Goal: Task Accomplishment & Management: Use online tool/utility

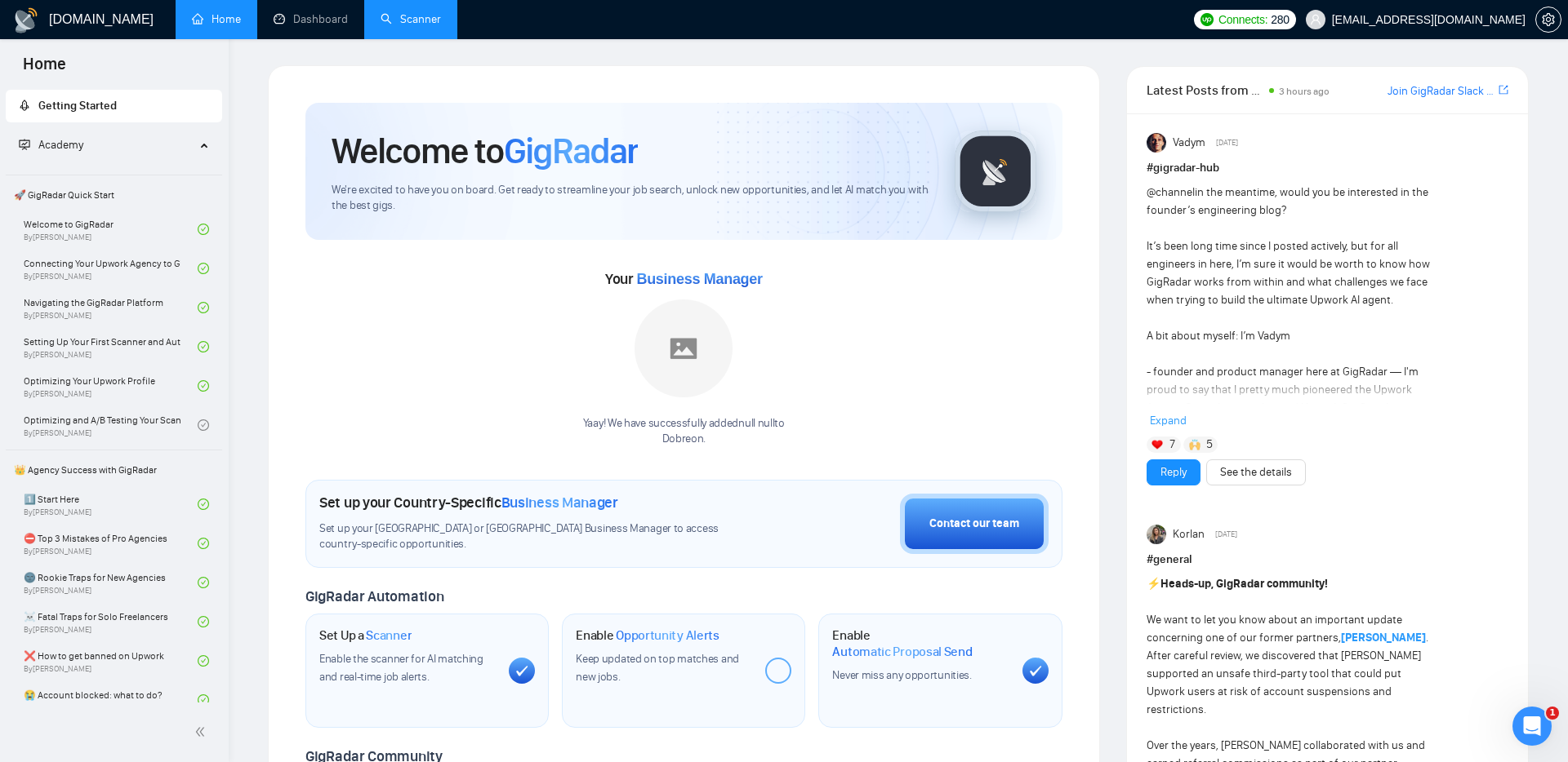
click at [421, 12] on link "Scanner" at bounding box center [410, 19] width 60 height 14
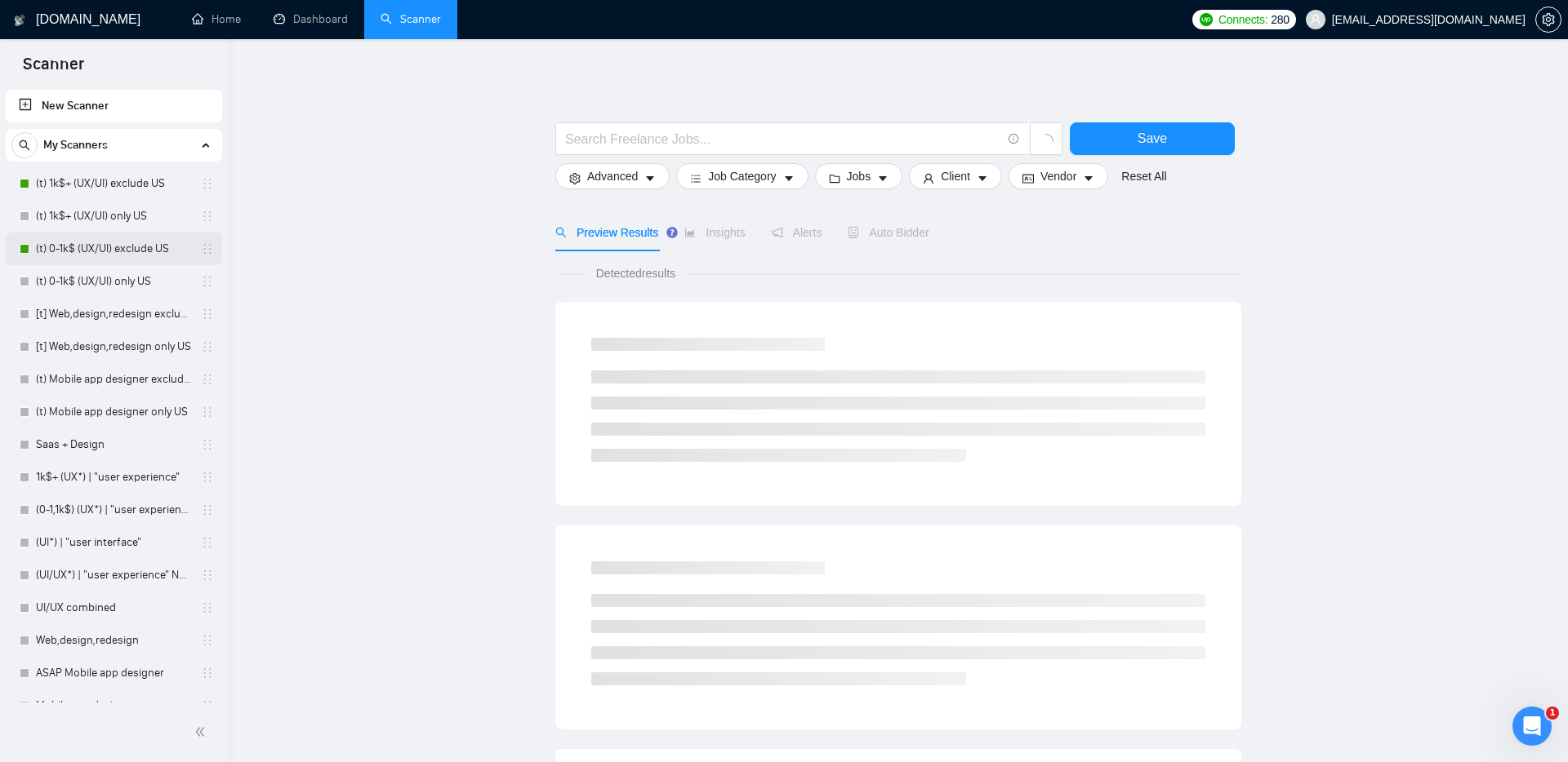
click at [138, 240] on link "(t) 0-1k$ (UX/UI) exclude US" at bounding box center [113, 249] width 155 height 33
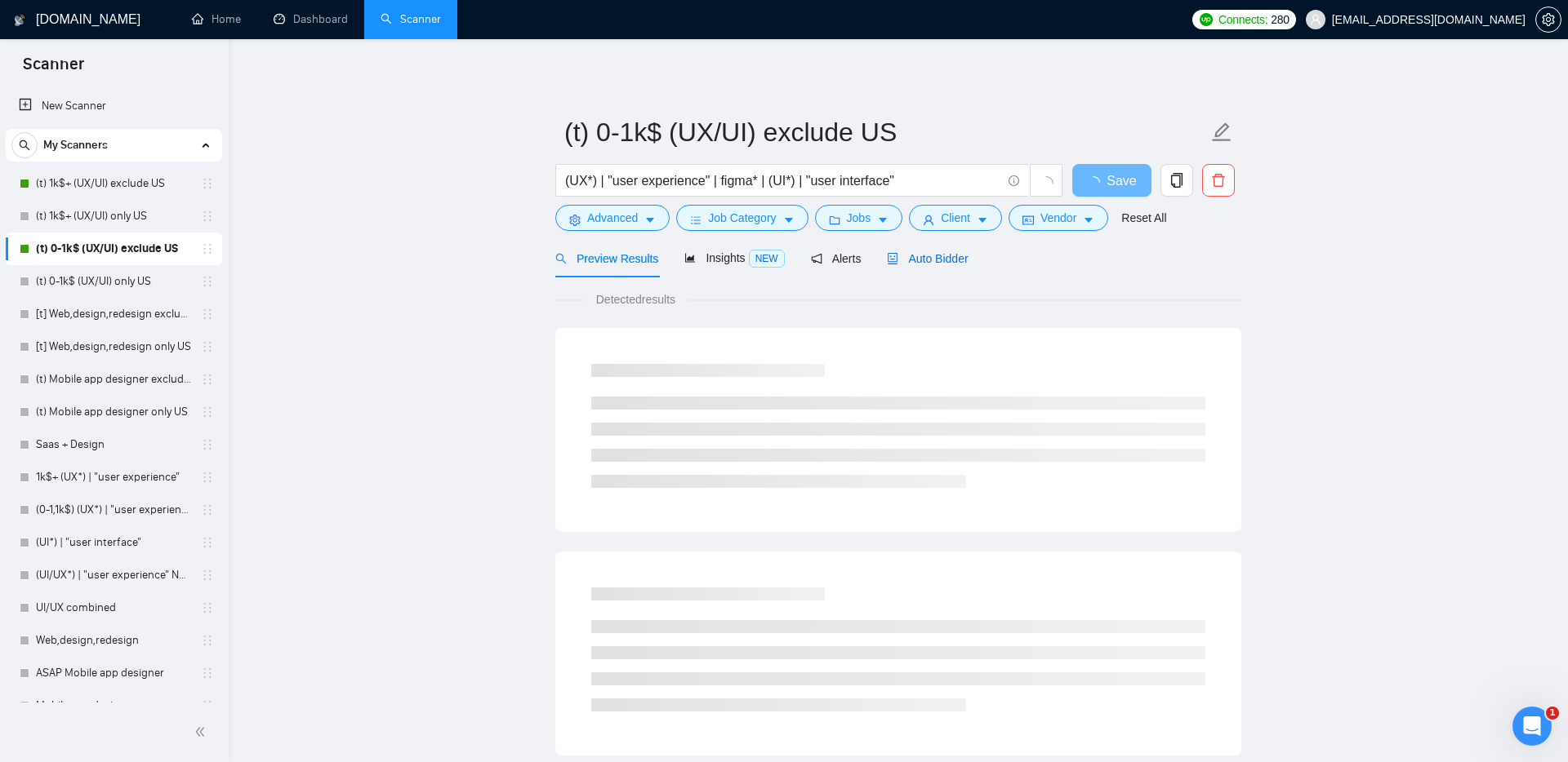
click at [914, 258] on span "Auto Bidder" at bounding box center [927, 259] width 81 height 13
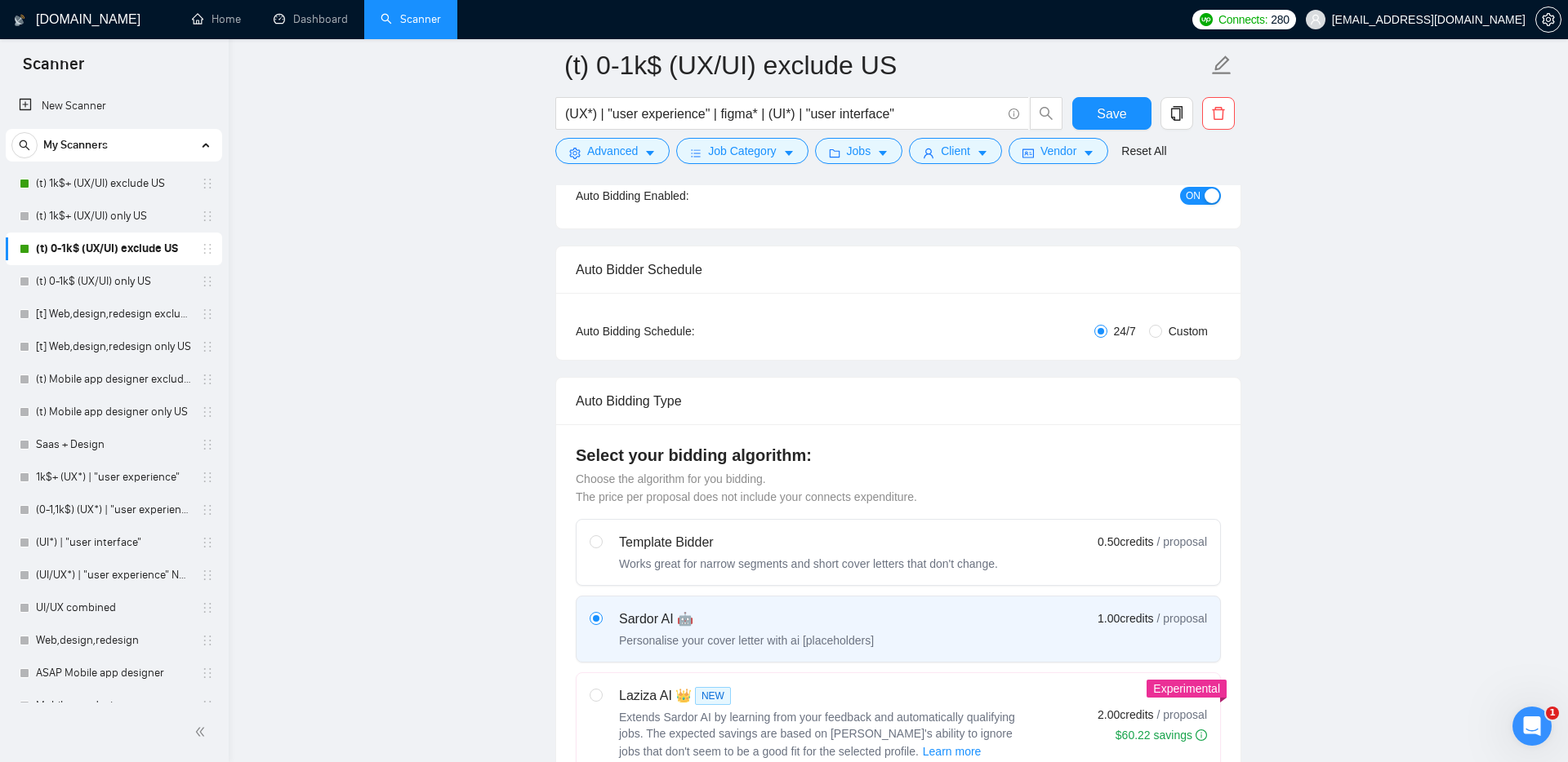
scroll to position [122, 0]
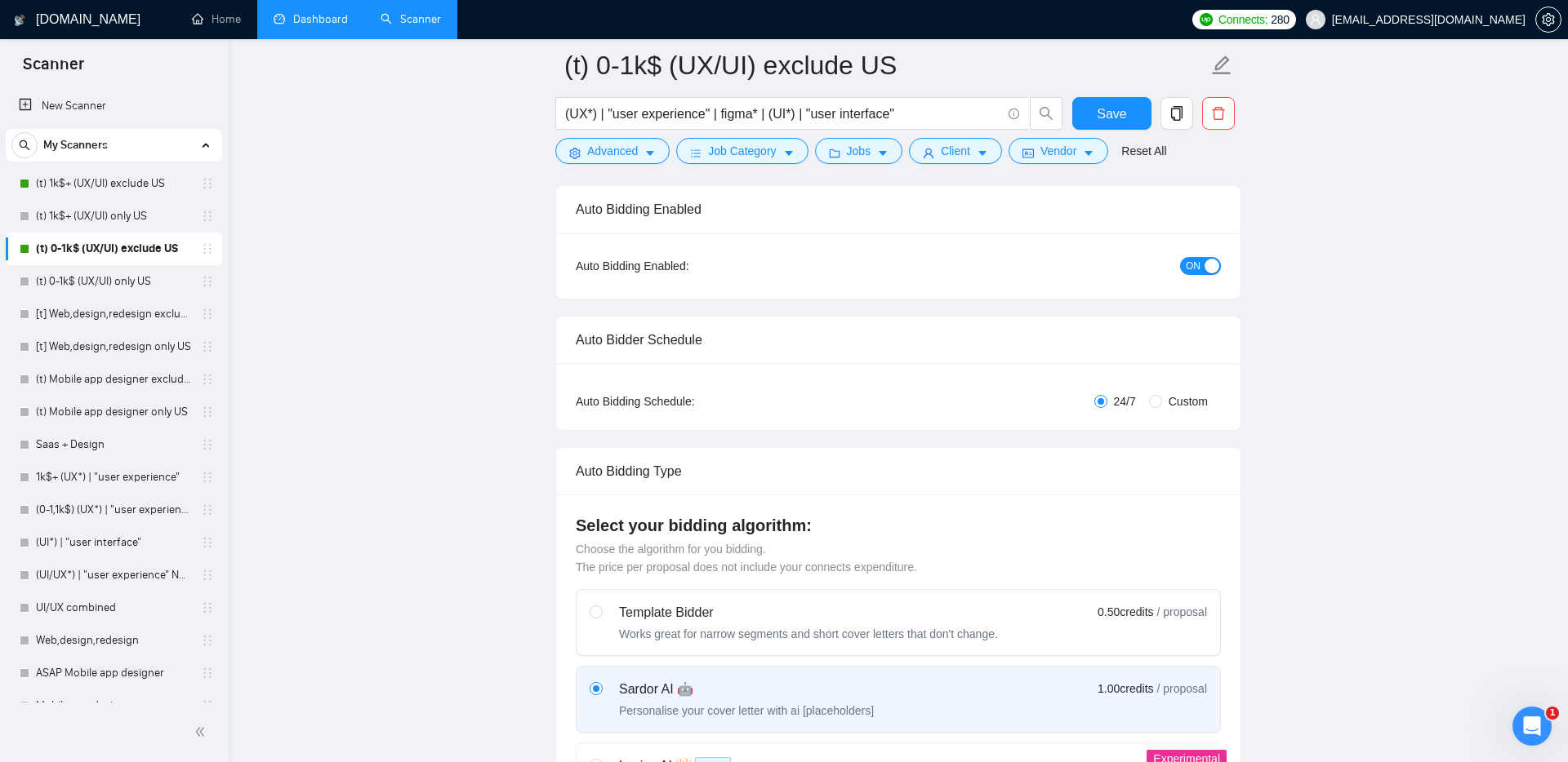
click at [301, 18] on link "Dashboard" at bounding box center [310, 19] width 74 height 14
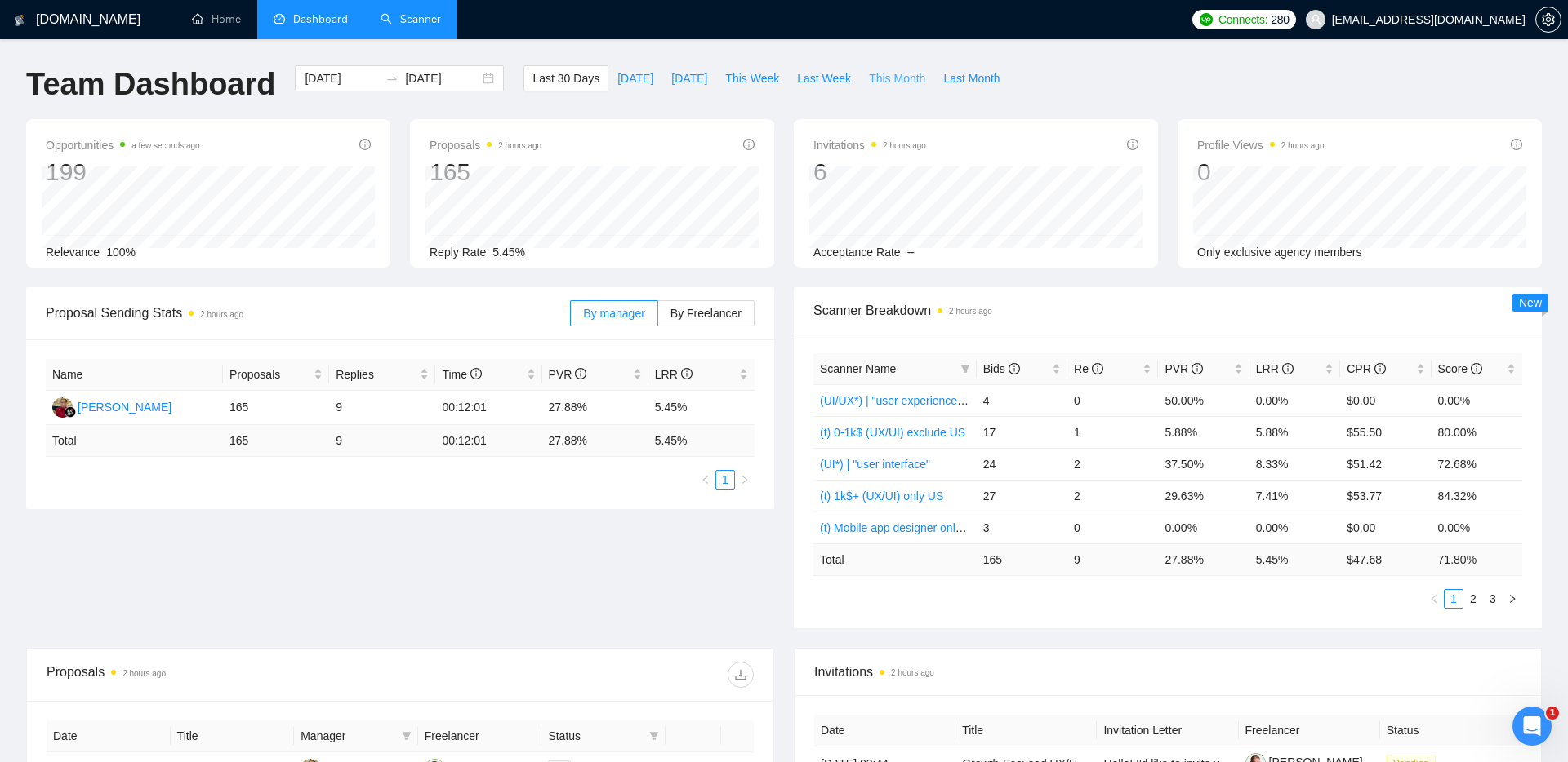
click at [879, 78] on span "This Month" at bounding box center [897, 78] width 56 height 18
type input "2025-10-01"
type input "2025-10-31"
click at [345, 82] on input "2025-10-01" at bounding box center [341, 78] width 74 height 18
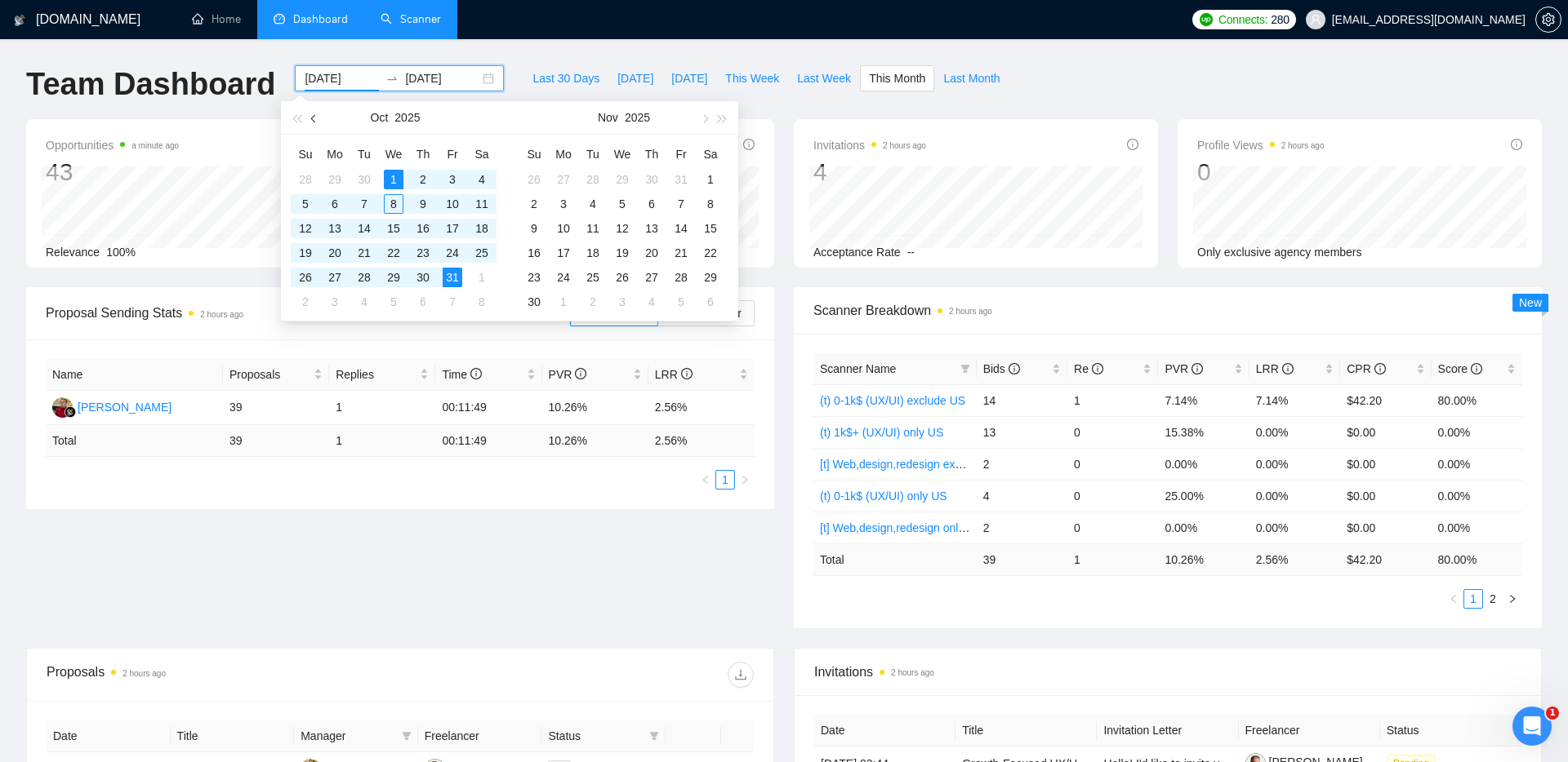
click at [316, 114] on button "button" at bounding box center [314, 117] width 18 height 33
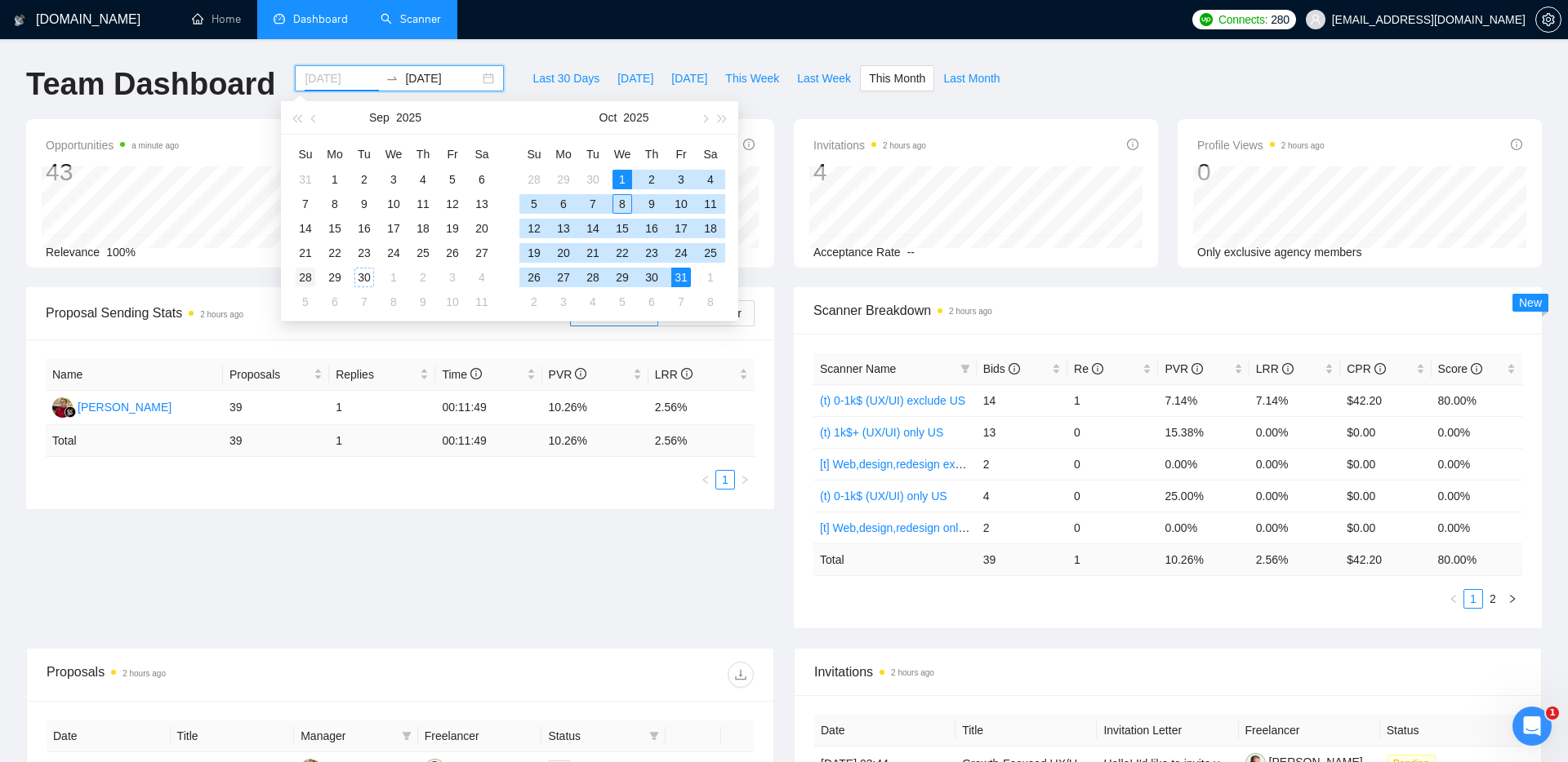
type input "2025-09-28"
click at [308, 273] on div "28" at bounding box center [305, 277] width 20 height 20
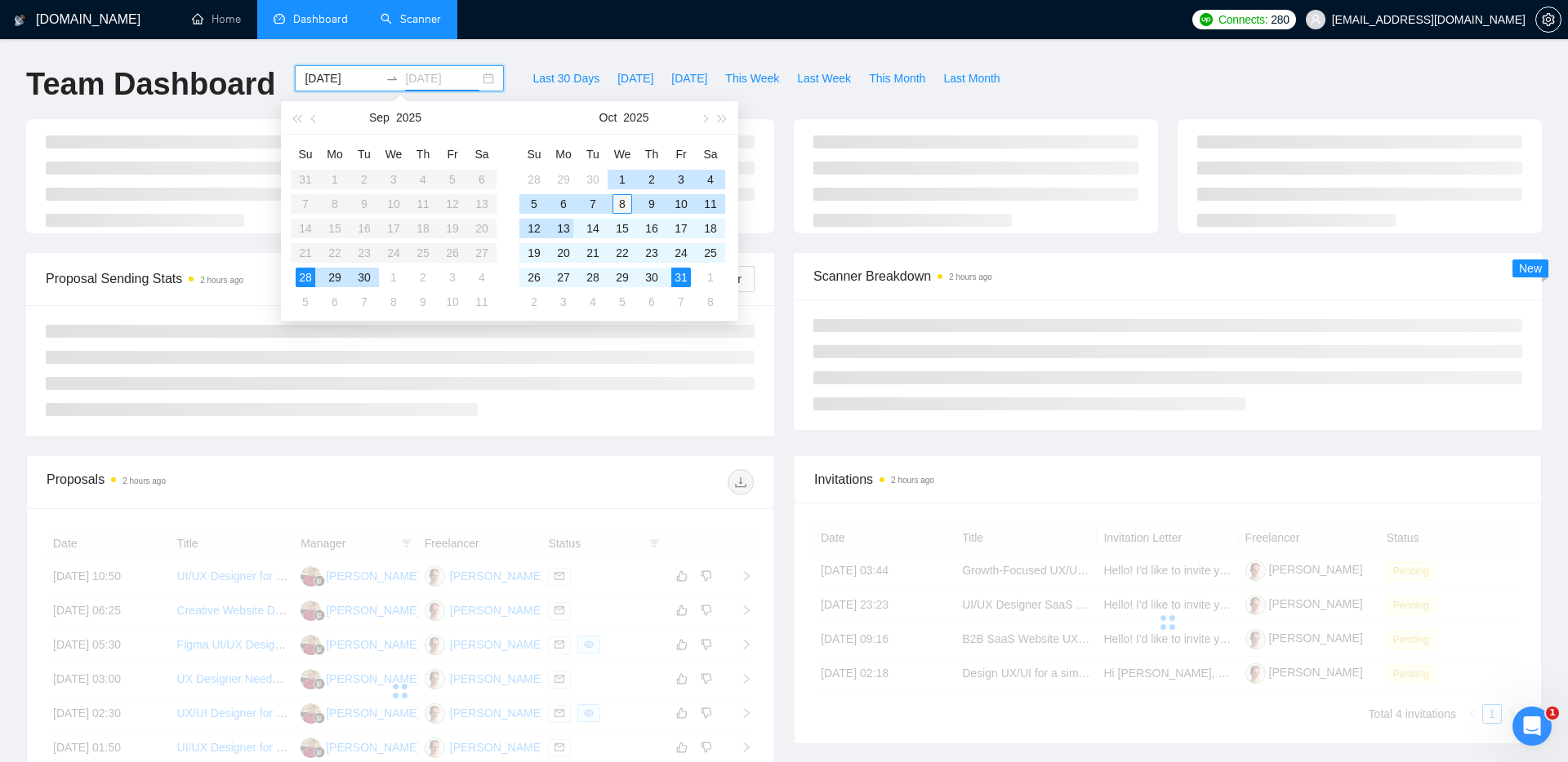
type input "2025-10-08"
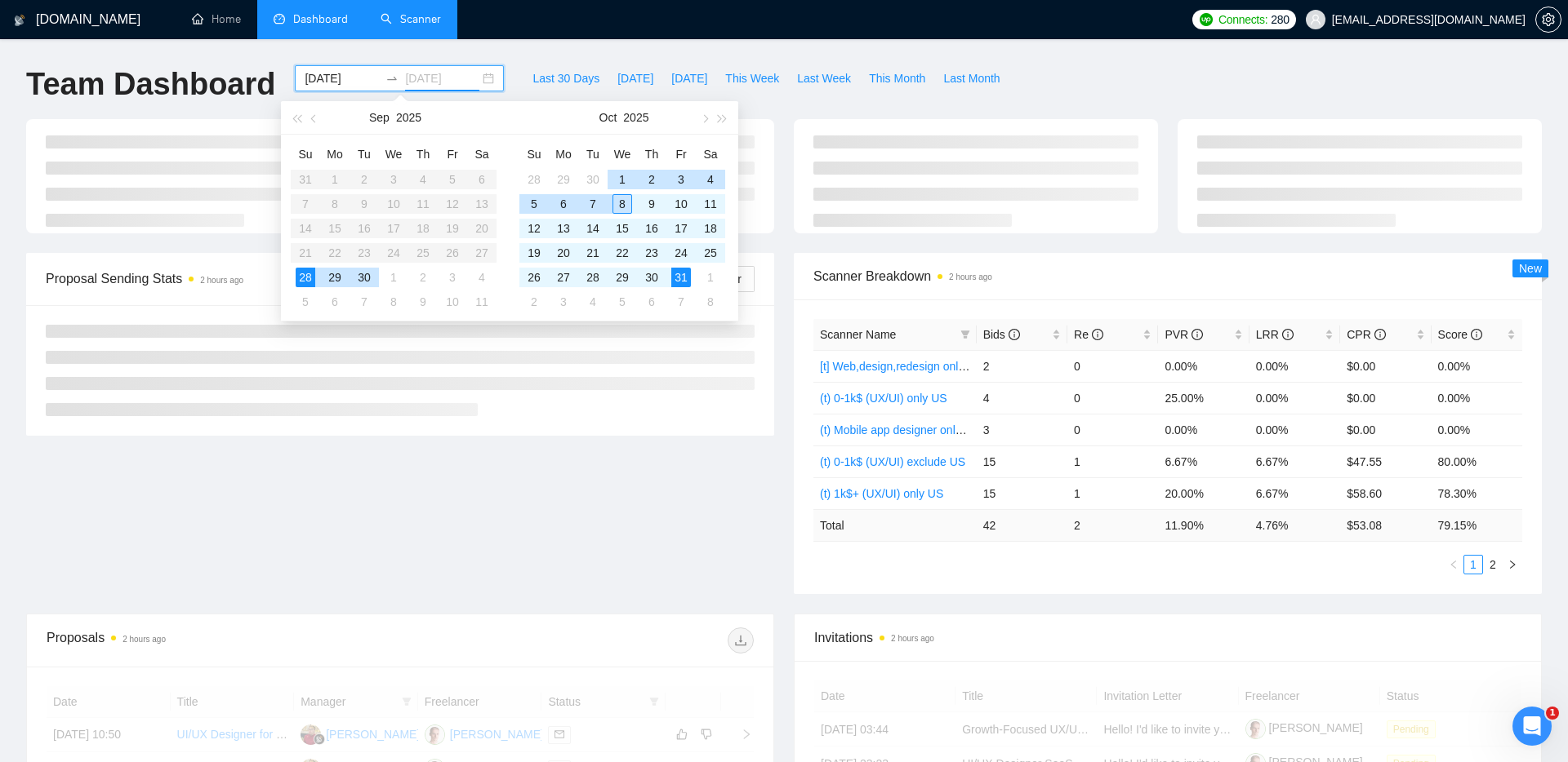
click at [624, 203] on div "8" at bounding box center [622, 204] width 20 height 20
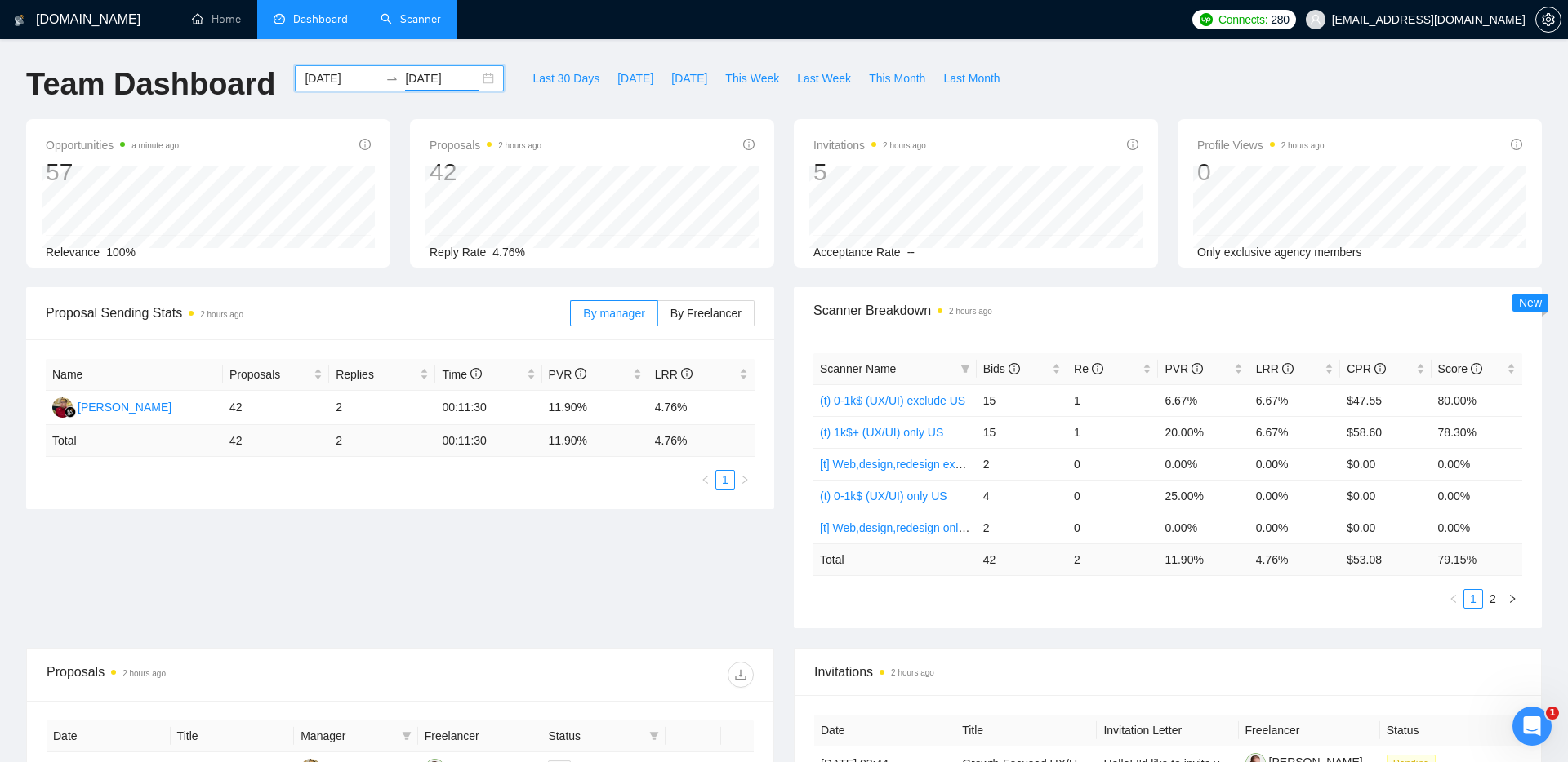
click at [321, 73] on input "2025-09-28" at bounding box center [341, 78] width 74 height 18
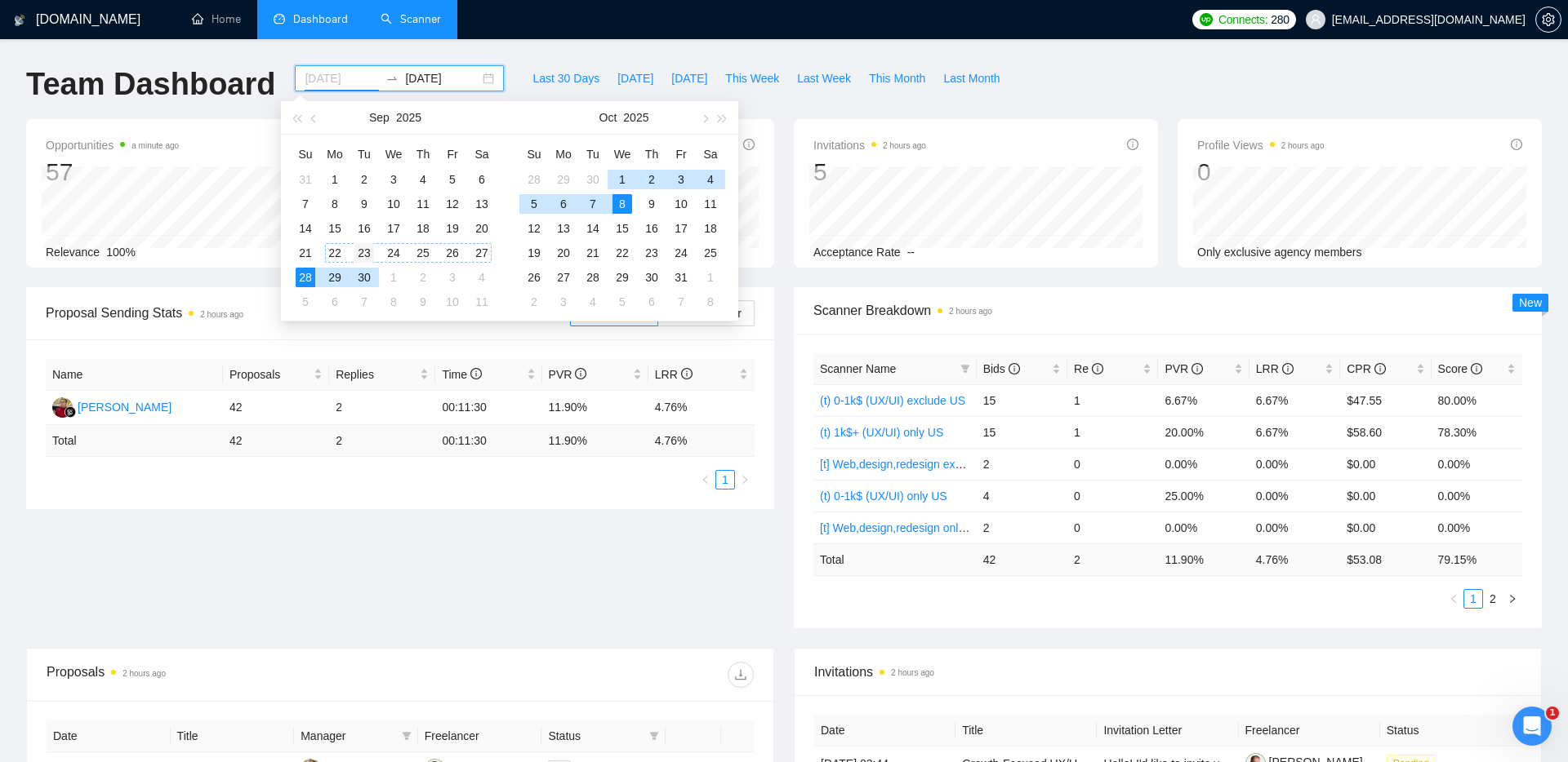
type input "2025-09-23"
click at [361, 251] on div "23" at bounding box center [363, 252] width 20 height 20
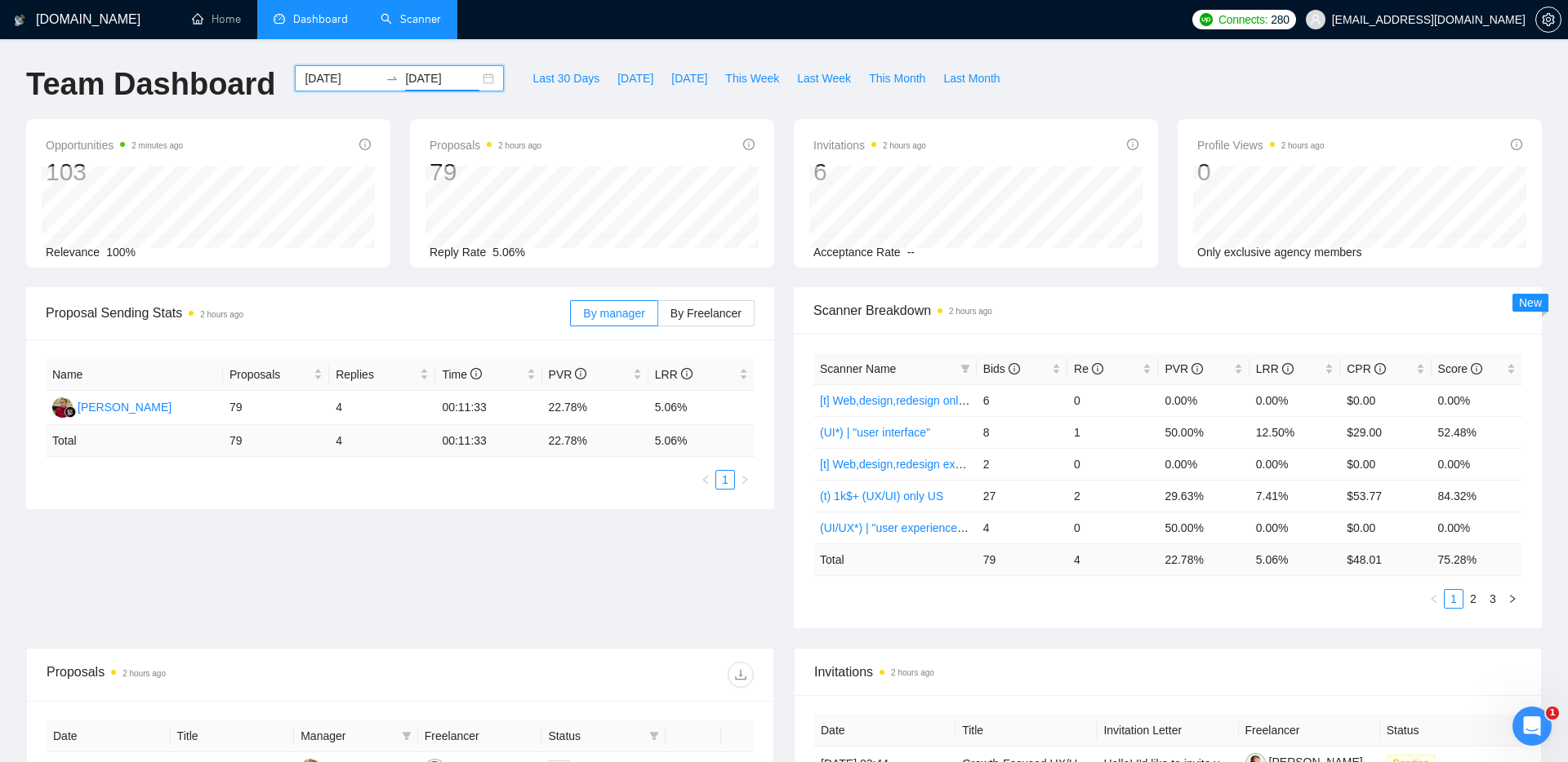
click at [513, 62] on div "GigRadar.io Home Dashboard Scanner Connects: 280 nikita0gavr@gmail.com Team Das…" at bounding box center [784, 647] width 1568 height 1293
click at [1481, 602] on link "2" at bounding box center [1472, 599] width 18 height 18
click at [1499, 600] on link "3" at bounding box center [1492, 599] width 18 height 18
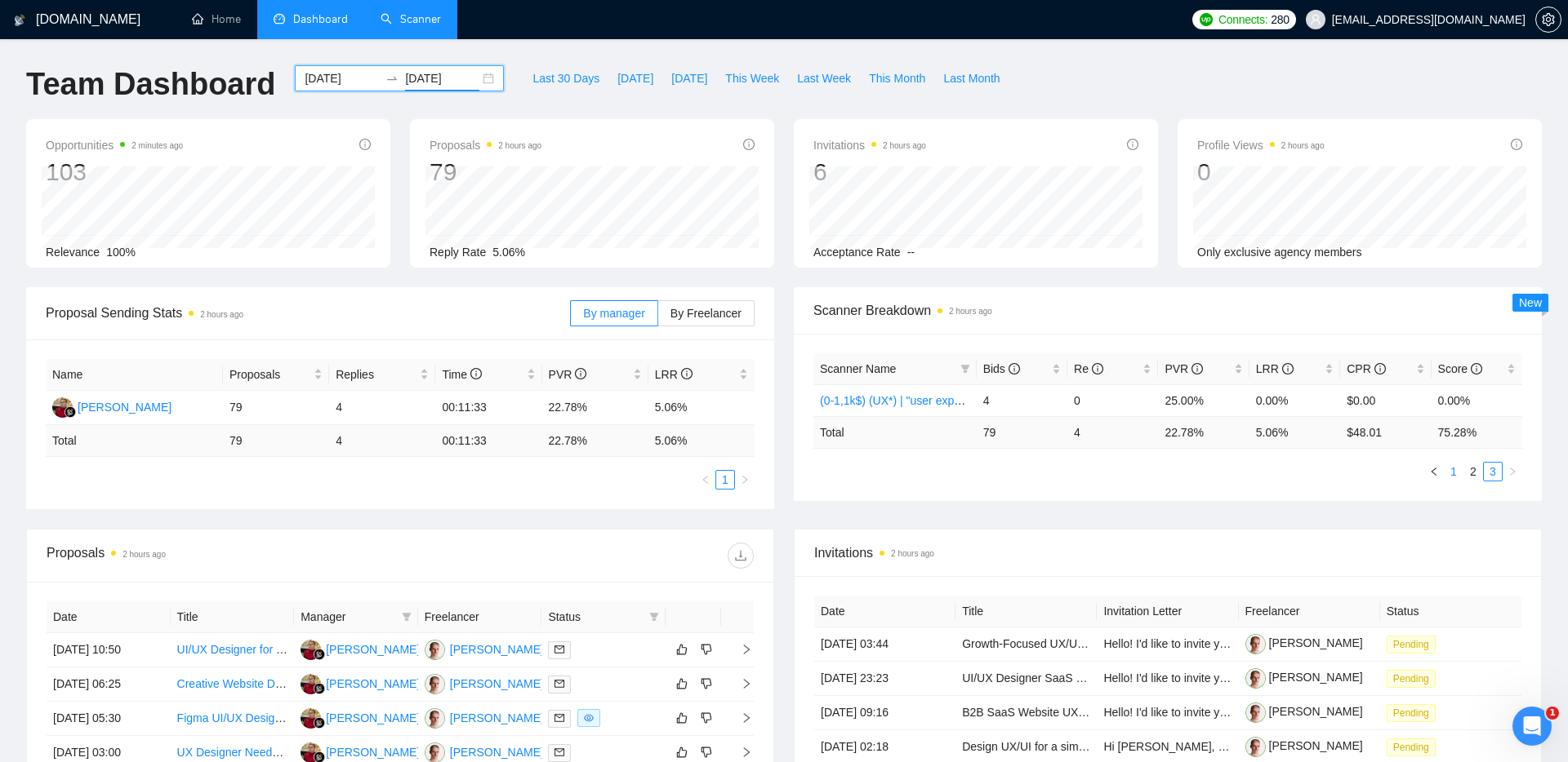
click at [1457, 476] on link "1" at bounding box center [1453, 471] width 18 height 18
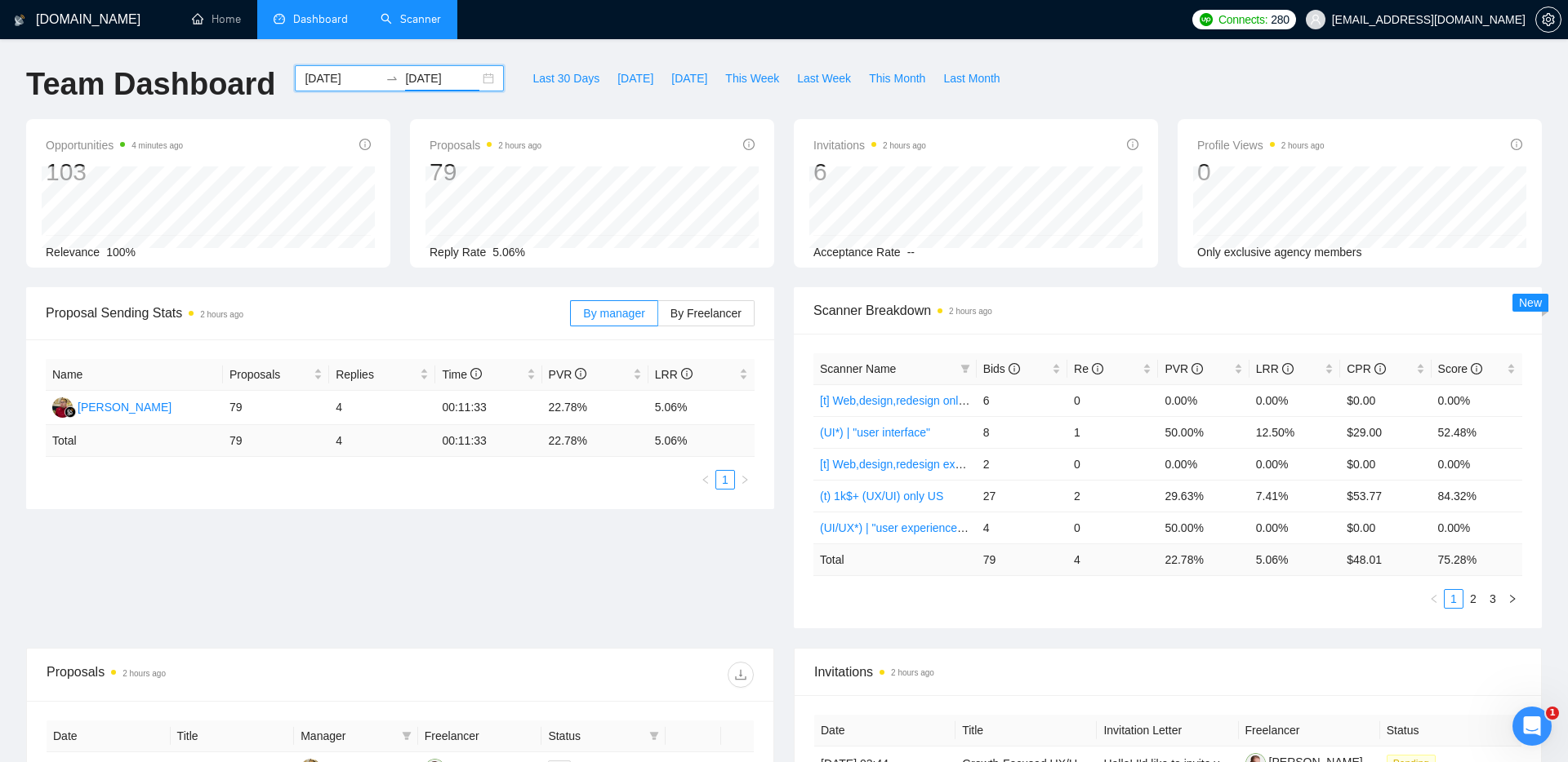
click at [407, 26] on link "Scanner" at bounding box center [410, 19] width 60 height 14
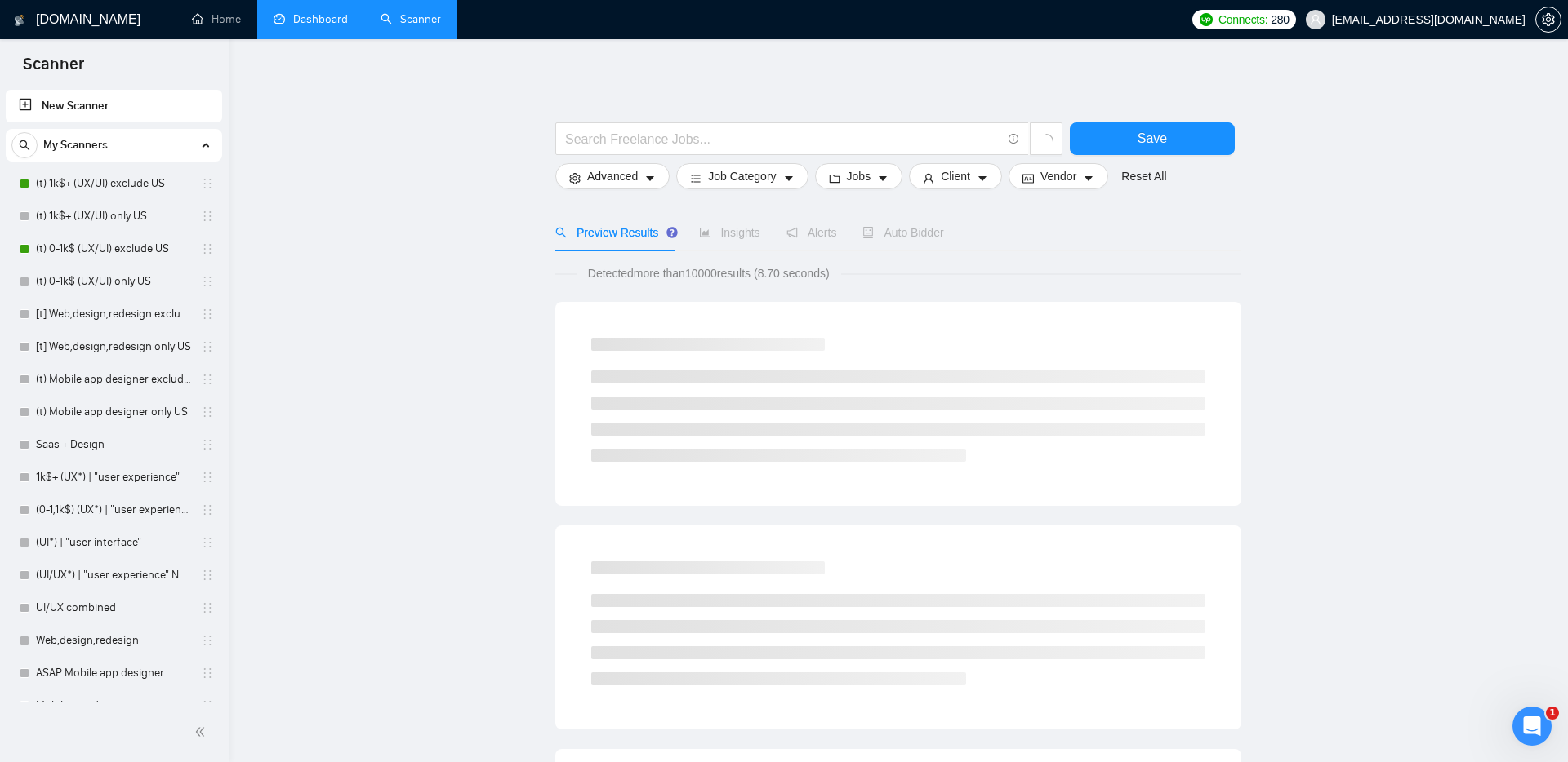
click at [296, 25] on link "Dashboard" at bounding box center [310, 19] width 74 height 14
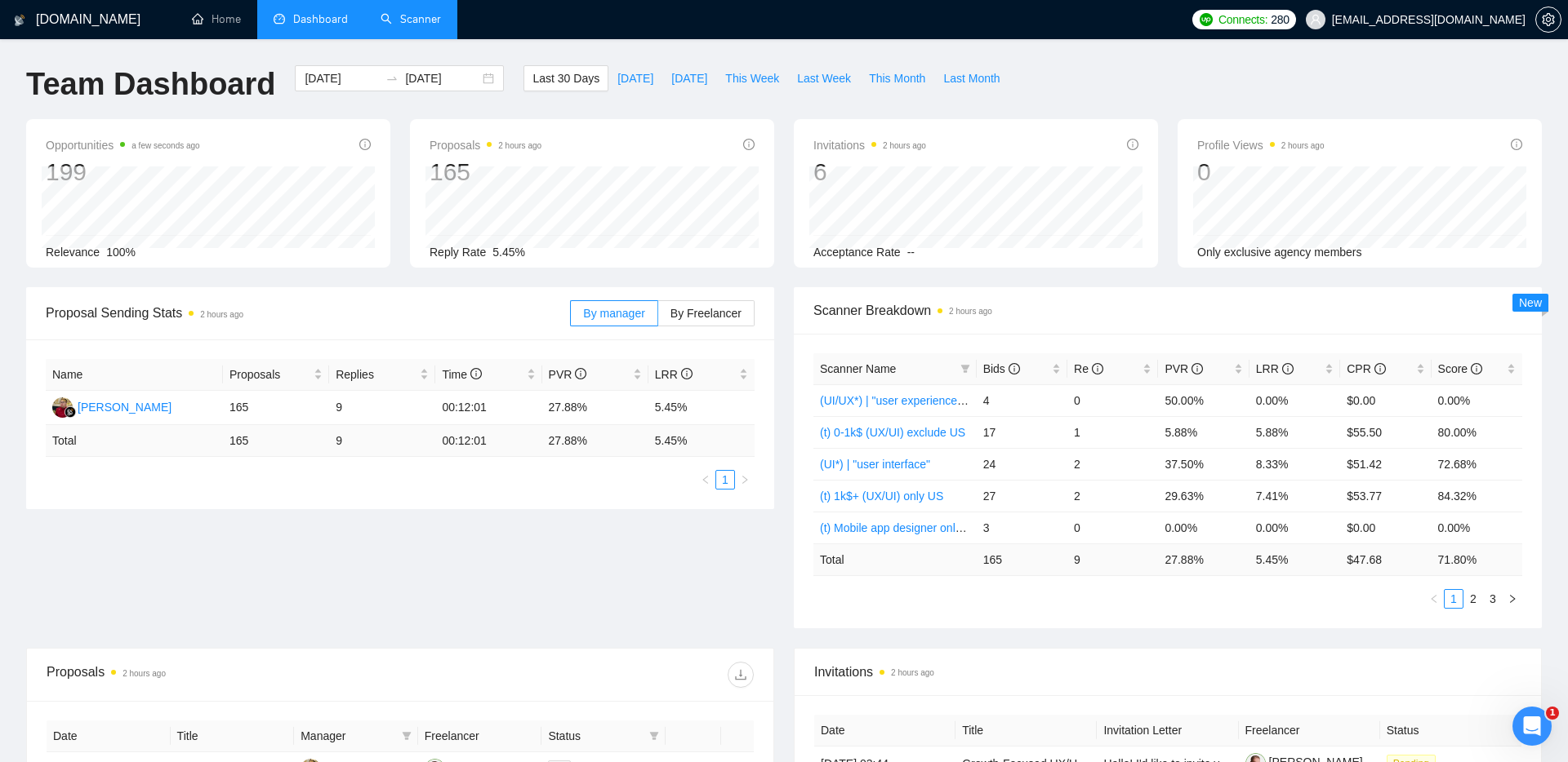
click at [387, 23] on link "Scanner" at bounding box center [410, 19] width 60 height 14
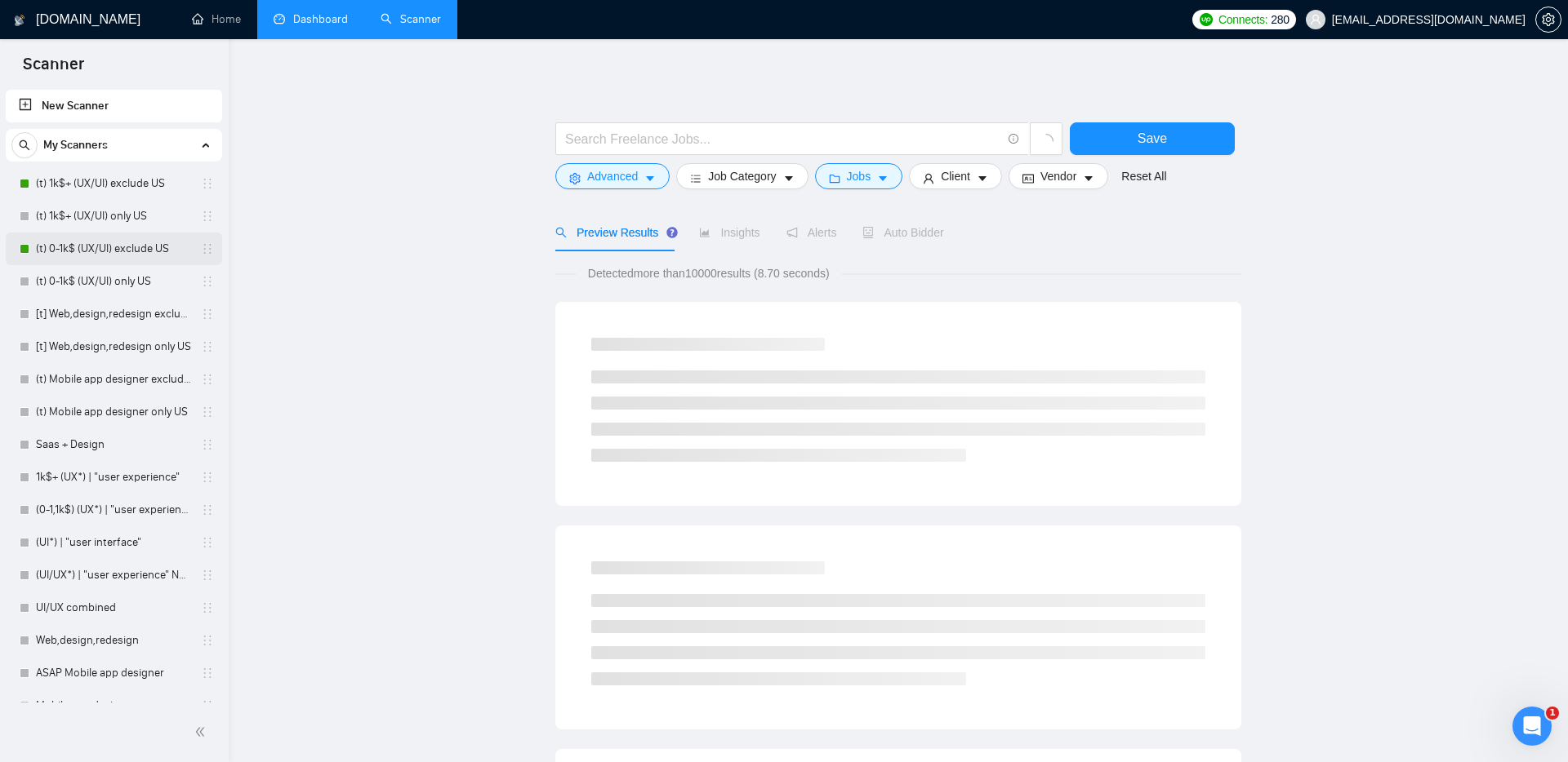
click at [108, 253] on link "(t) 0-1k$ (UX/UI) exclude US" at bounding box center [113, 249] width 155 height 33
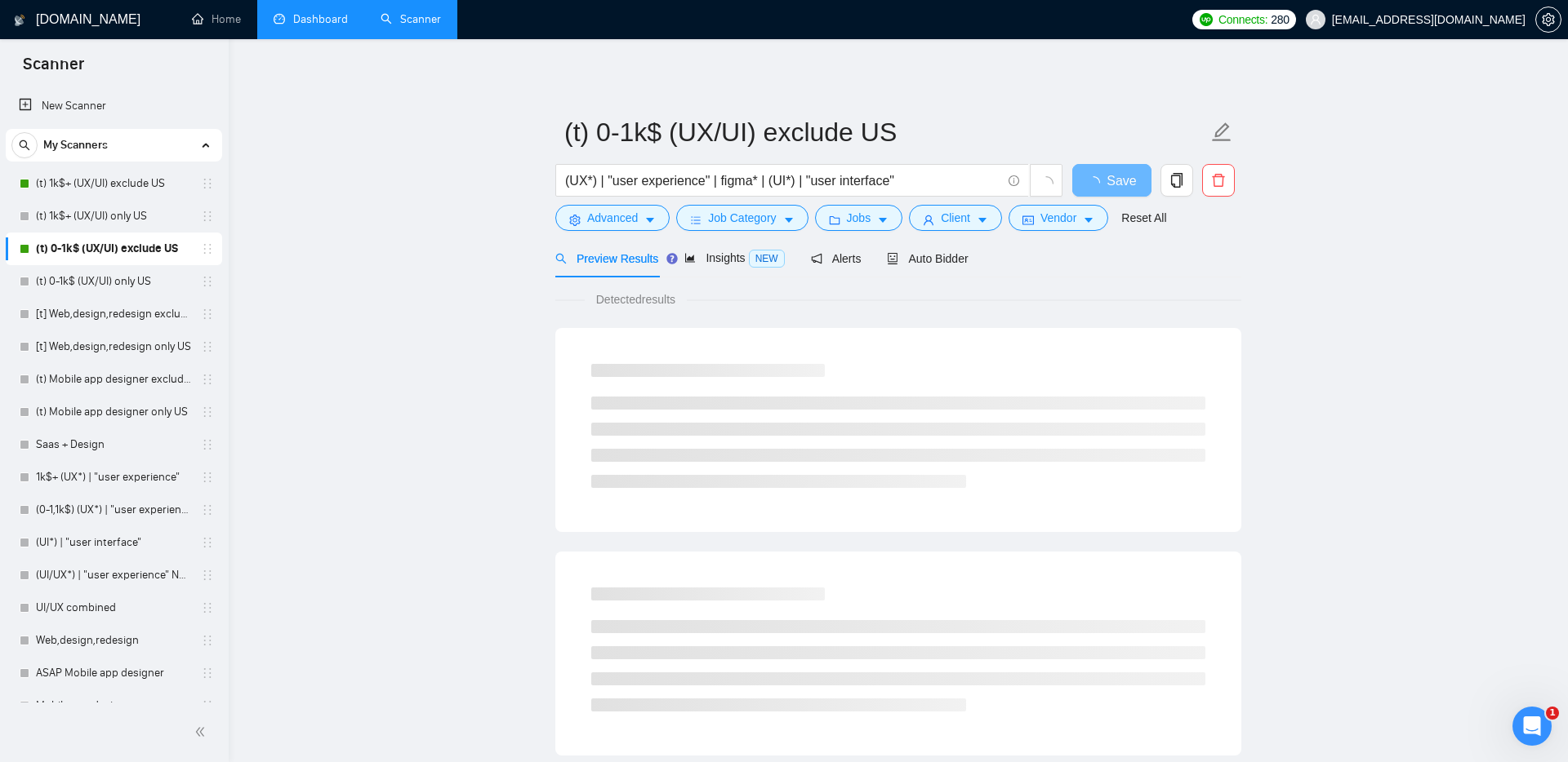
click at [327, 16] on link "Dashboard" at bounding box center [310, 19] width 74 height 14
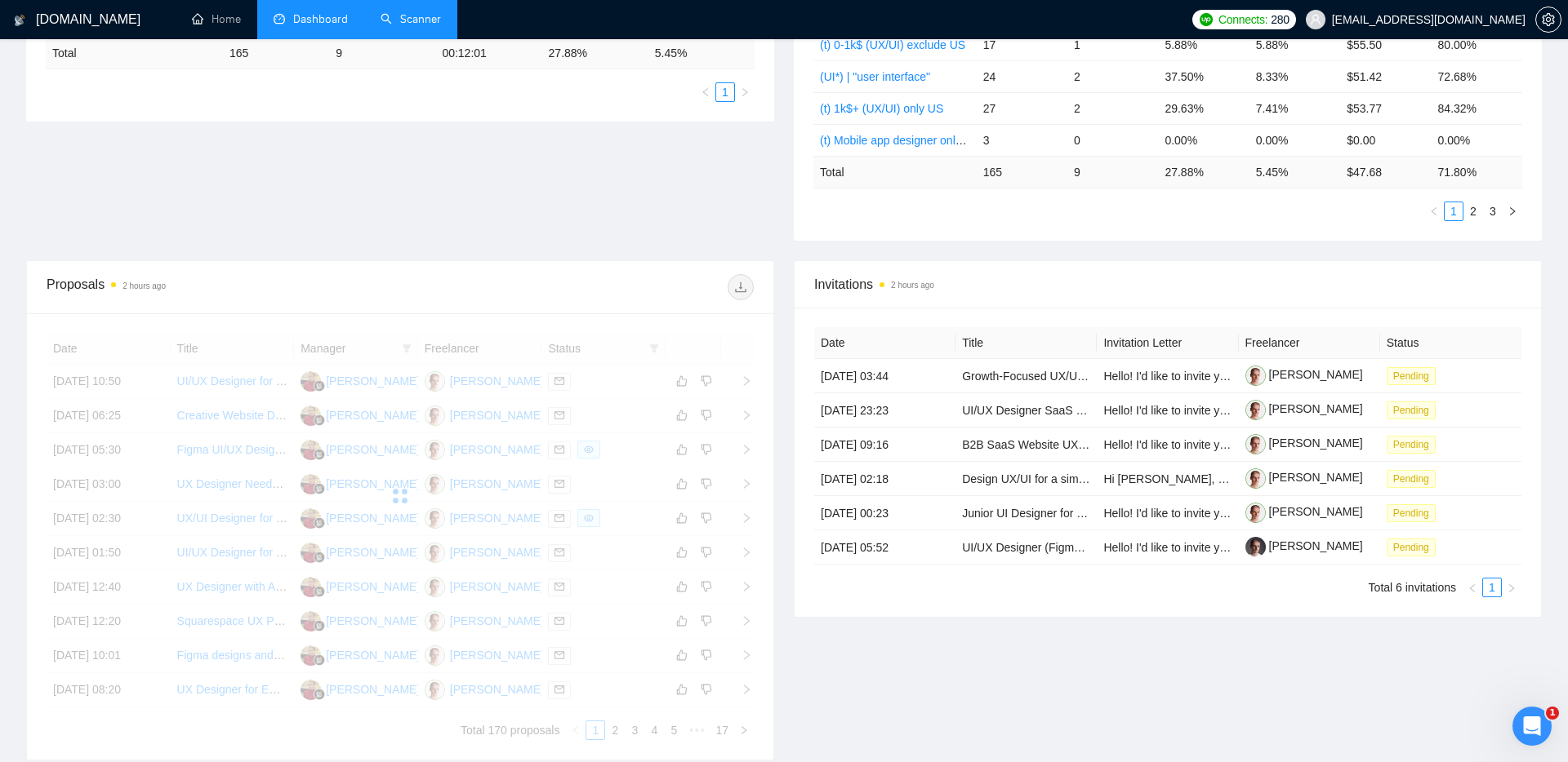
scroll to position [531, 0]
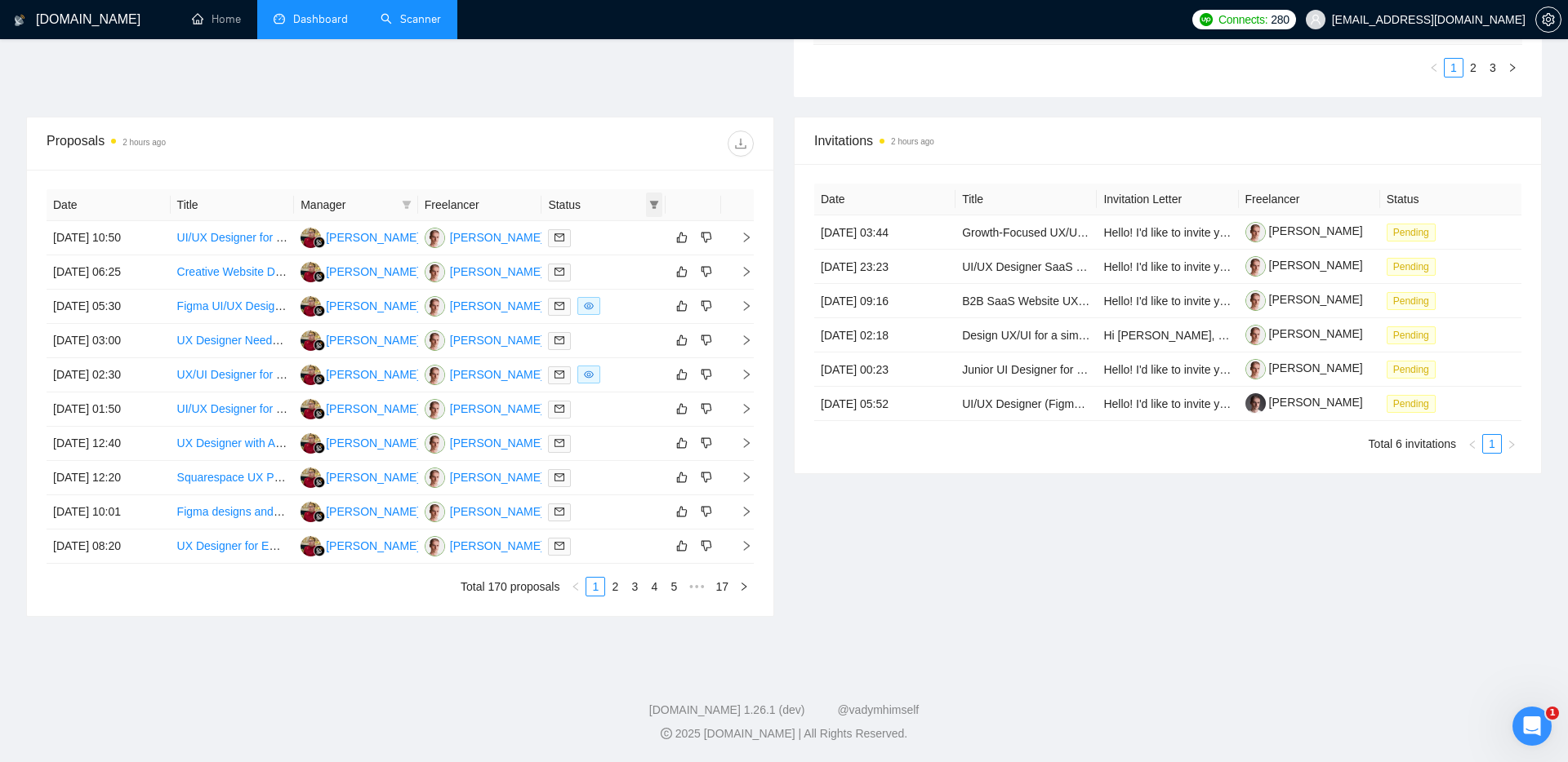
click at [658, 203] on icon "filter" at bounding box center [653, 205] width 9 height 9
click at [587, 235] on span "Chat" at bounding box center [602, 236] width 31 height 13
checkbox input "true"
click at [644, 293] on span "OK" at bounding box center [640, 294] width 16 height 18
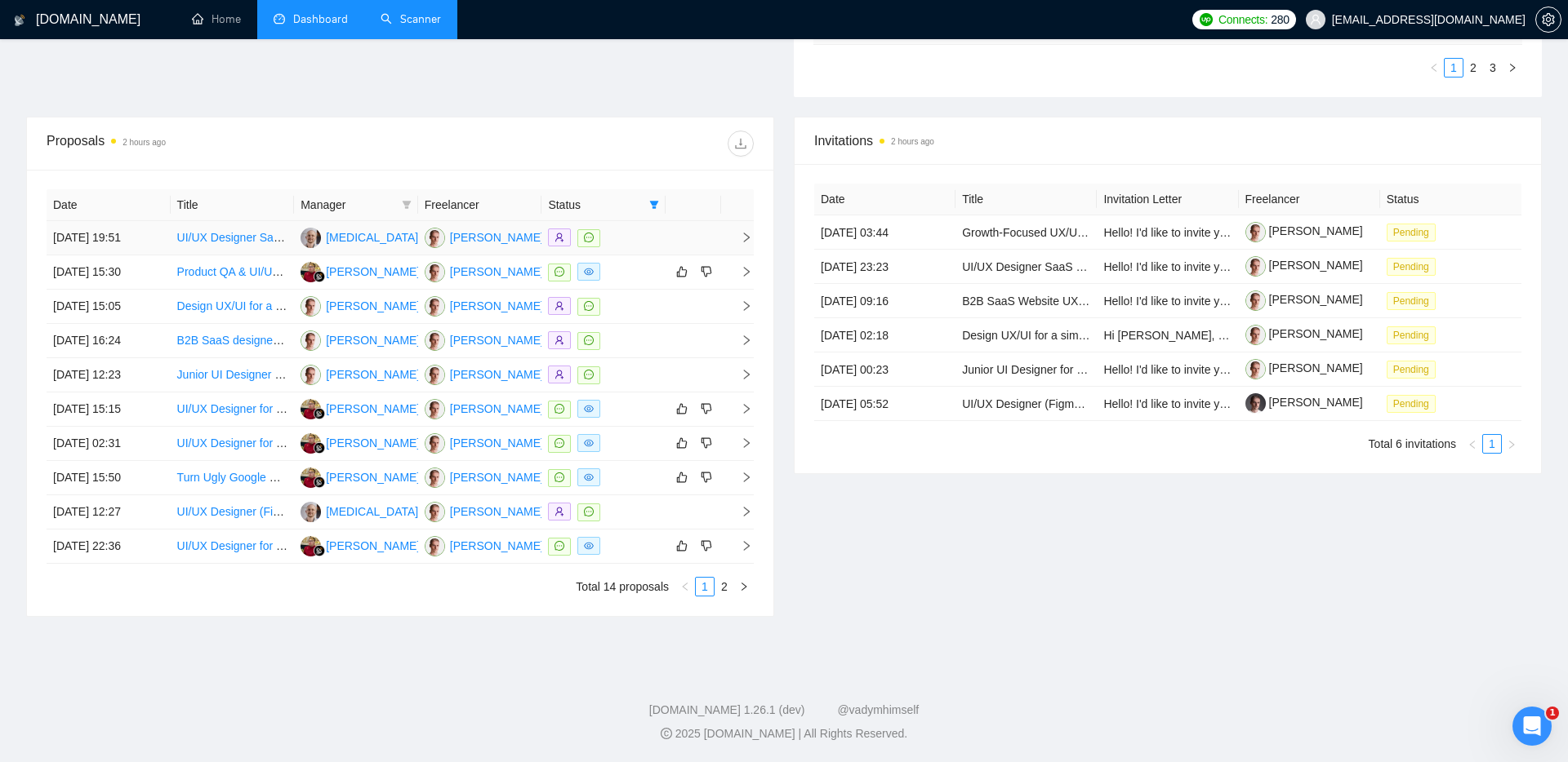
click at [741, 235] on icon "right" at bounding box center [746, 237] width 11 height 11
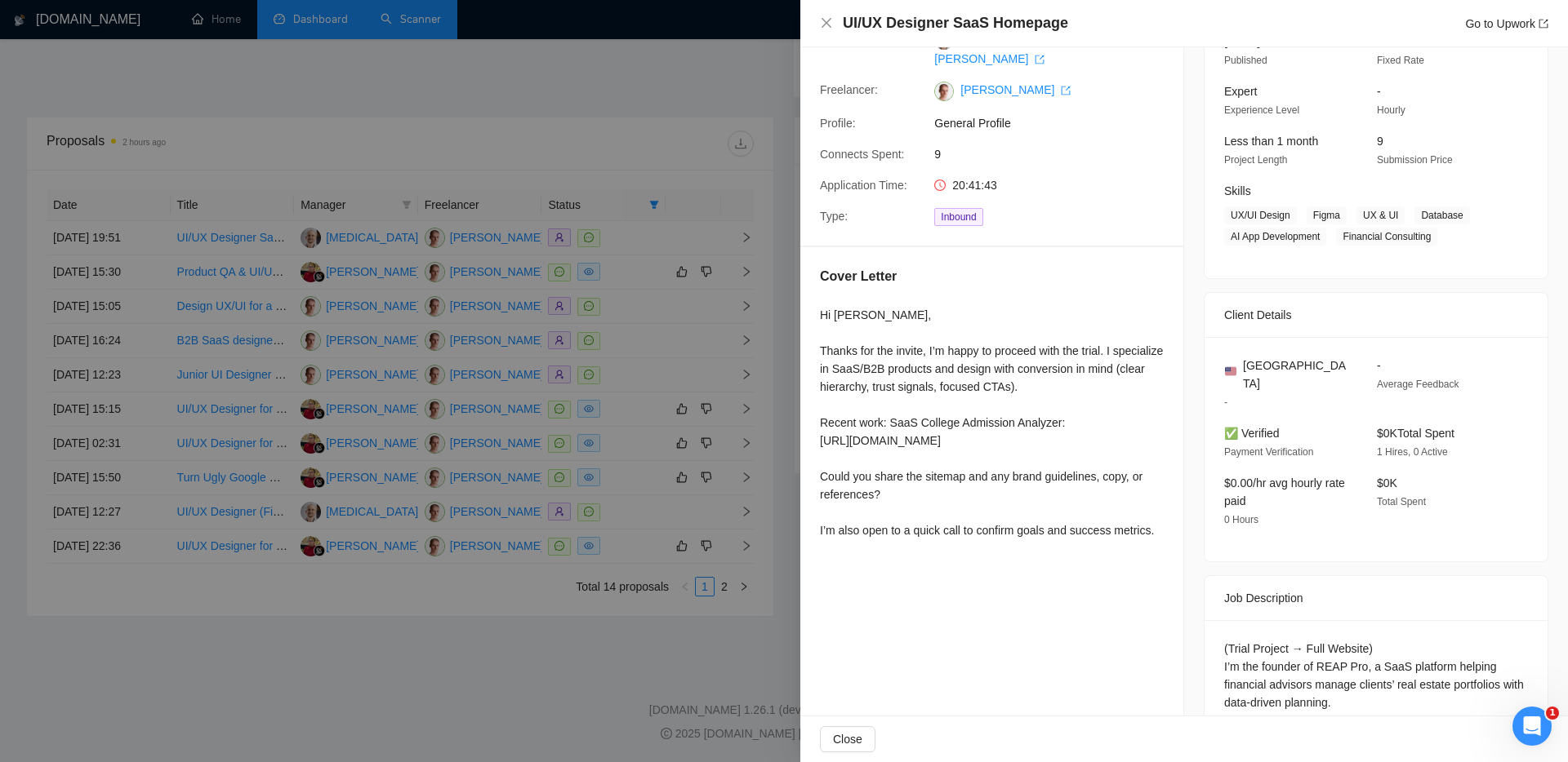
scroll to position [136, 0]
click at [703, 639] on div at bounding box center [784, 381] width 1568 height 762
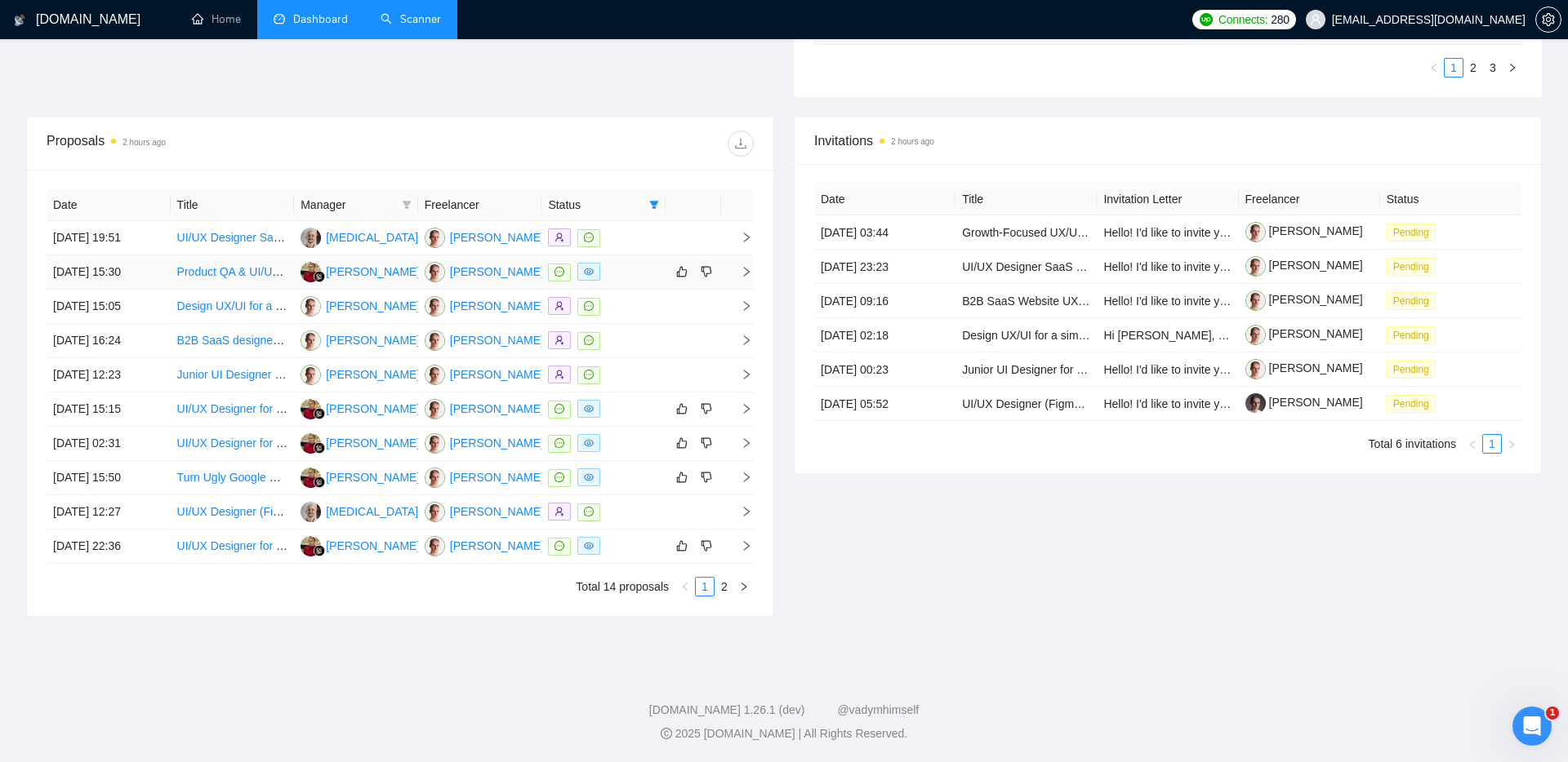
click at [746, 268] on icon "right" at bounding box center [746, 272] width 11 height 11
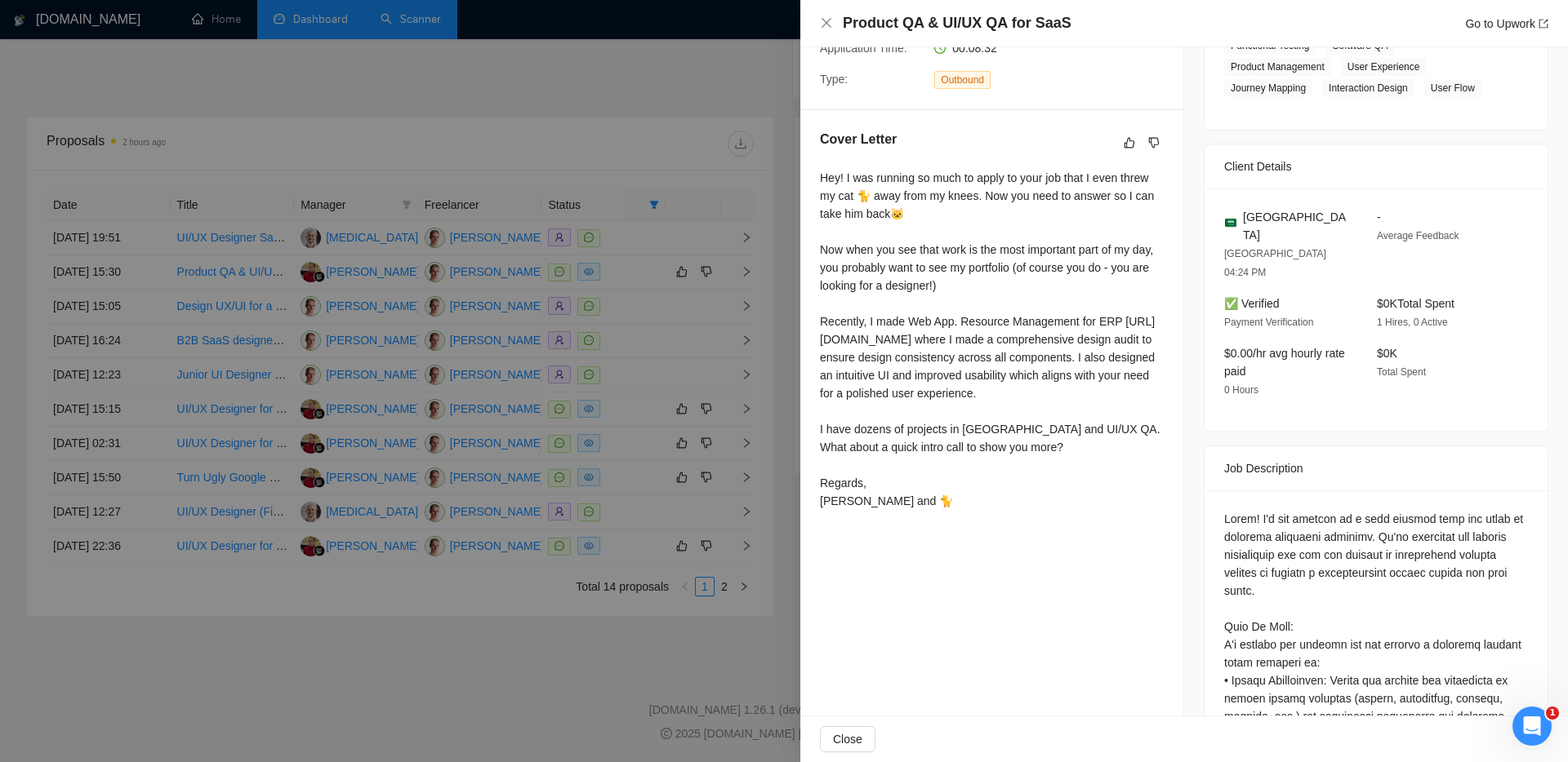
scroll to position [354, 0]
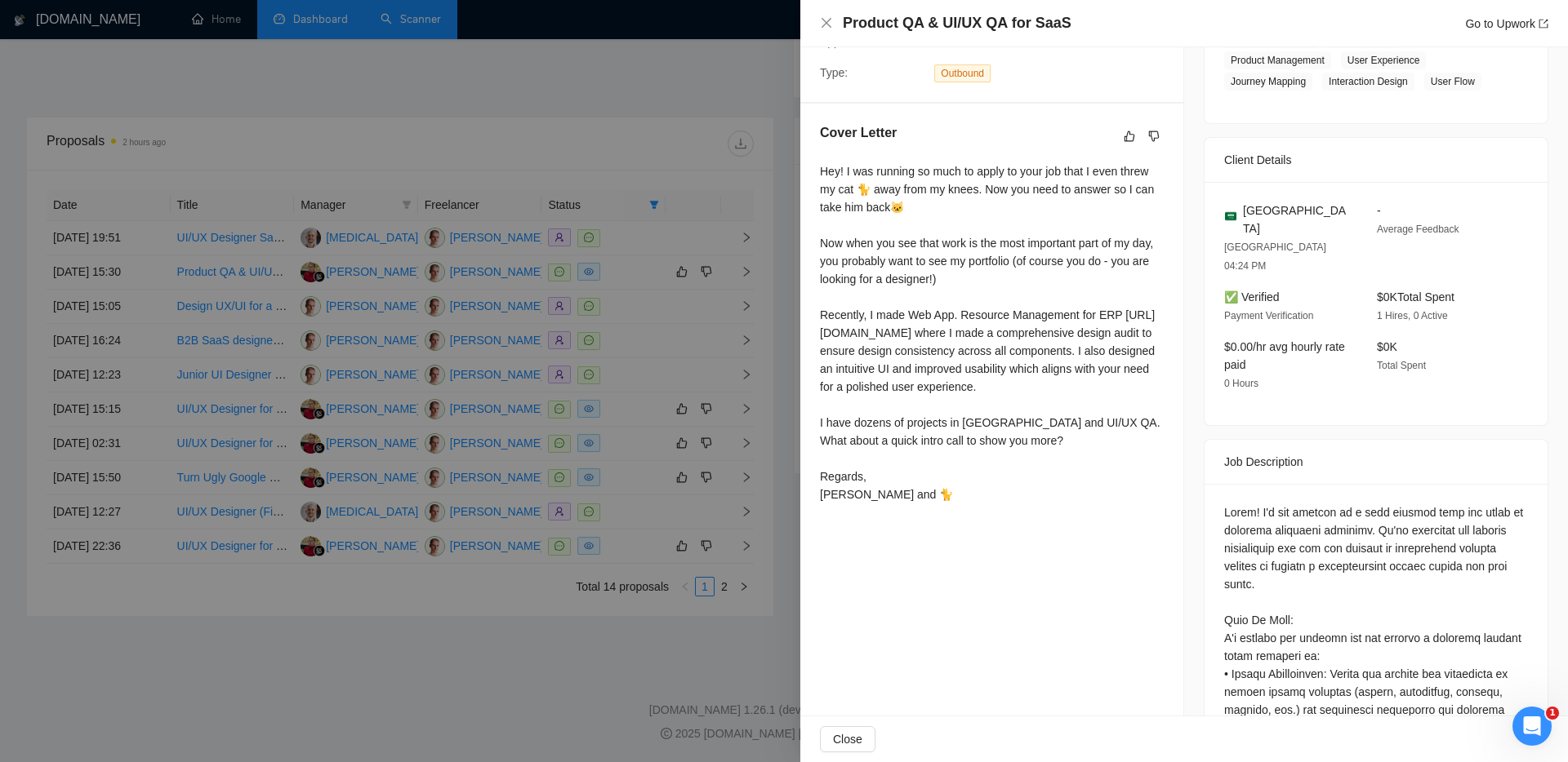
click at [678, 620] on div at bounding box center [784, 381] width 1568 height 762
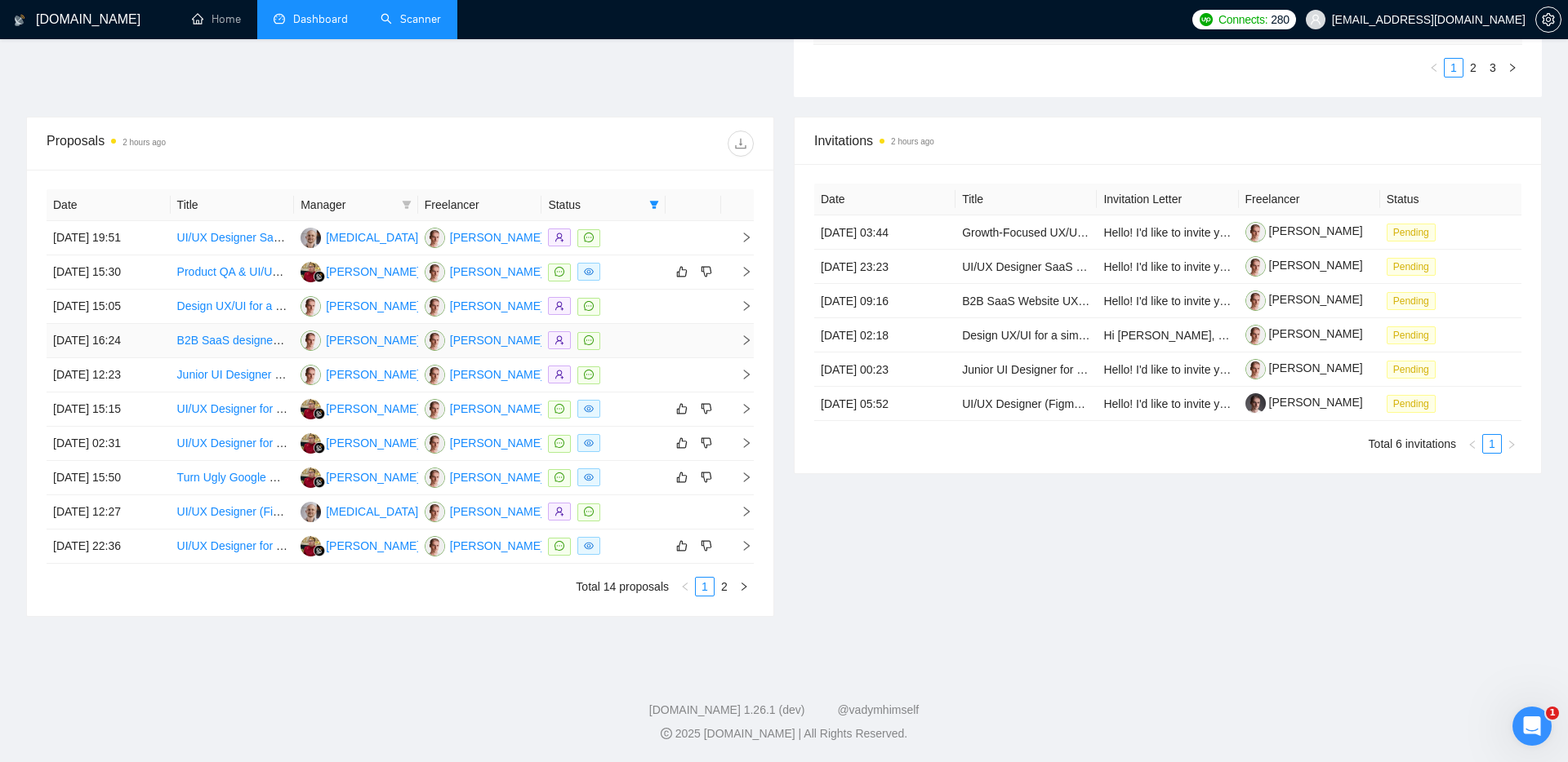
click at [746, 341] on icon "right" at bounding box center [746, 341] width 11 height 11
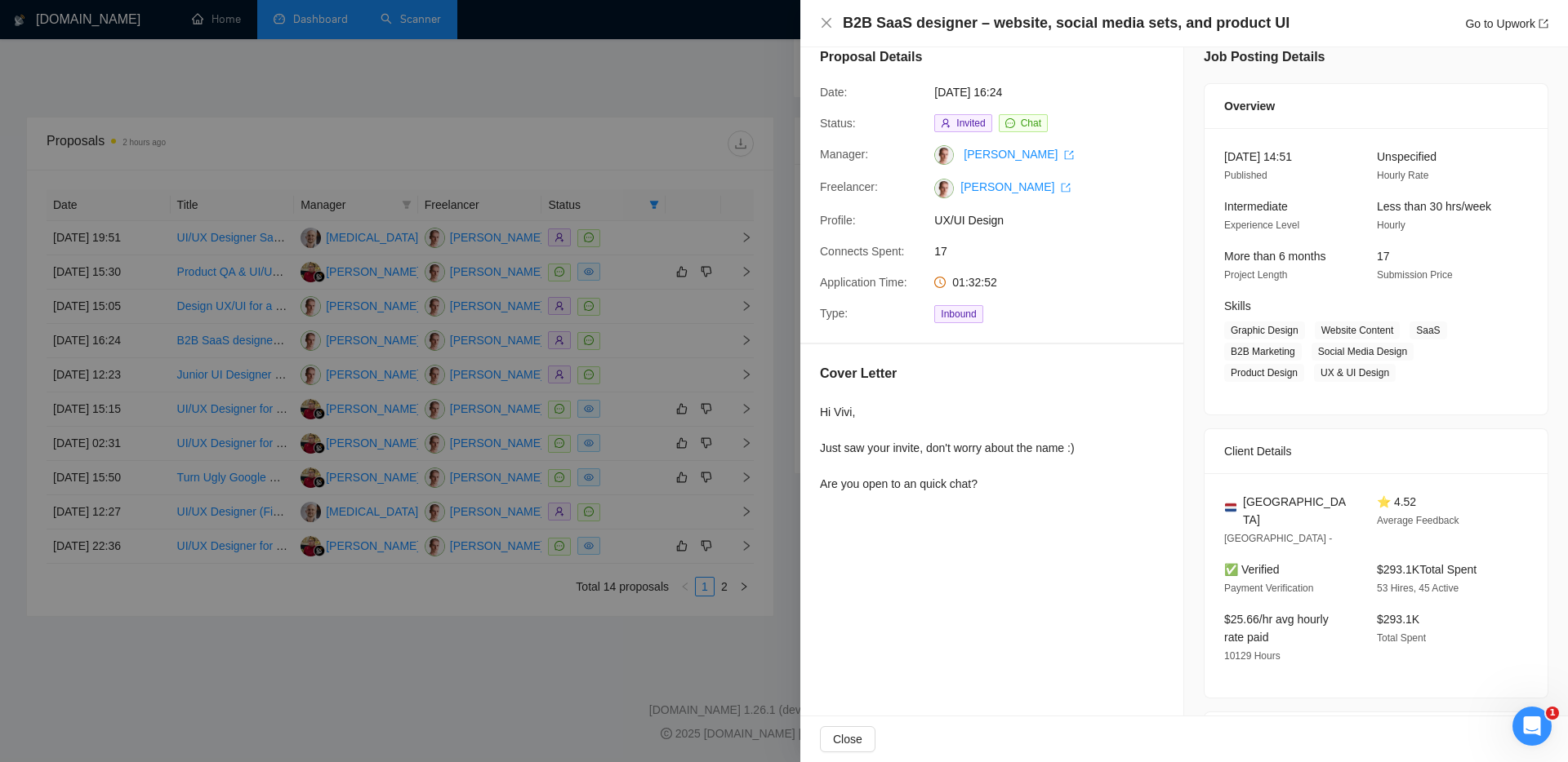
scroll to position [0, 0]
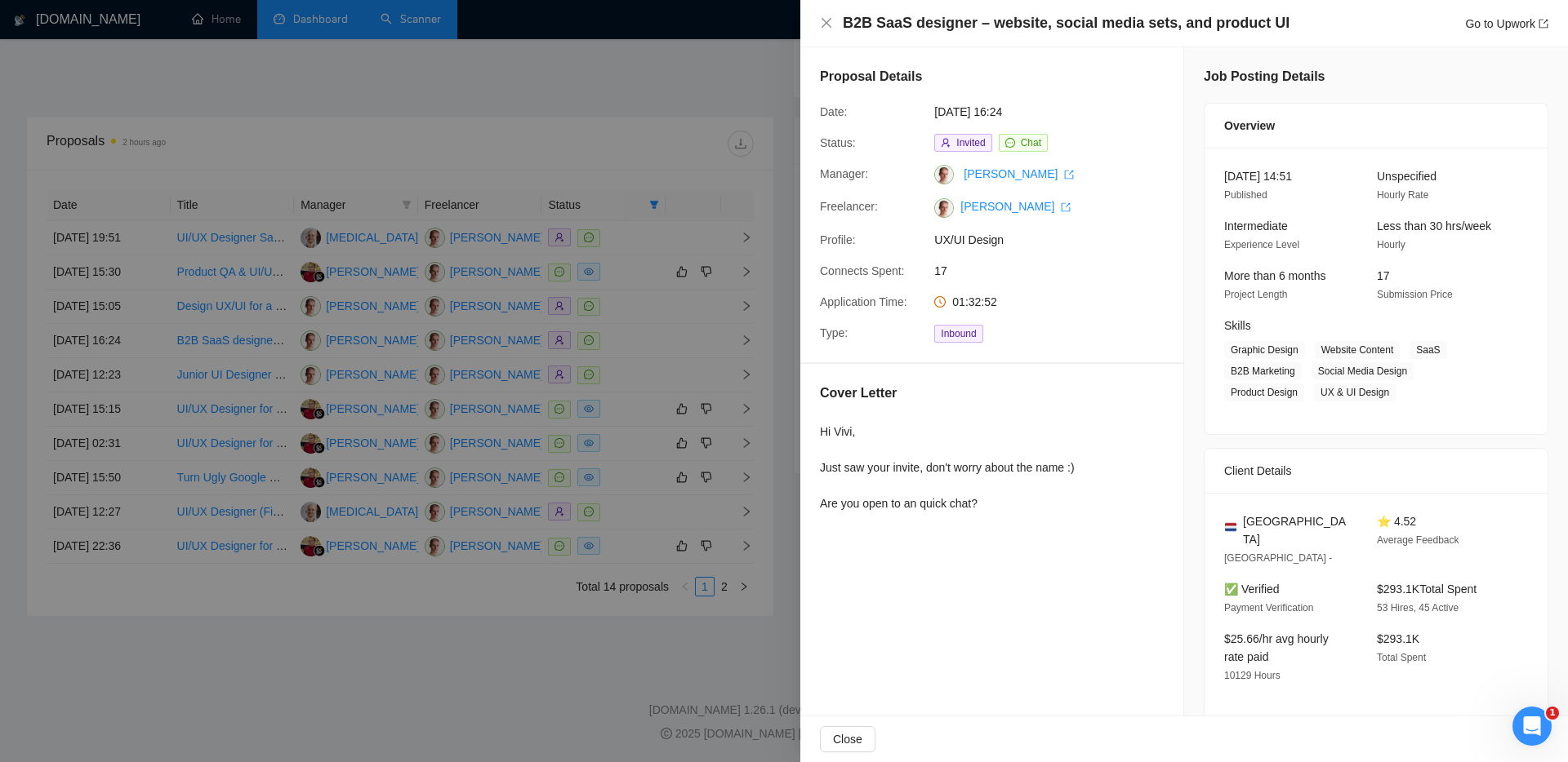
click at [592, 648] on div at bounding box center [784, 381] width 1568 height 762
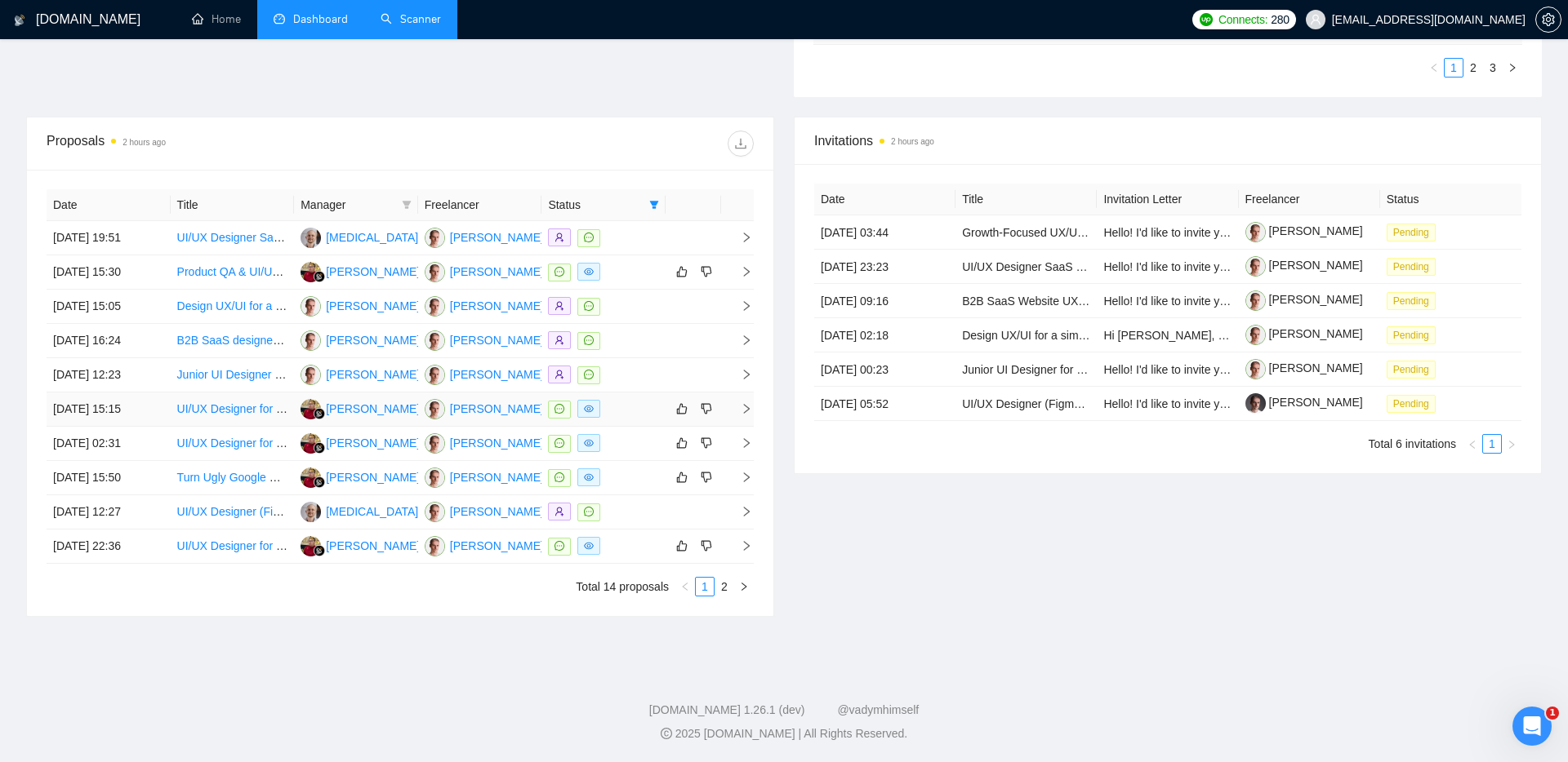
click at [743, 408] on icon "right" at bounding box center [746, 409] width 11 height 11
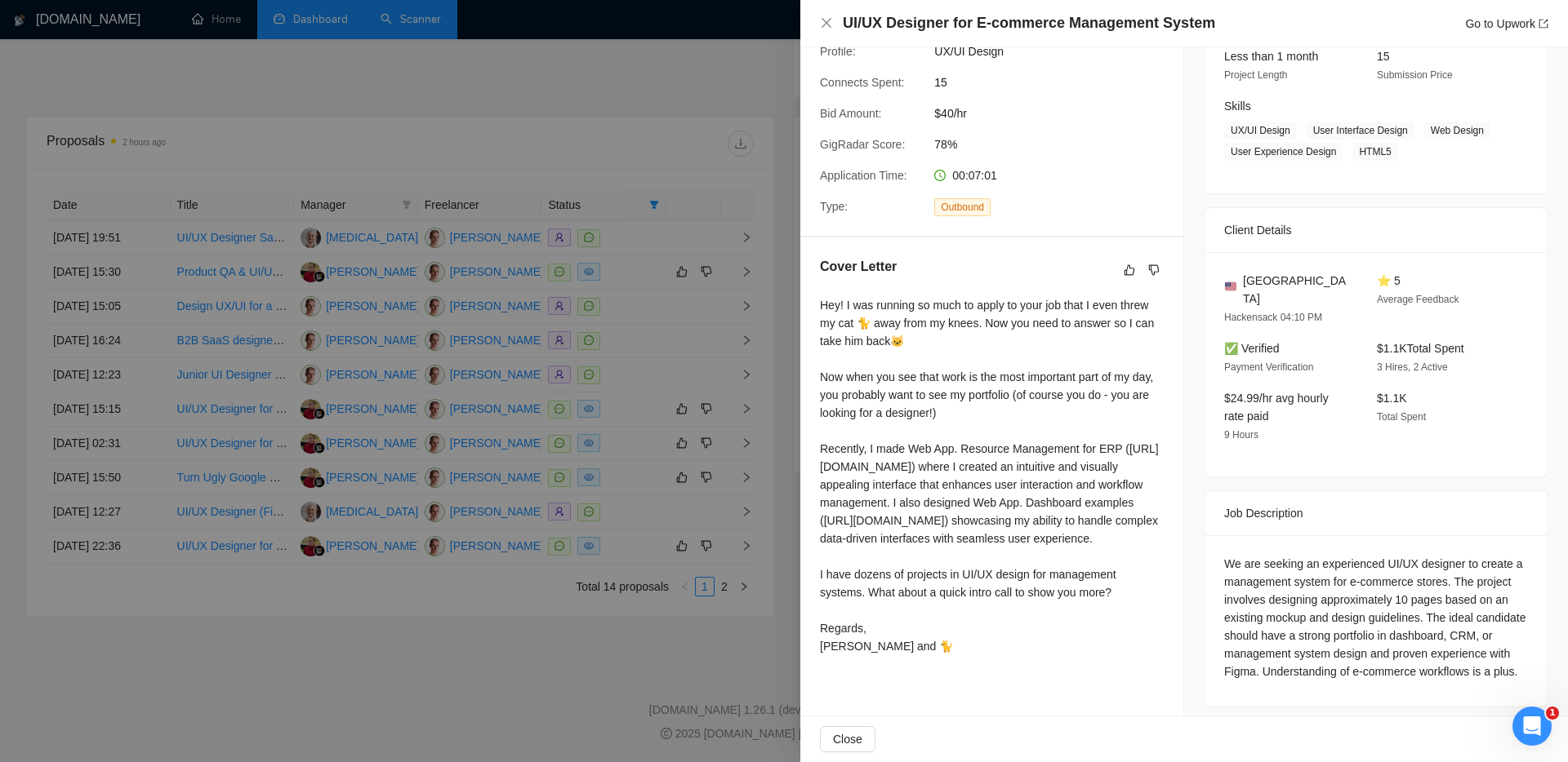
scroll to position [229, 0]
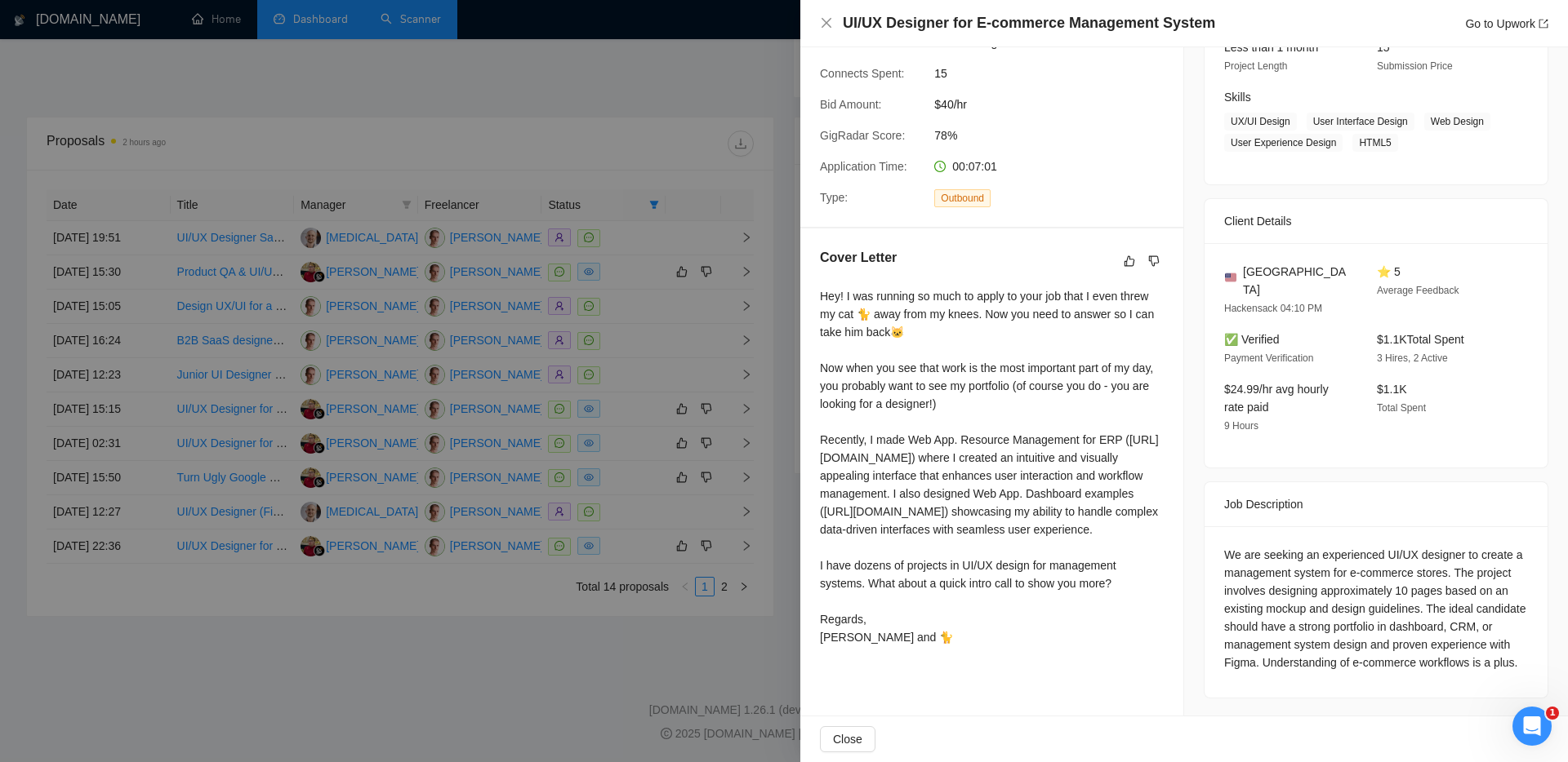
click at [610, 620] on div at bounding box center [784, 381] width 1568 height 762
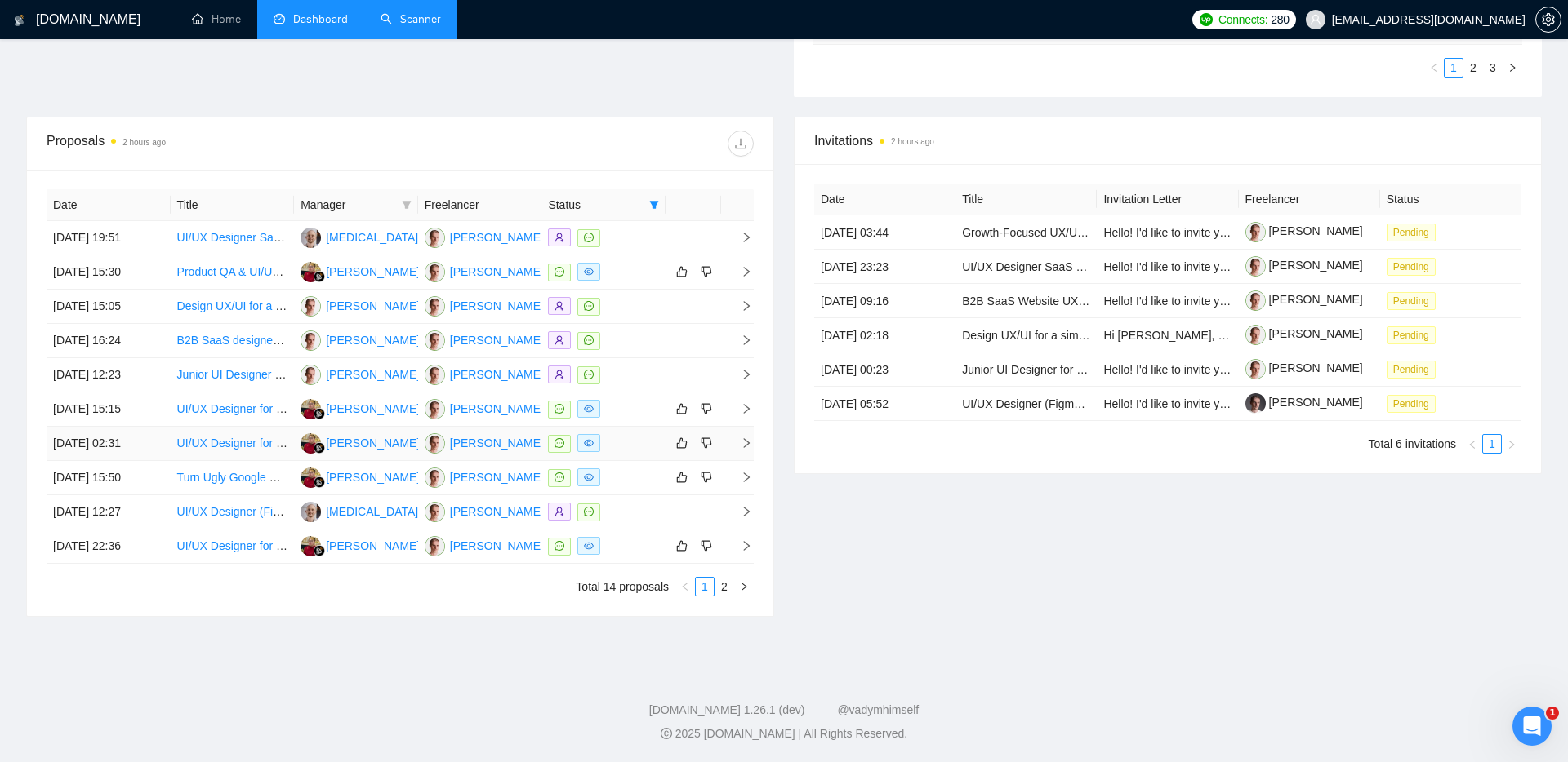
click at [746, 442] on icon "right" at bounding box center [746, 443] width 11 height 11
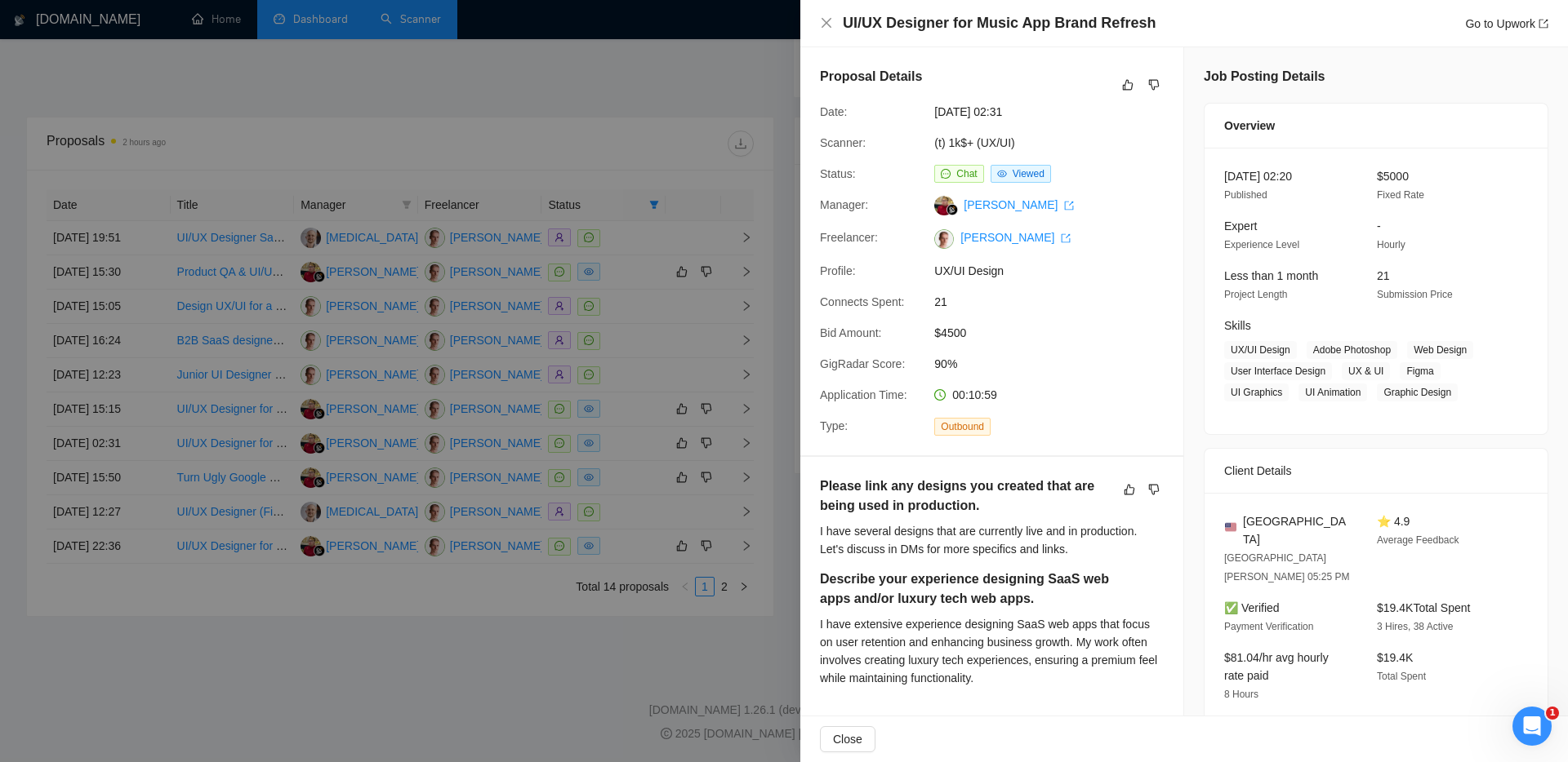
scroll to position [437, 0]
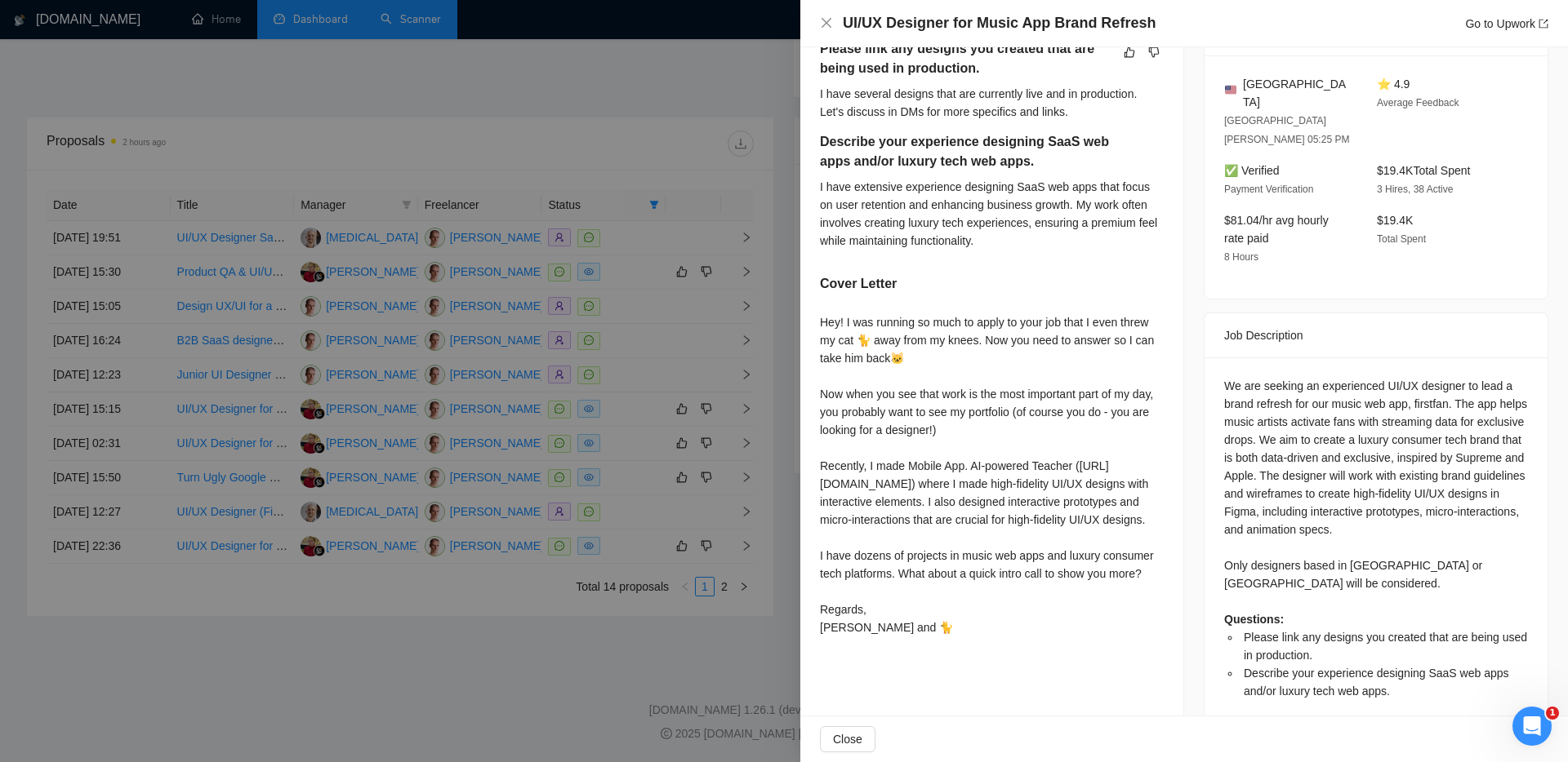
click at [593, 655] on div at bounding box center [784, 381] width 1568 height 762
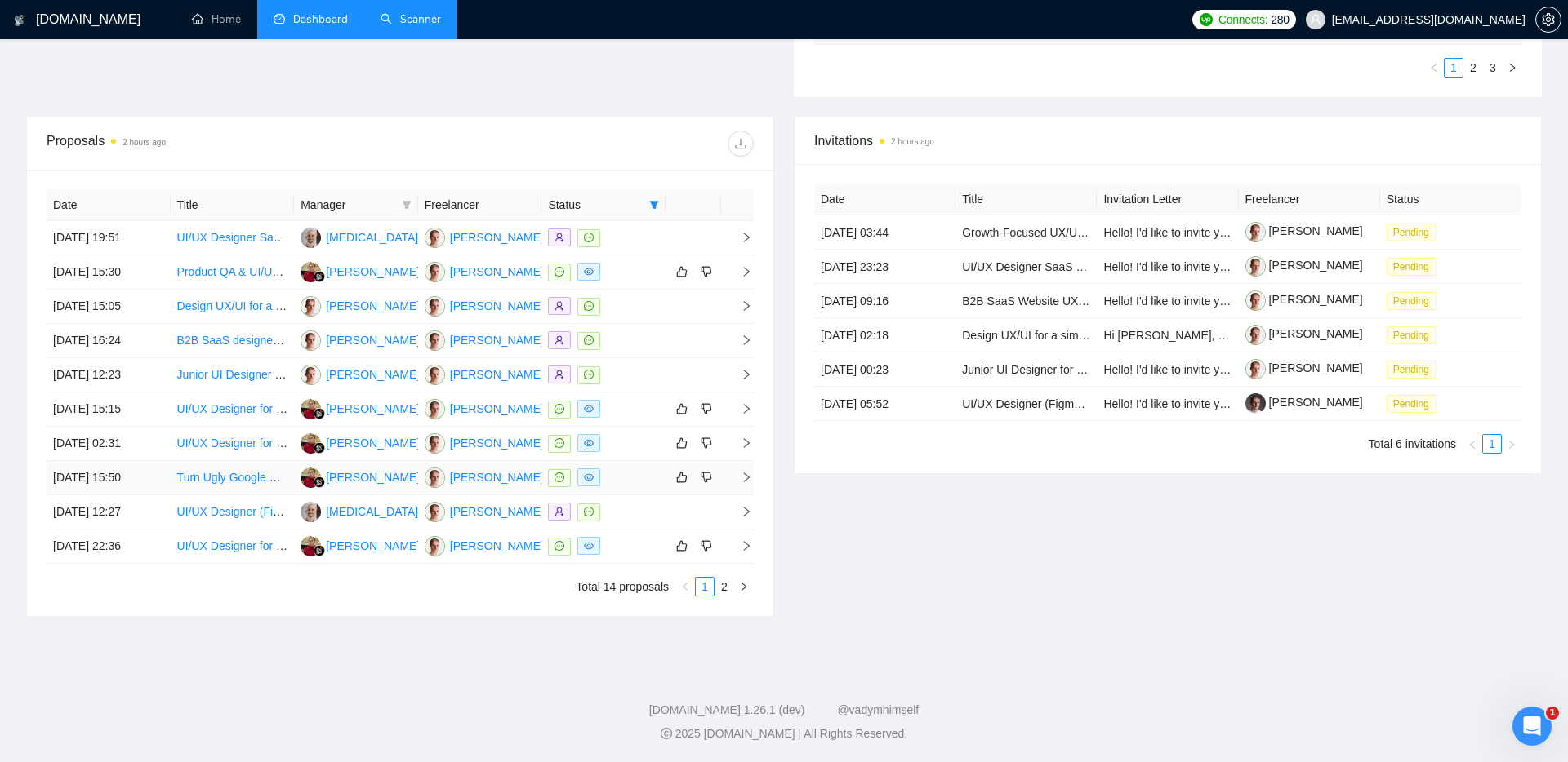
click at [744, 479] on icon "right" at bounding box center [746, 478] width 11 height 11
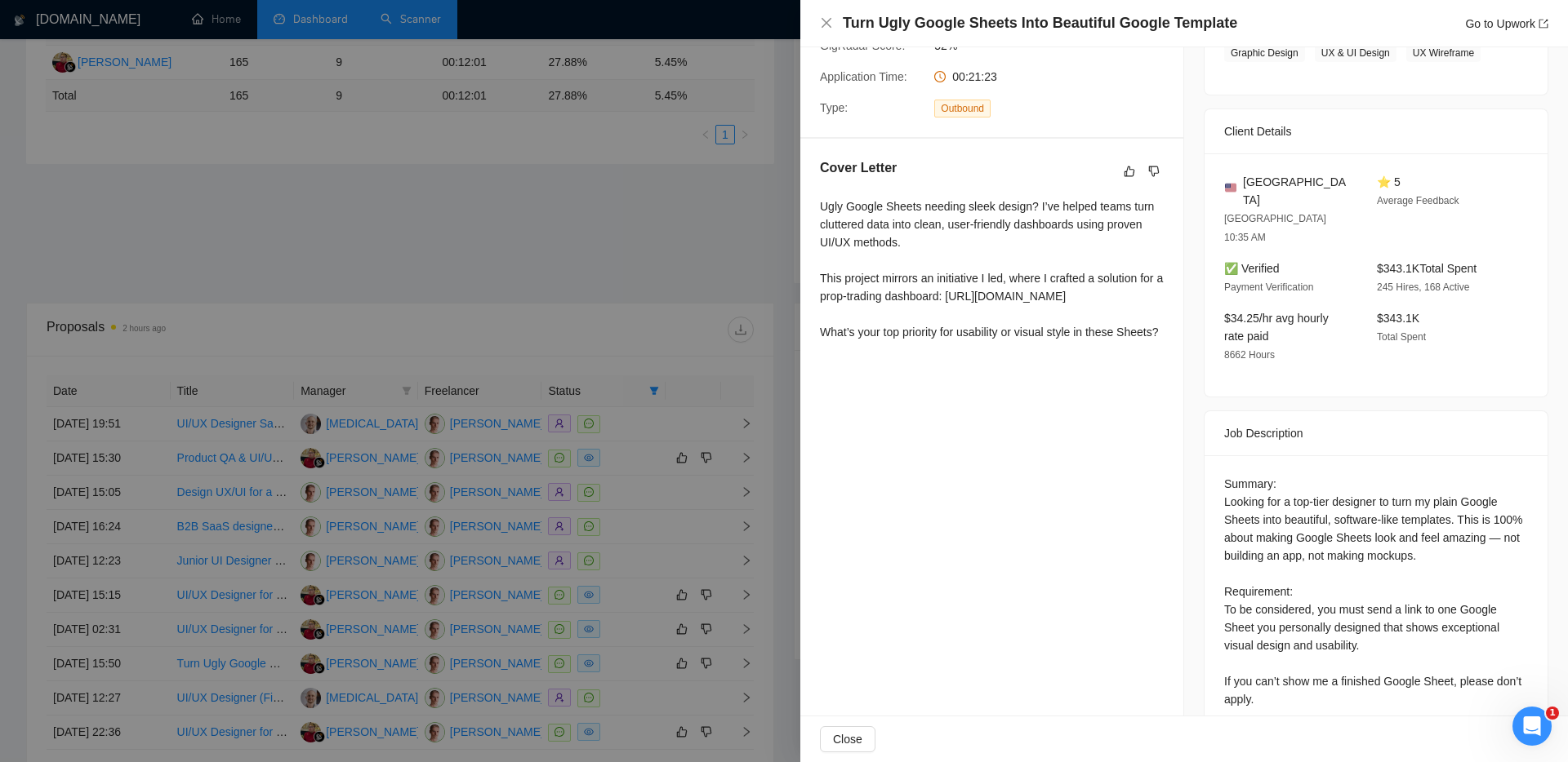
scroll to position [531, 0]
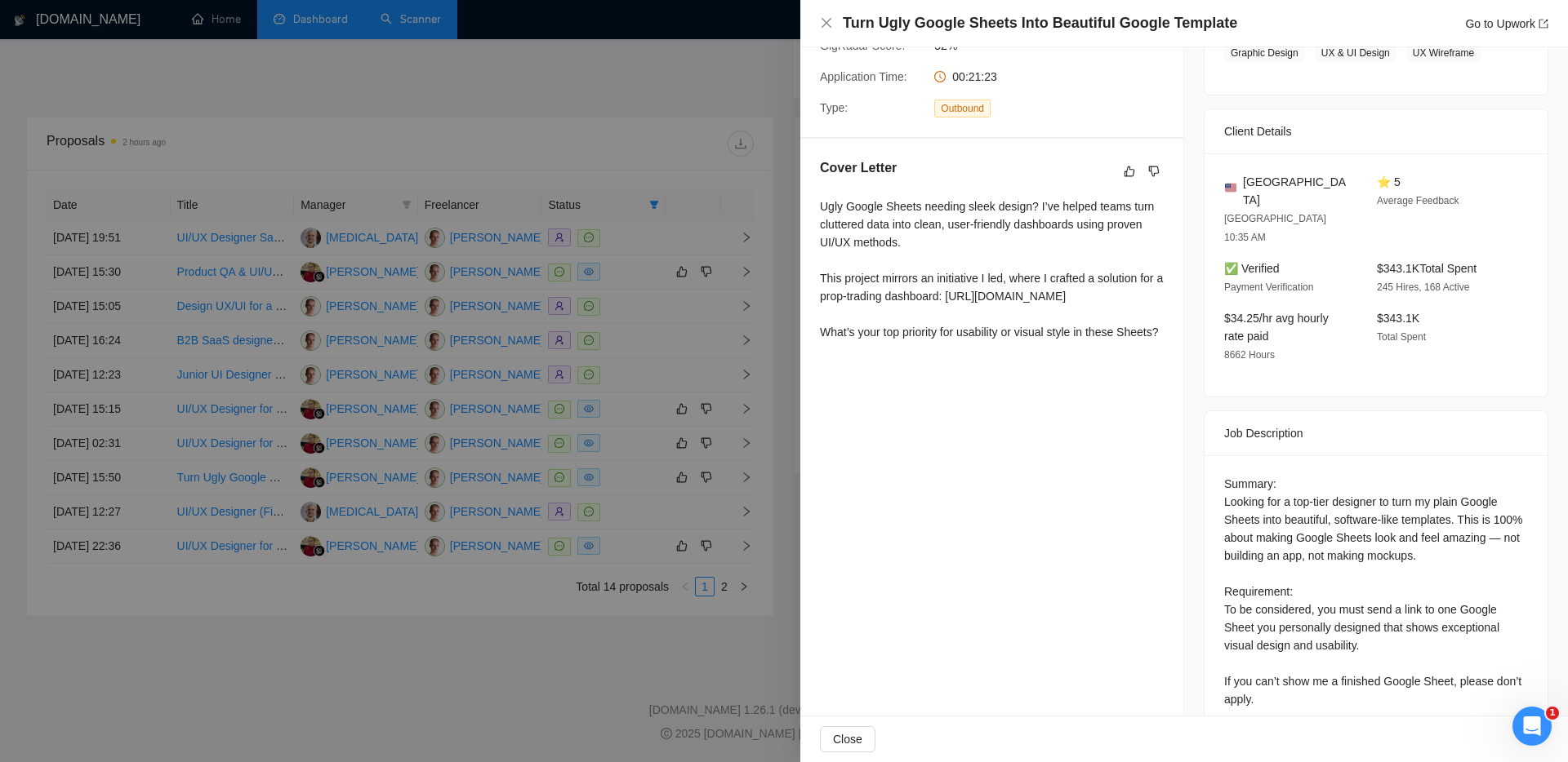
click at [561, 641] on div at bounding box center [784, 381] width 1568 height 762
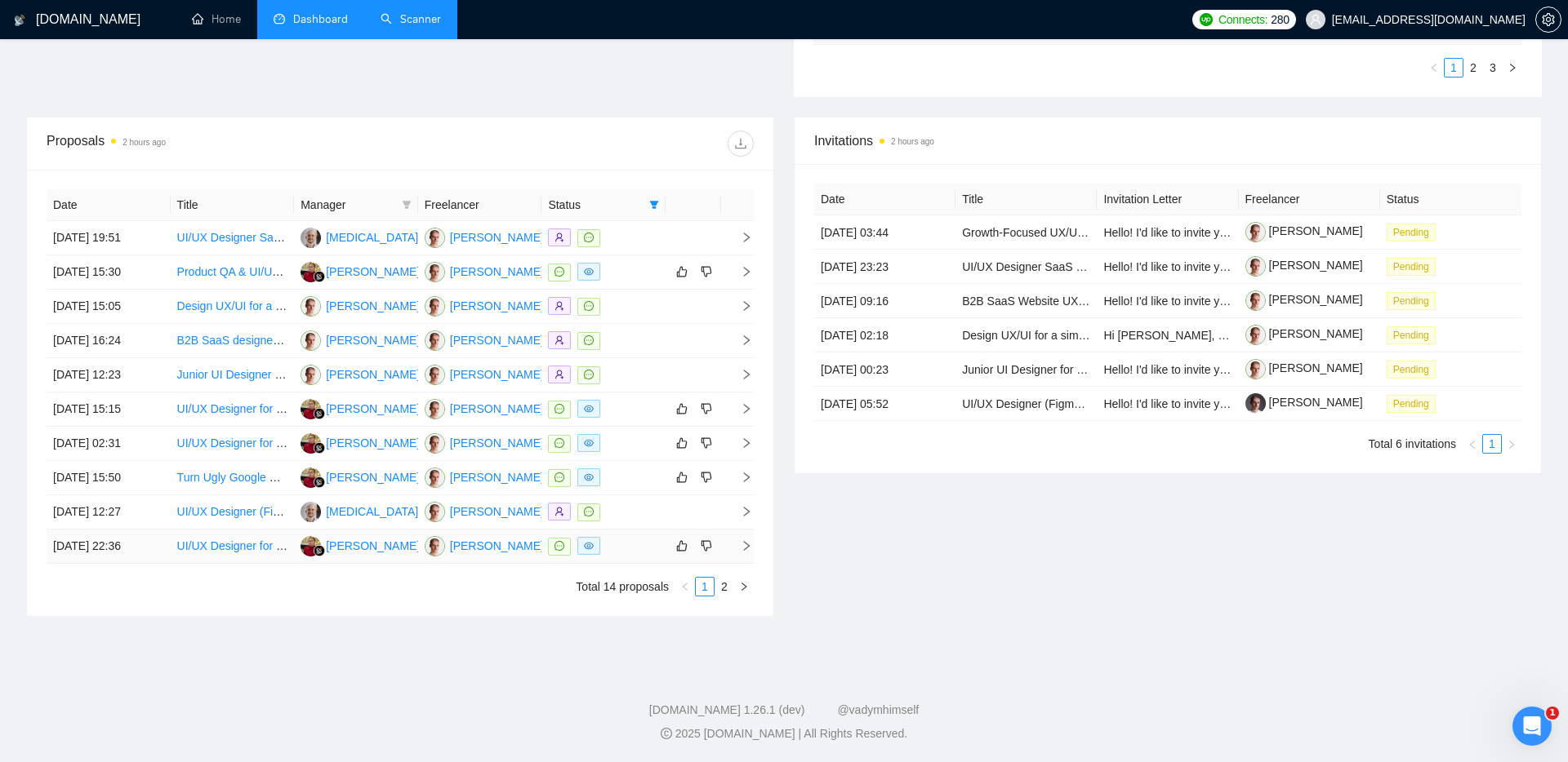
click at [748, 542] on icon "right" at bounding box center [746, 546] width 11 height 11
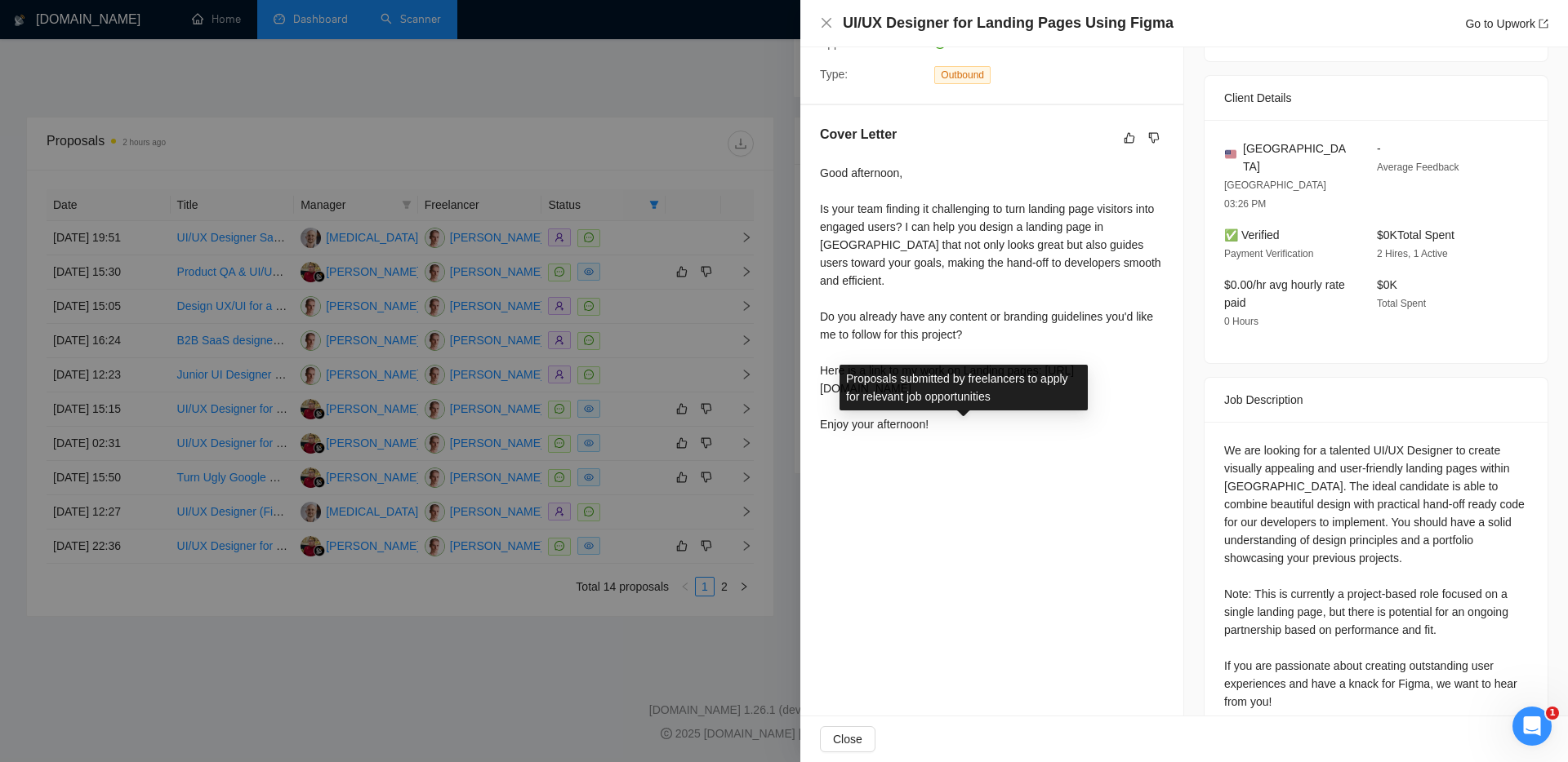
scroll to position [354, 0]
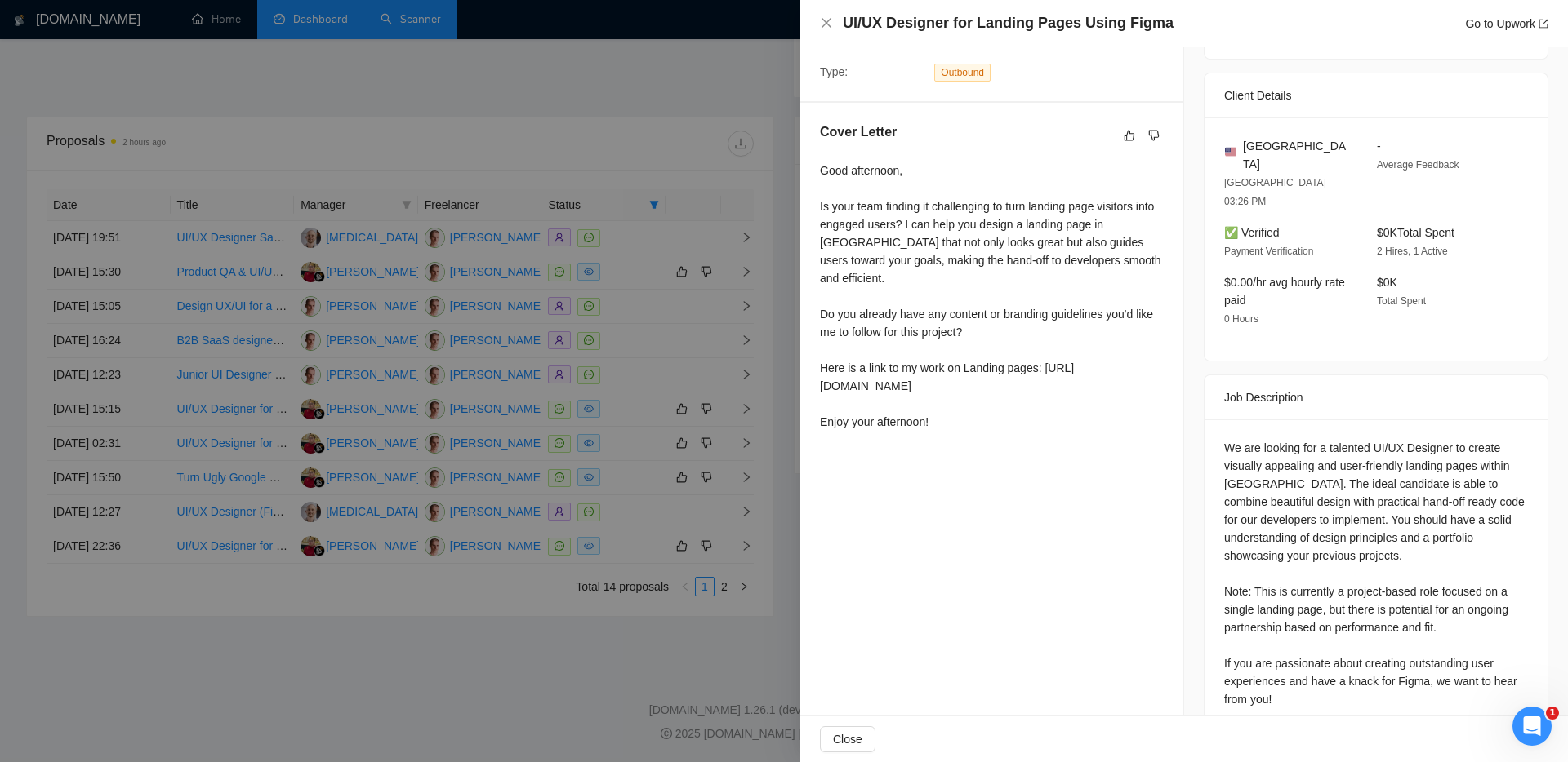
click at [526, 724] on div at bounding box center [784, 381] width 1568 height 762
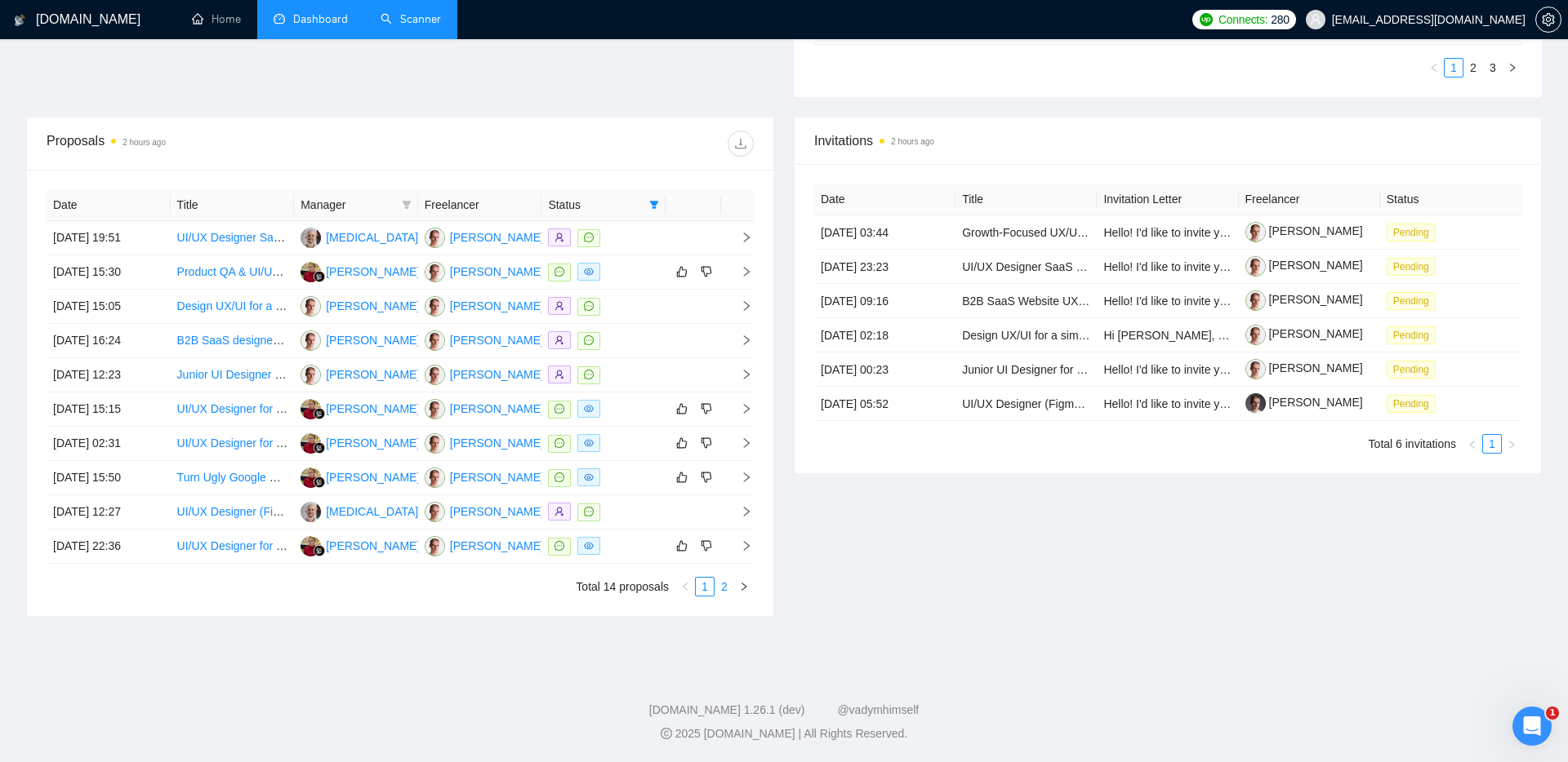
click at [725, 582] on link "2" at bounding box center [724, 587] width 18 height 18
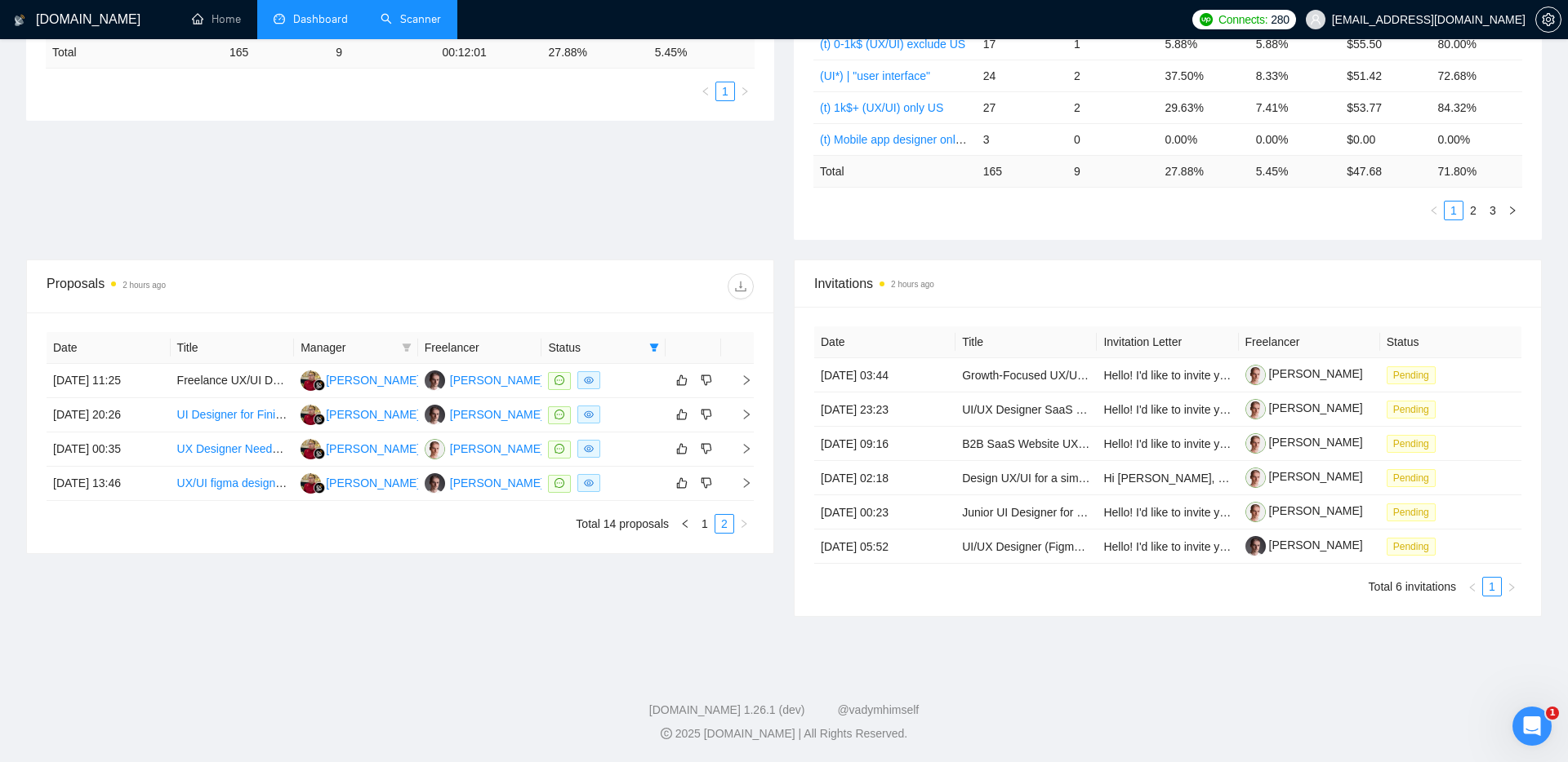
scroll to position [0, 0]
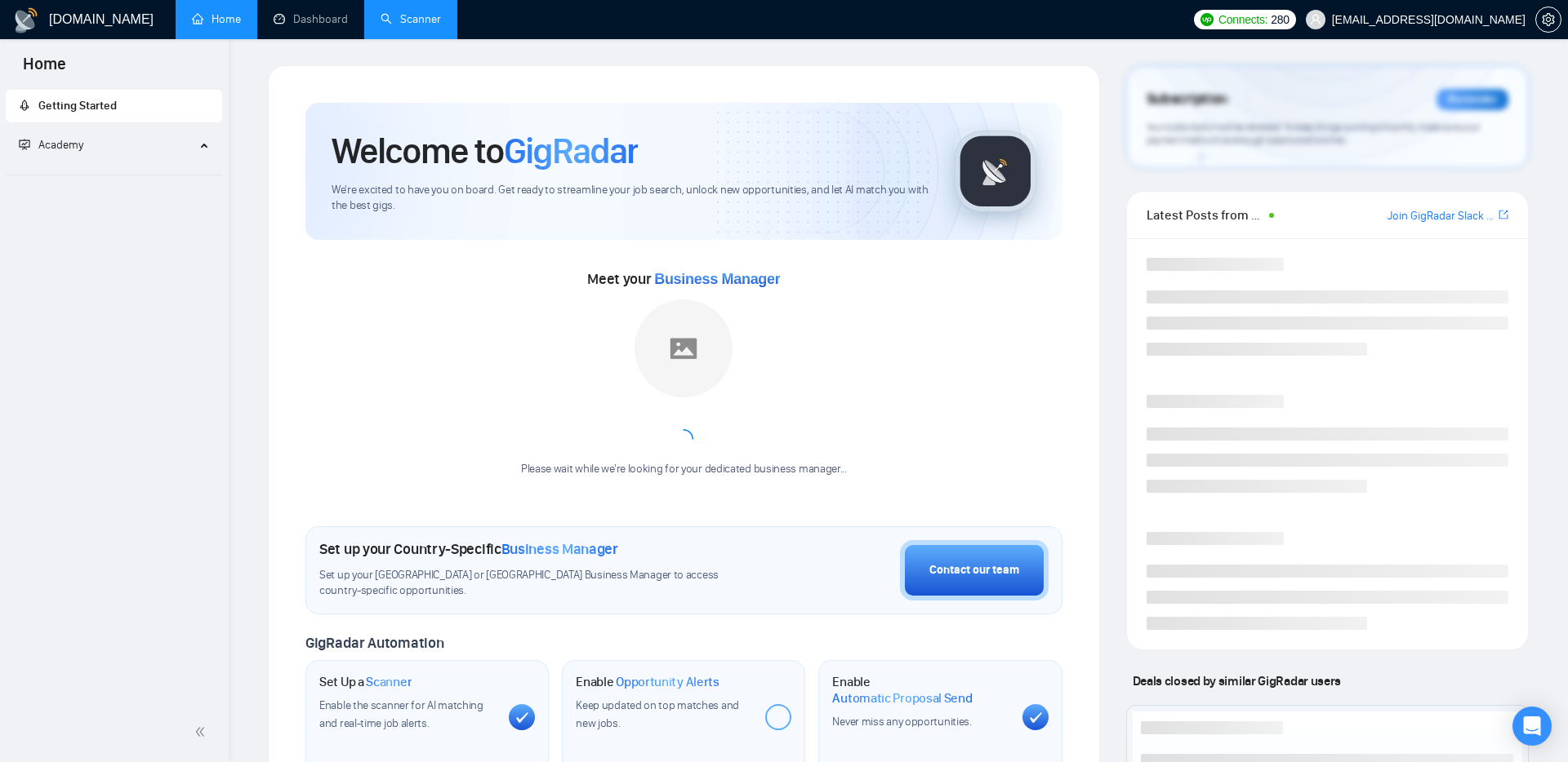
click at [404, 23] on link "Scanner" at bounding box center [410, 19] width 60 height 14
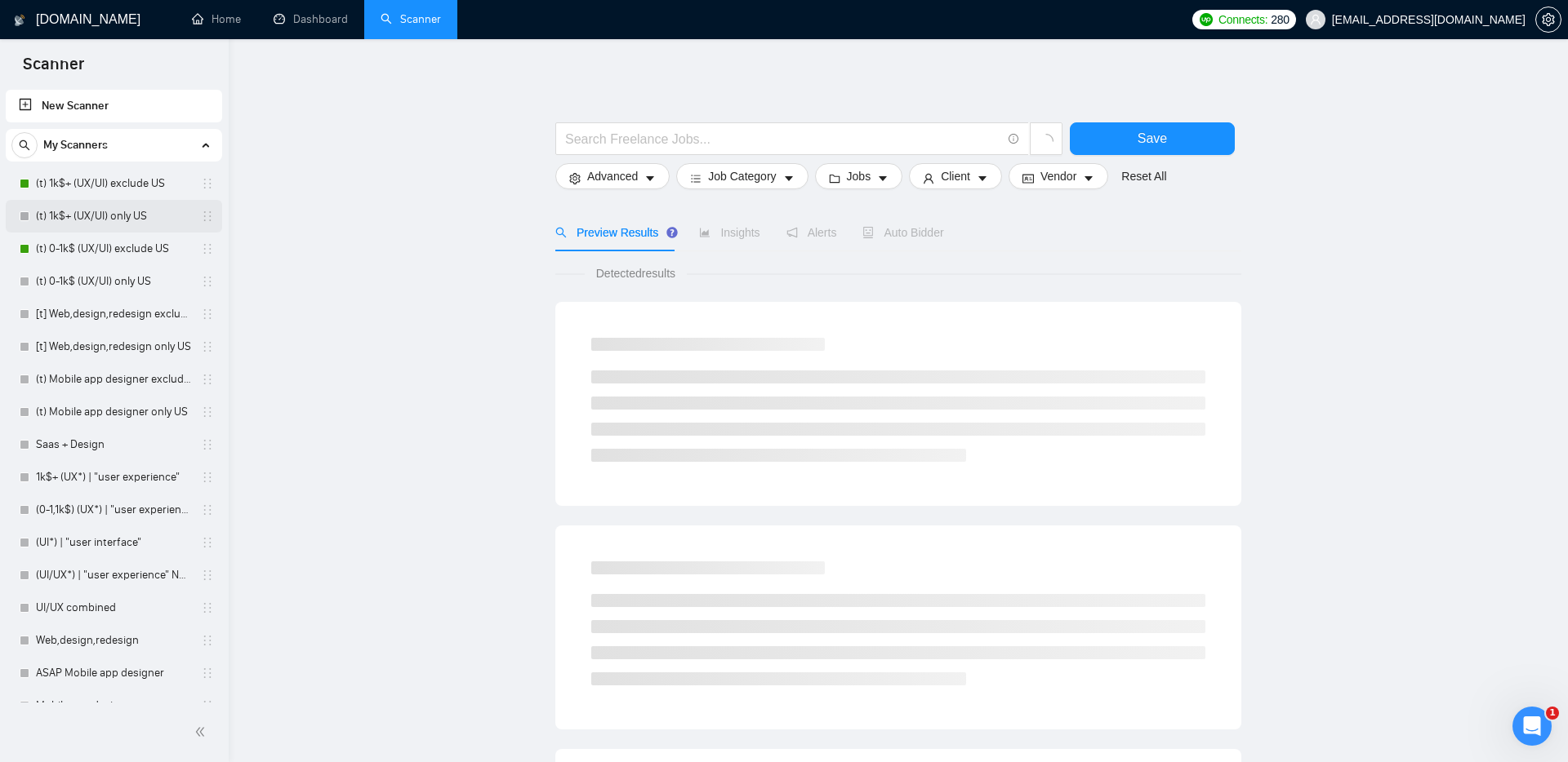
click at [109, 218] on link "(t) 1k$+ (UX/UI) only US" at bounding box center [113, 216] width 155 height 33
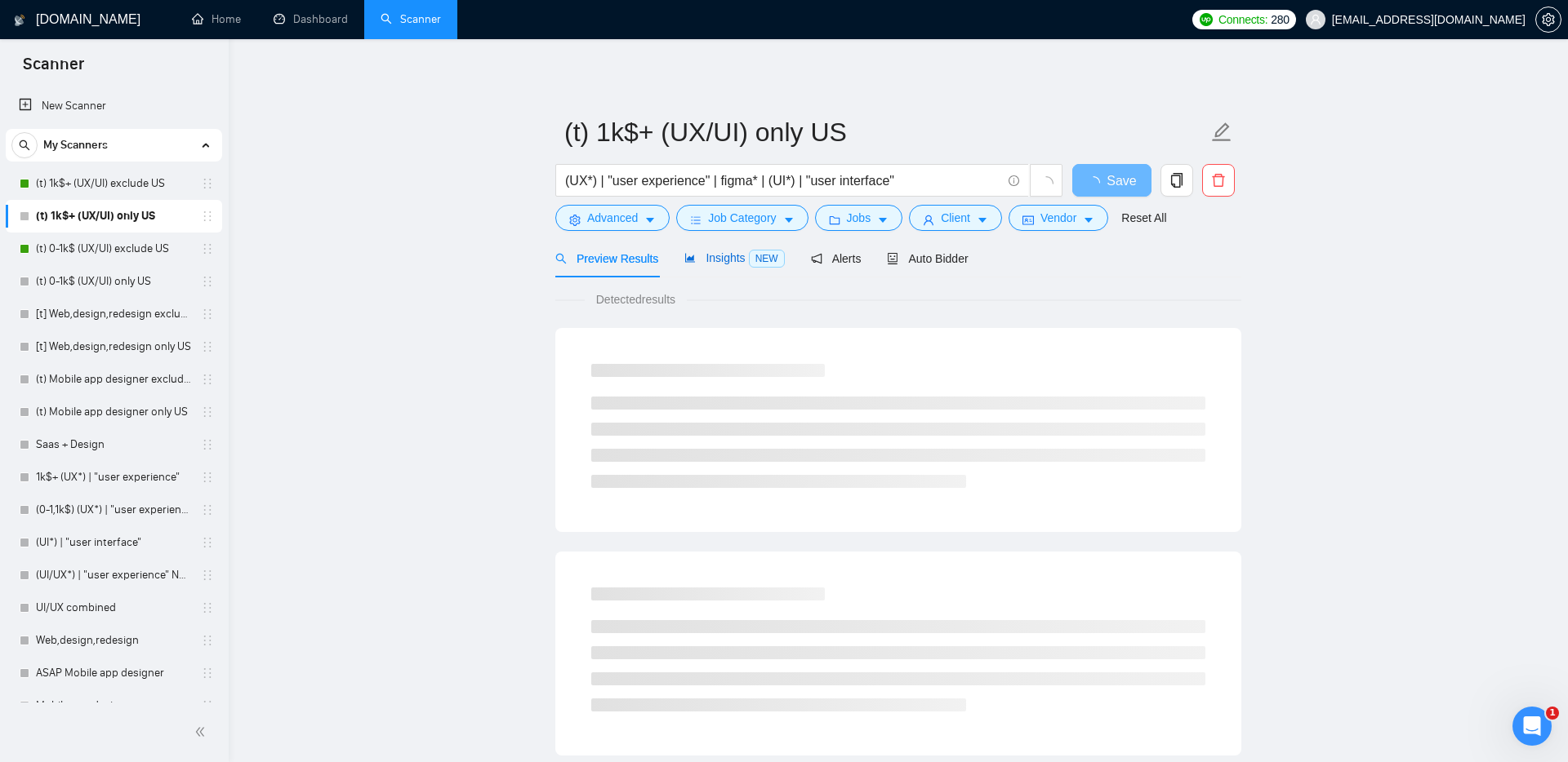
click at [760, 254] on span "NEW" at bounding box center [767, 258] width 36 height 18
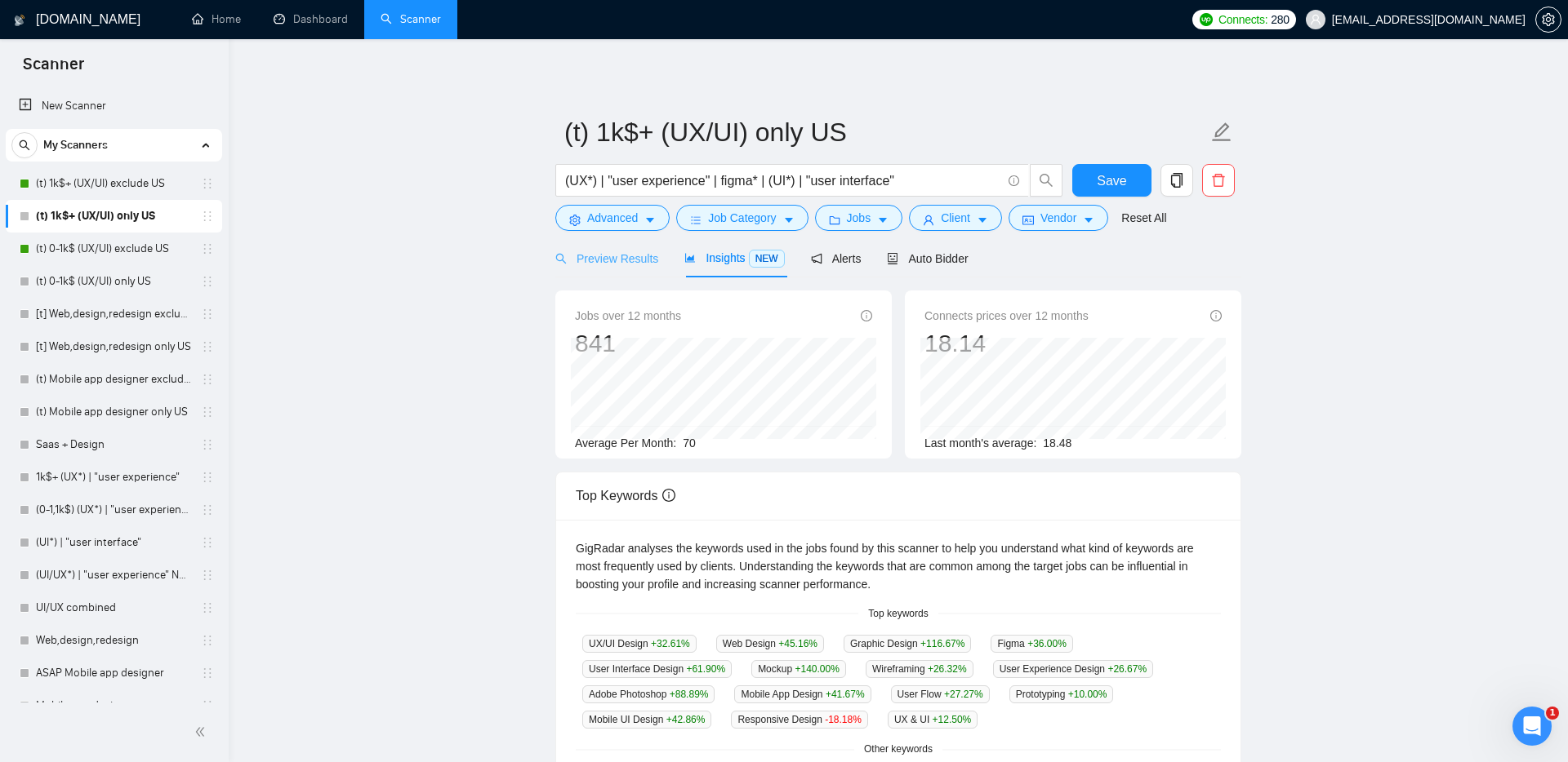
click at [617, 272] on div "Preview Results" at bounding box center [607, 258] width 103 height 38
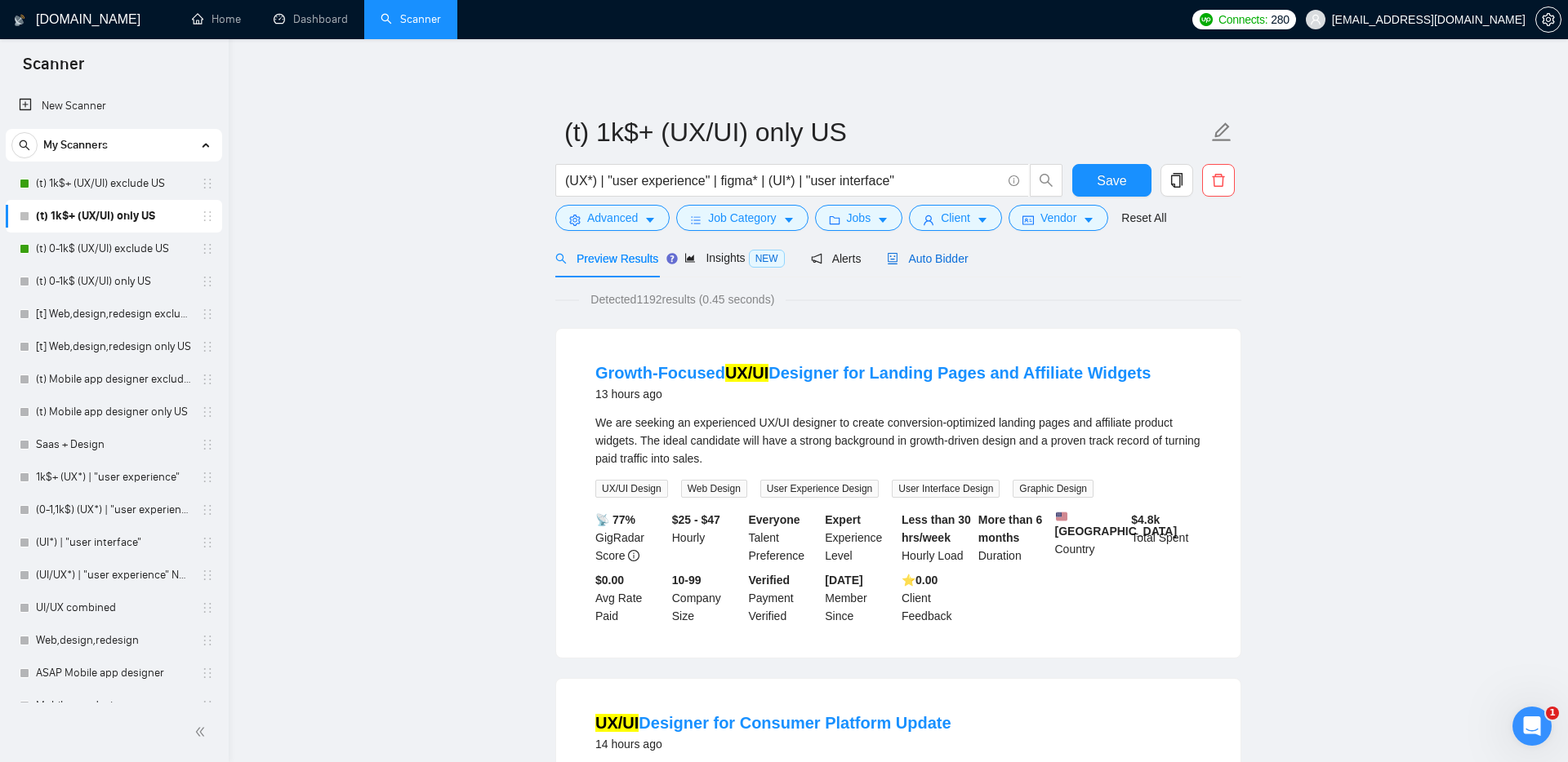
click at [918, 260] on span "Auto Bidder" at bounding box center [927, 259] width 81 height 13
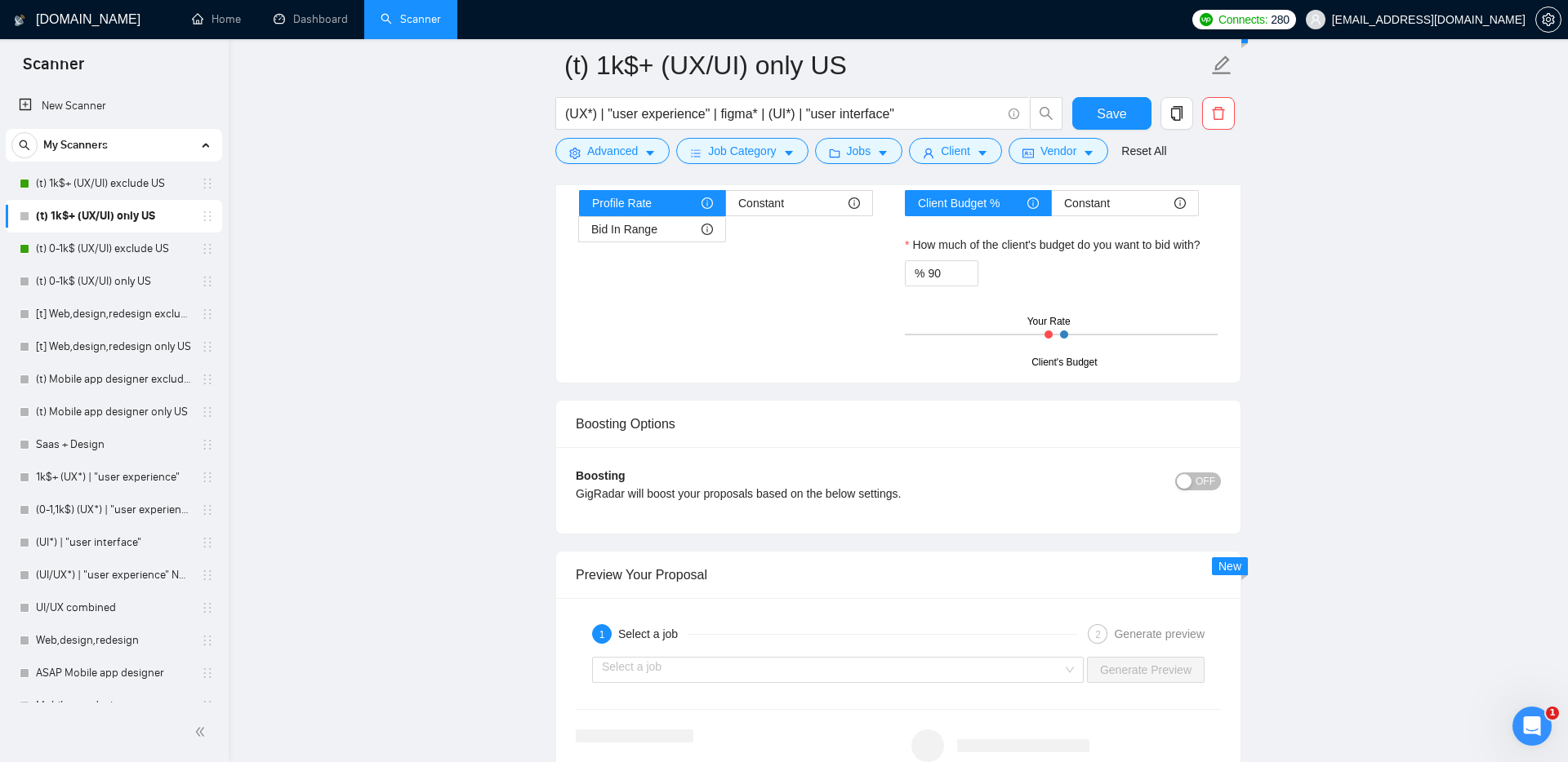
scroll to position [2864, 0]
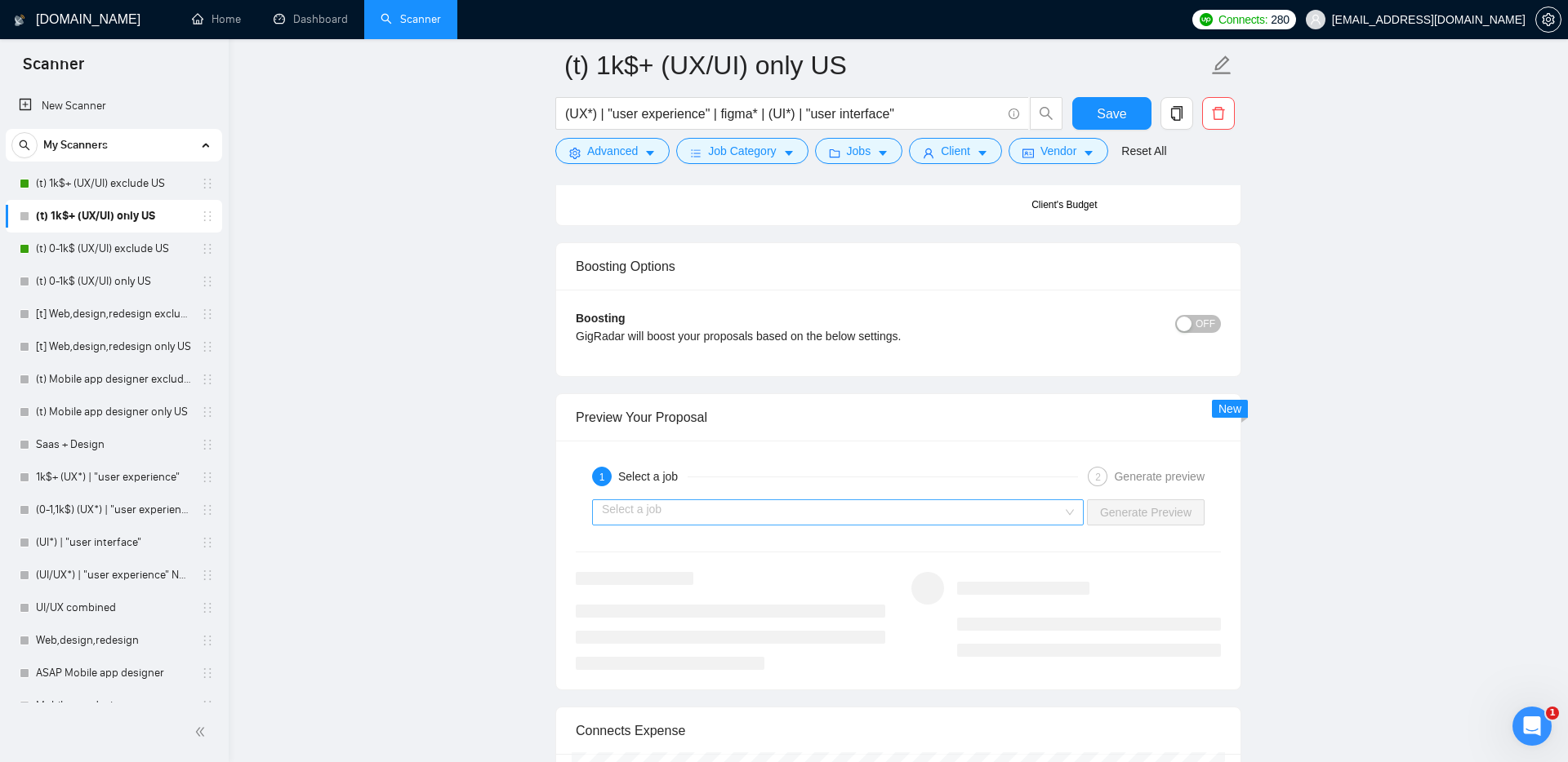
click at [724, 506] on input "search" at bounding box center [832, 512] width 461 height 24
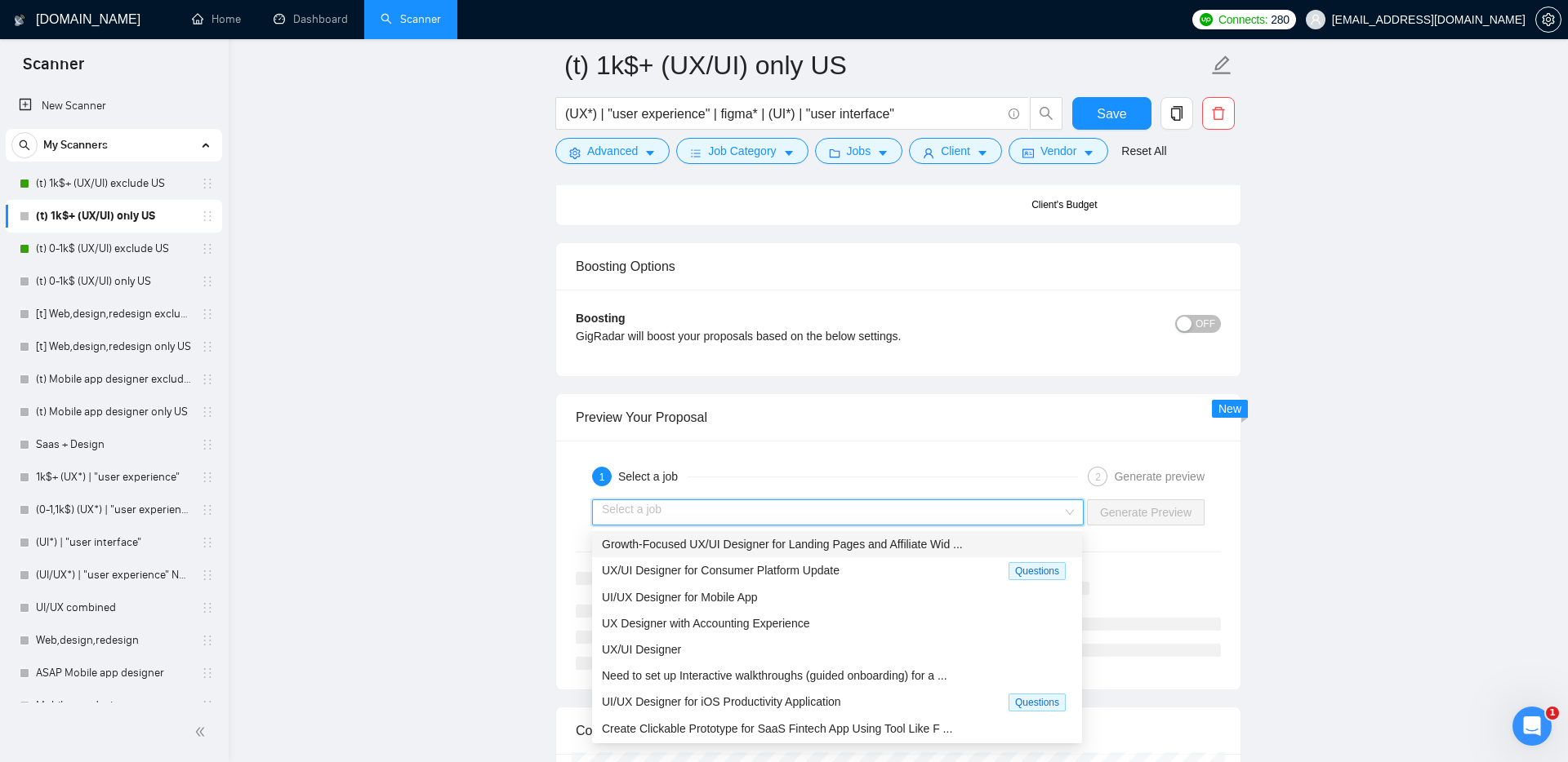
click at [710, 541] on span "Growth-Focused UX/UI Designer for Landing Pages and Affiliate Wid ..." at bounding box center [782, 544] width 361 height 13
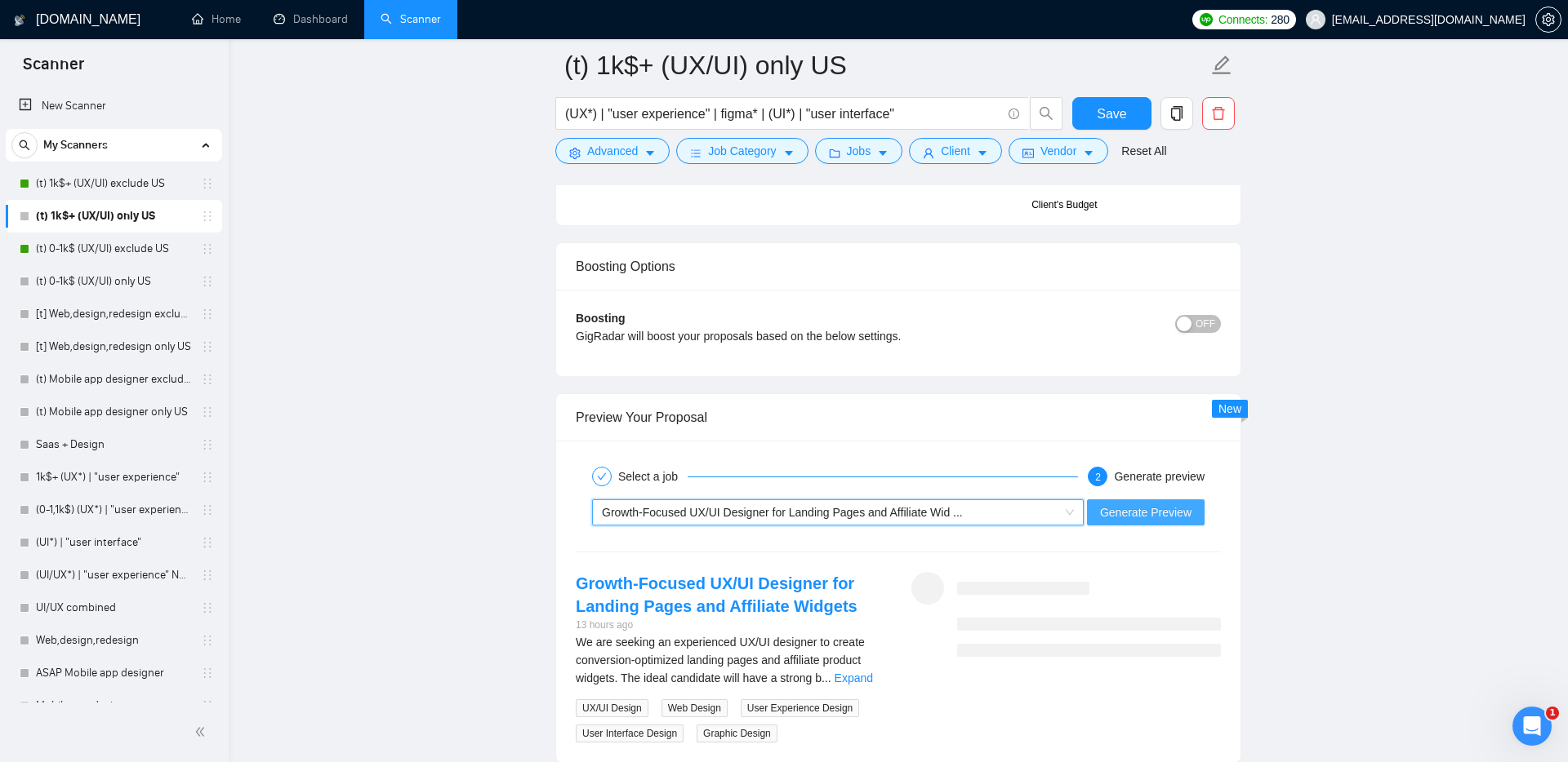
click at [1167, 513] on span "Generate Preview" at bounding box center [1145, 512] width 91 height 18
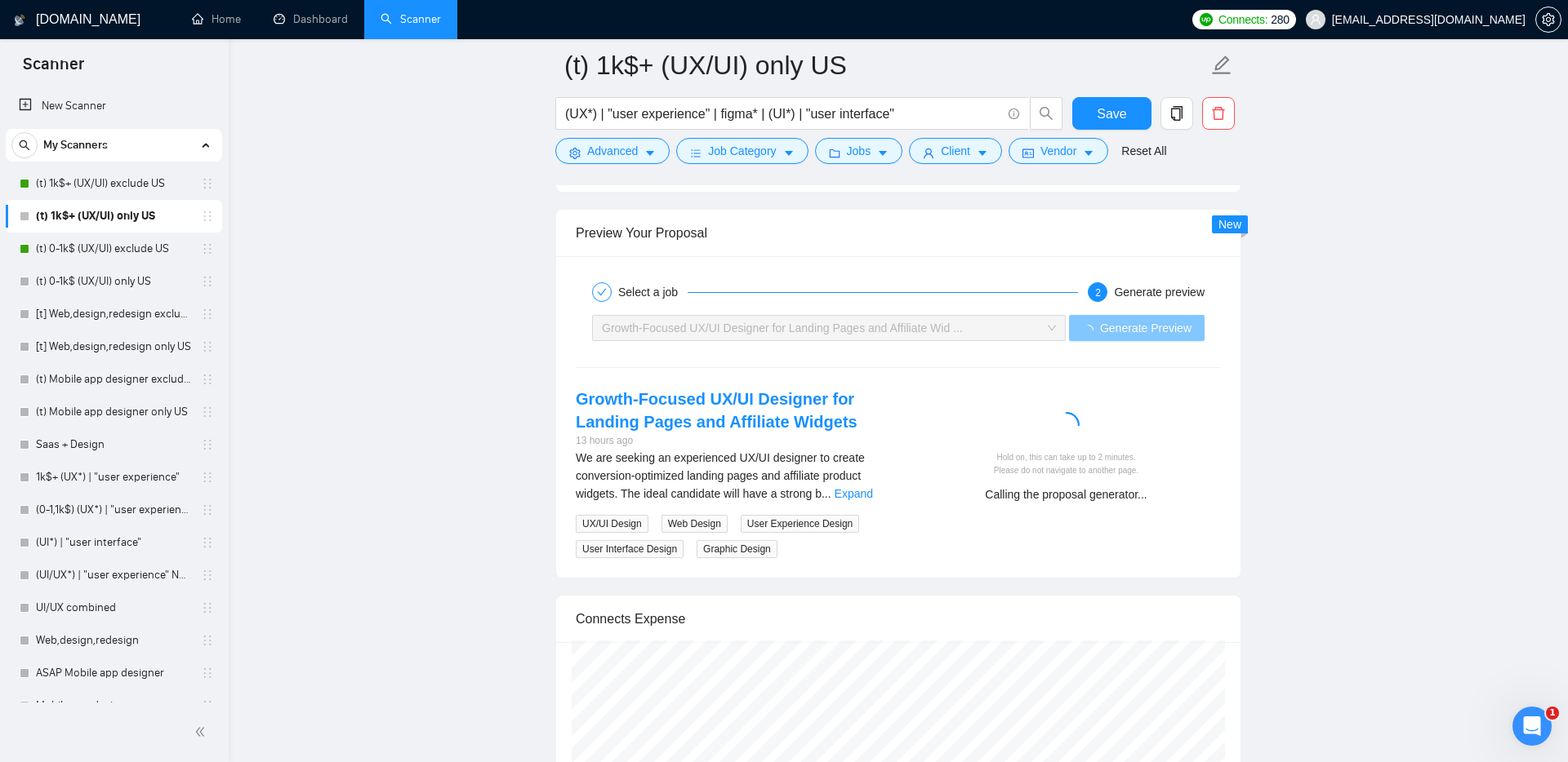
scroll to position [3052, 0]
click at [872, 485] on link "Expand" at bounding box center [853, 491] width 38 height 13
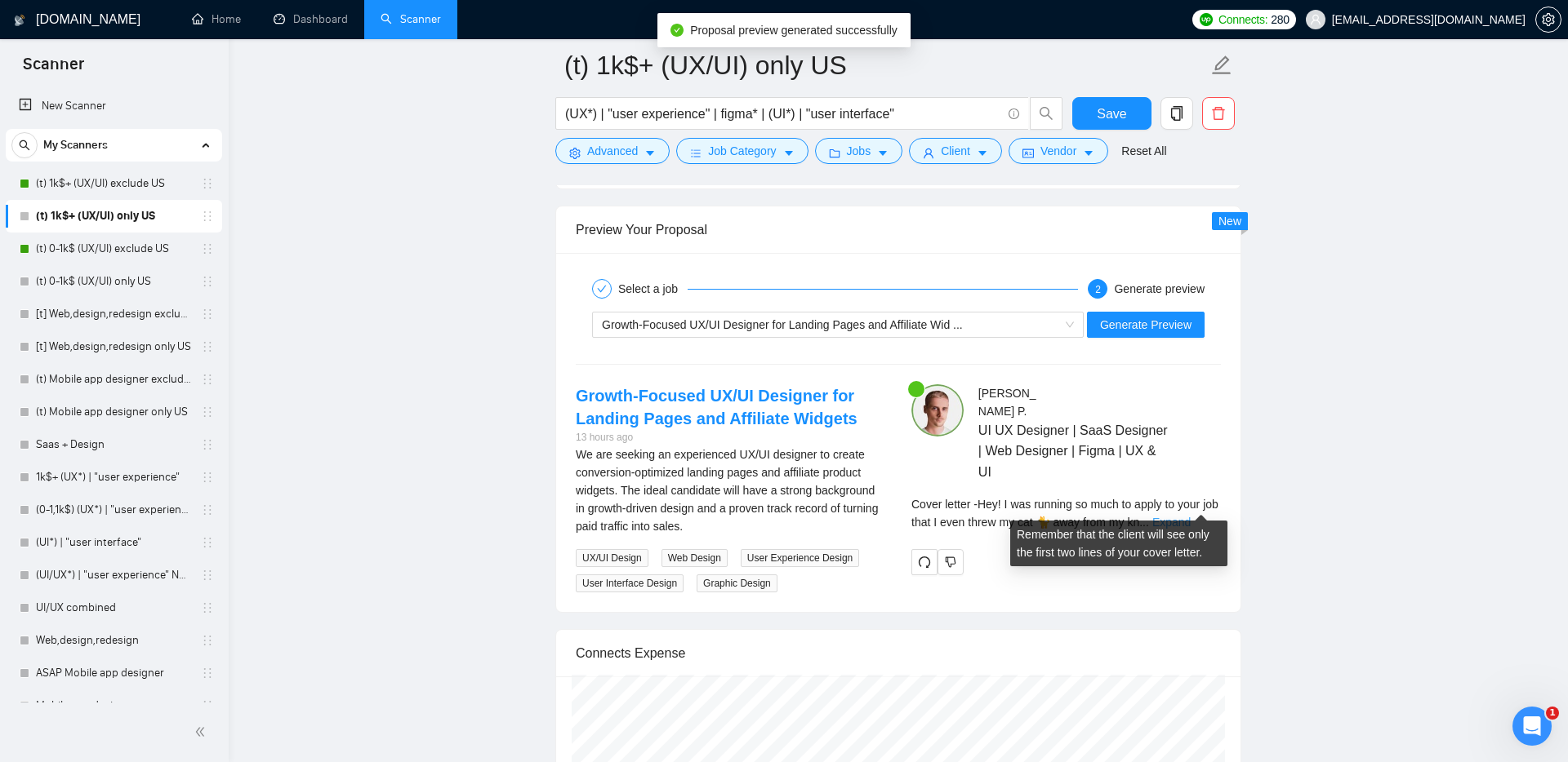
click at [1179, 516] on link "Expand" at bounding box center [1171, 523] width 38 height 13
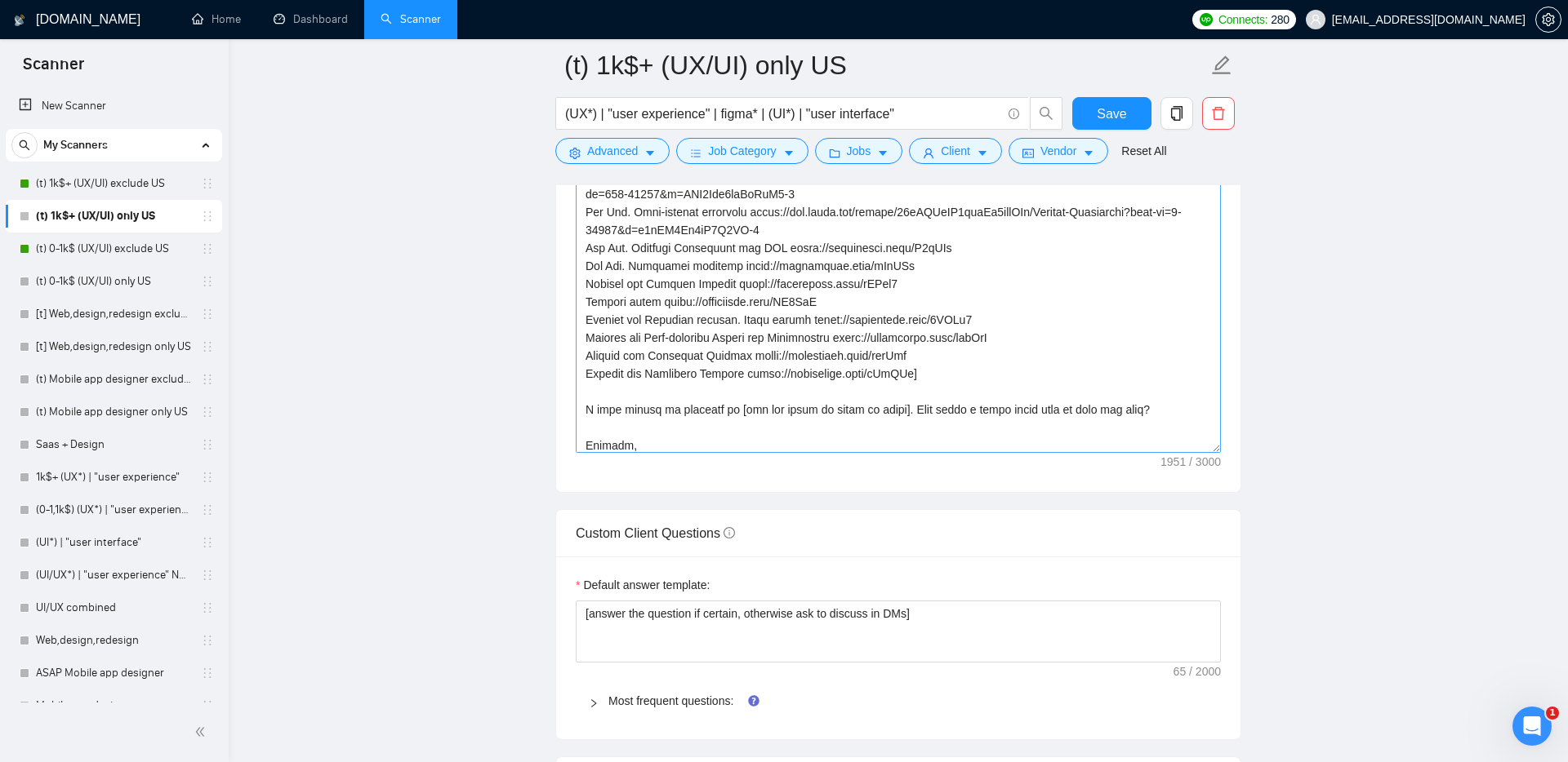
scroll to position [262, 0]
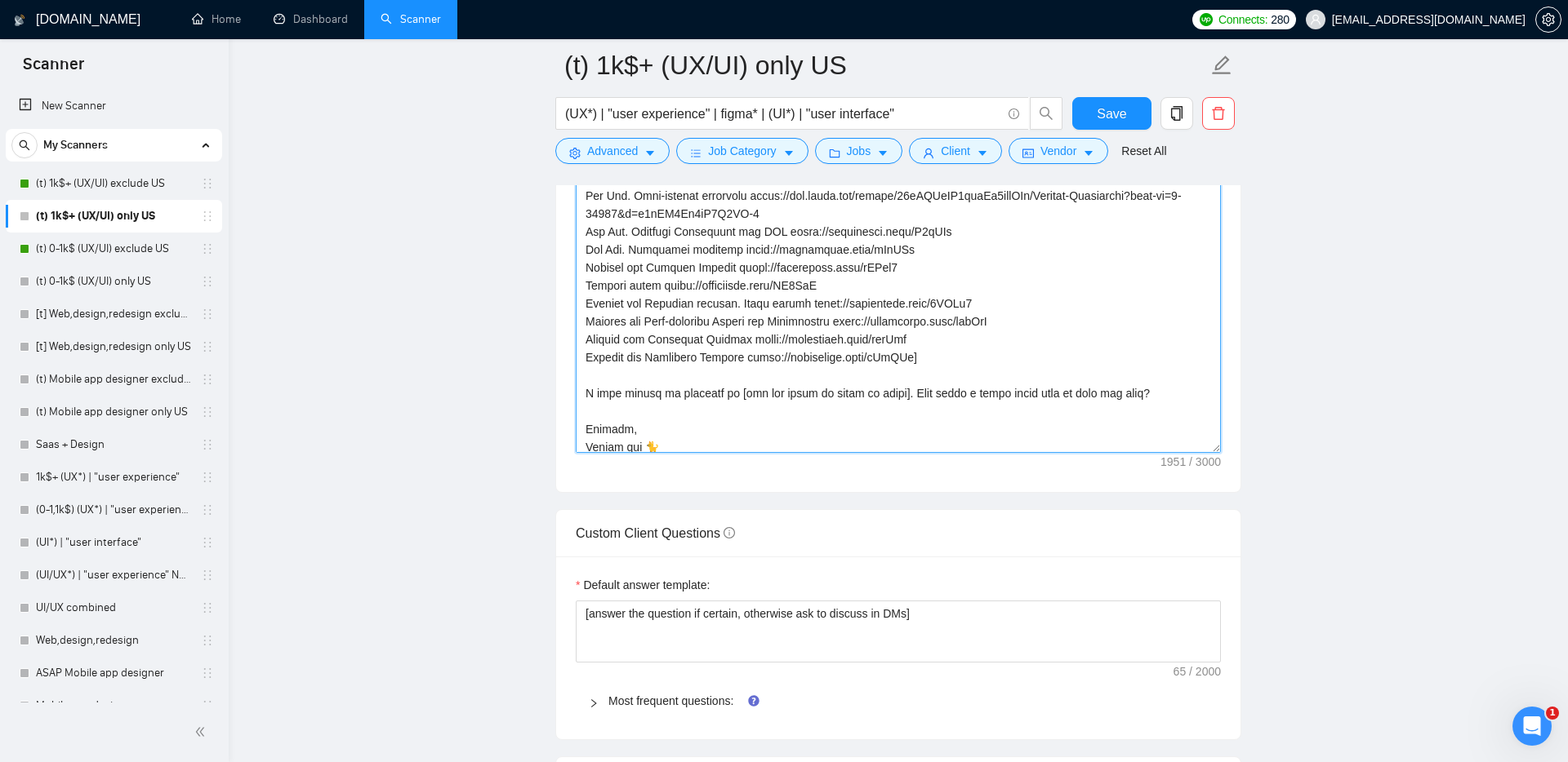
click at [743, 306] on textarea "Cover letter template:" at bounding box center [898, 268] width 645 height 367
drag, startPoint x: 669, startPoint y: 285, endPoint x: 833, endPoint y: 284, distance: 164.0
click at [833, 284] on textarea "Cover letter template:" at bounding box center [898, 268] width 645 height 367
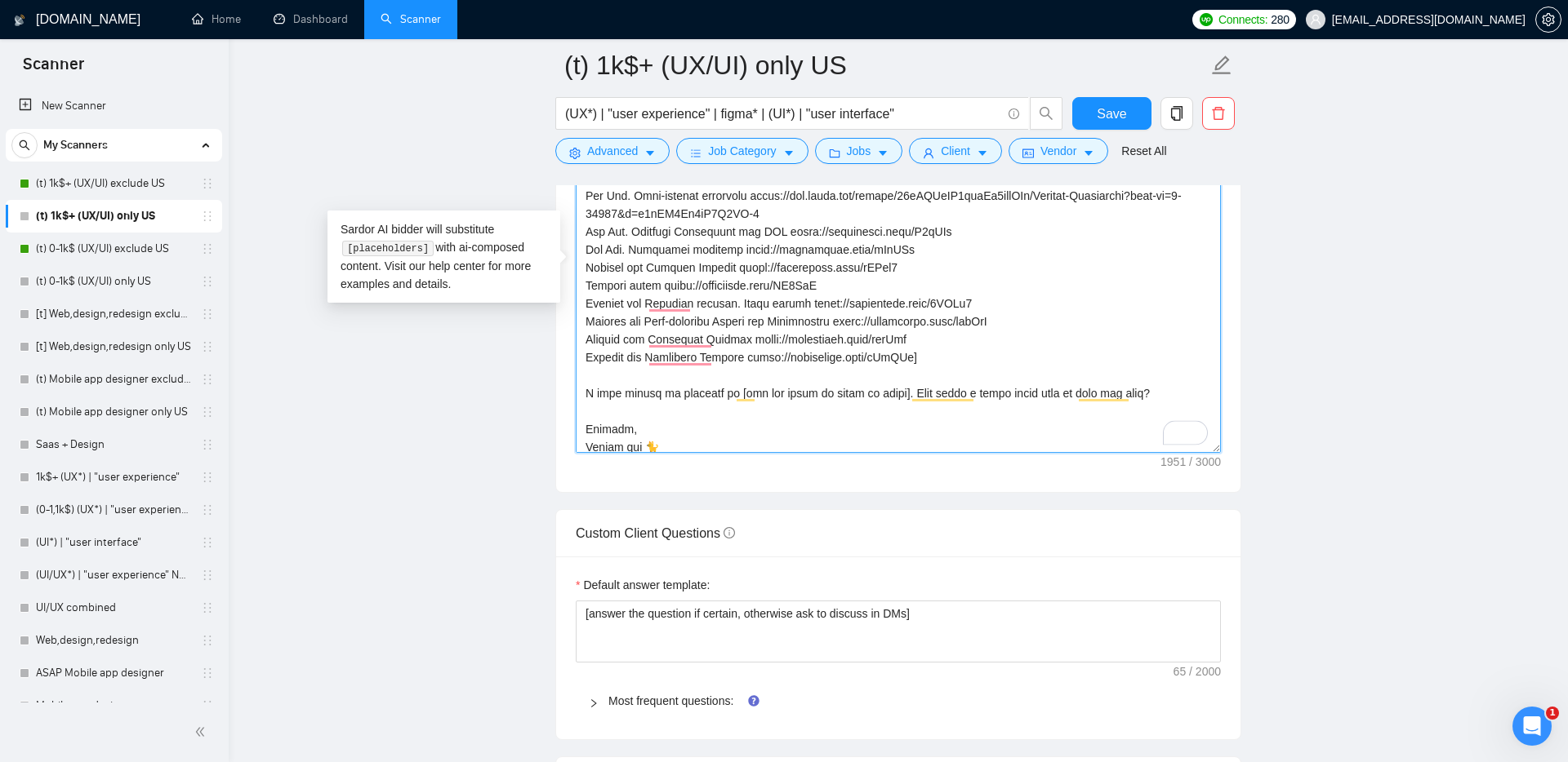
paste textarea "[DOMAIN_NAME][URL]"
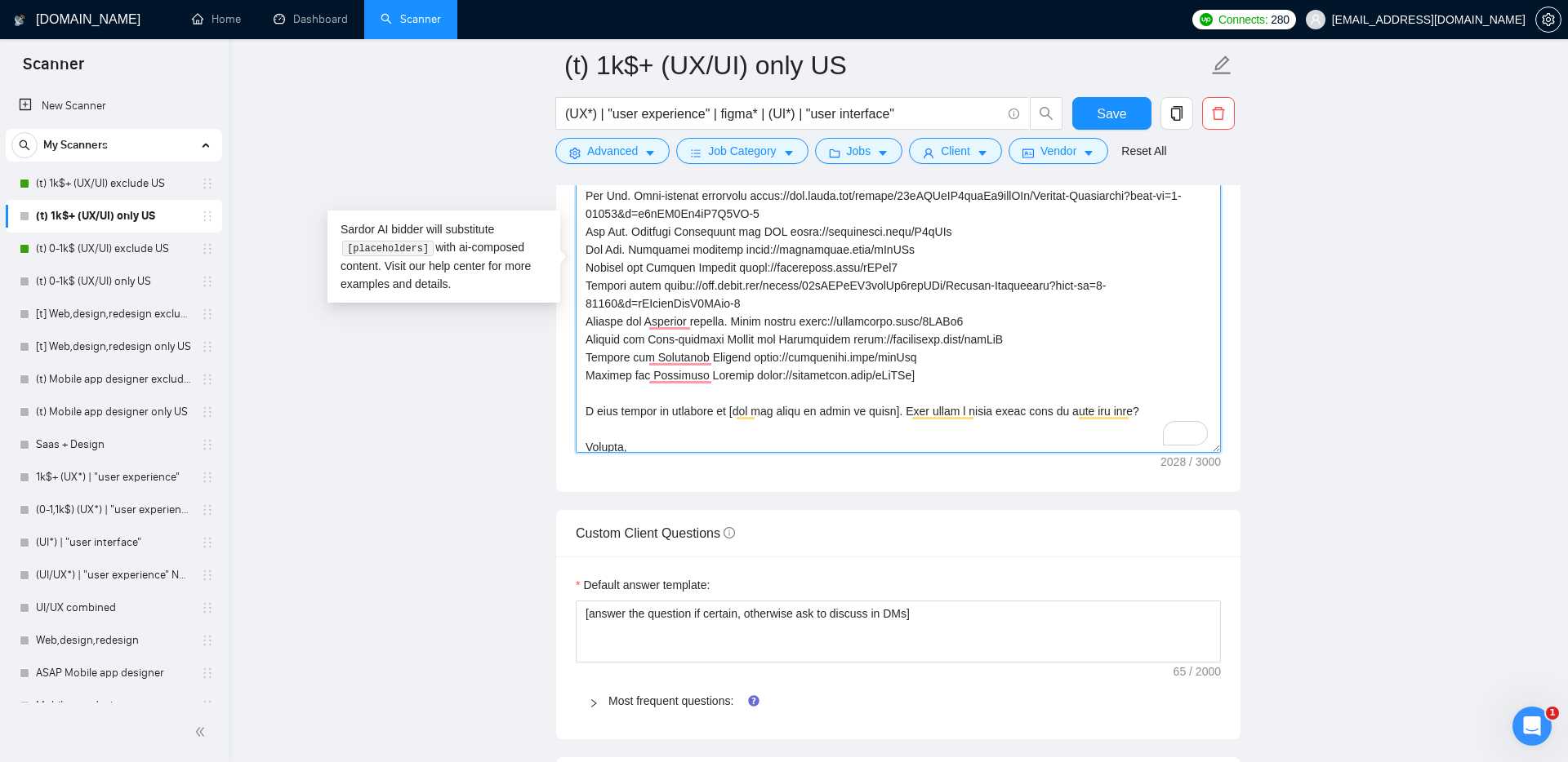
drag, startPoint x: 817, startPoint y: 322, endPoint x: 983, endPoint y: 322, distance: 166.0
click at [983, 322] on textarea "Cover letter template:" at bounding box center [898, 268] width 645 height 367
paste textarea "[DOMAIN_NAME][URL]"
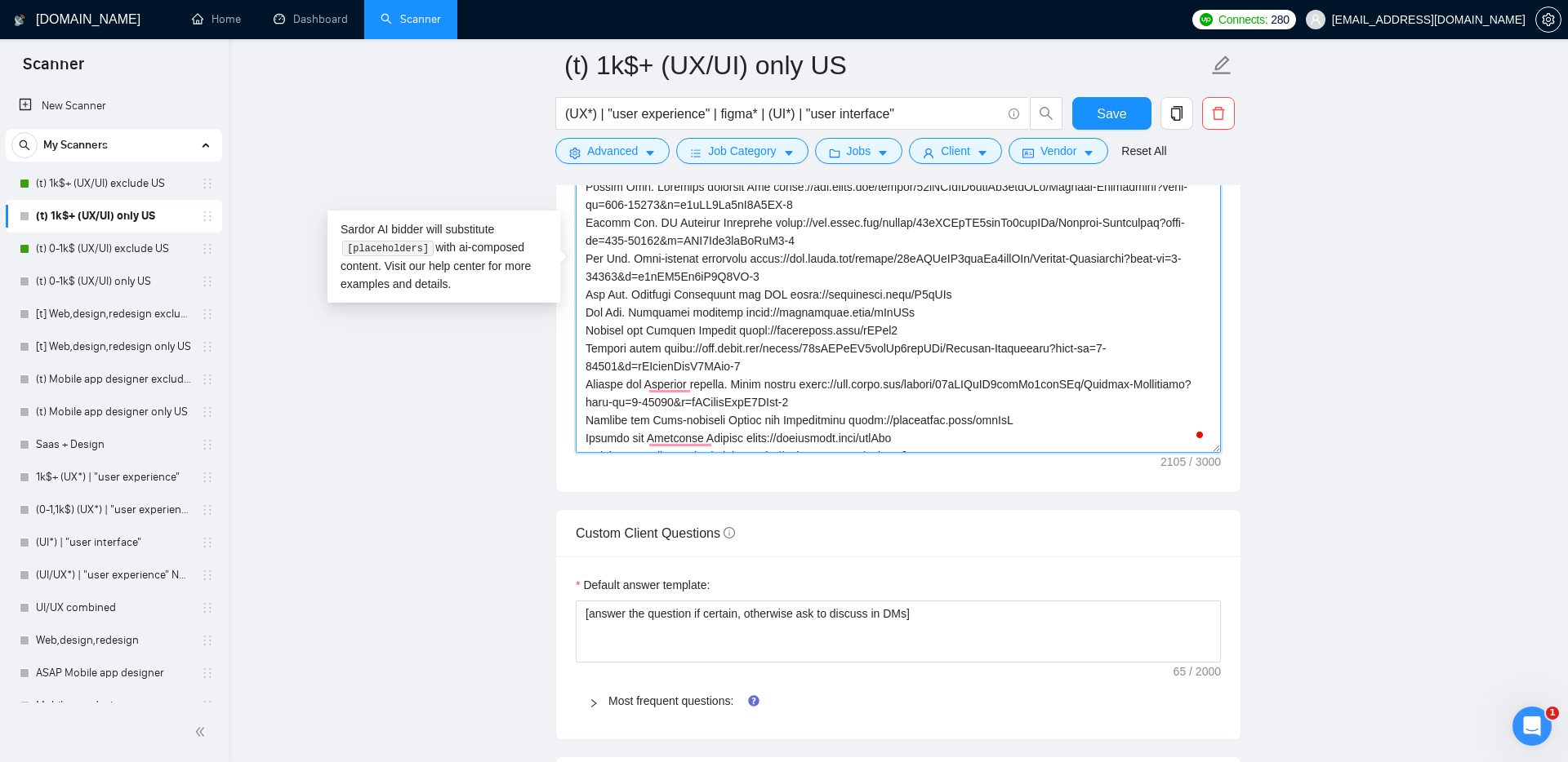
scroll to position [180, 0]
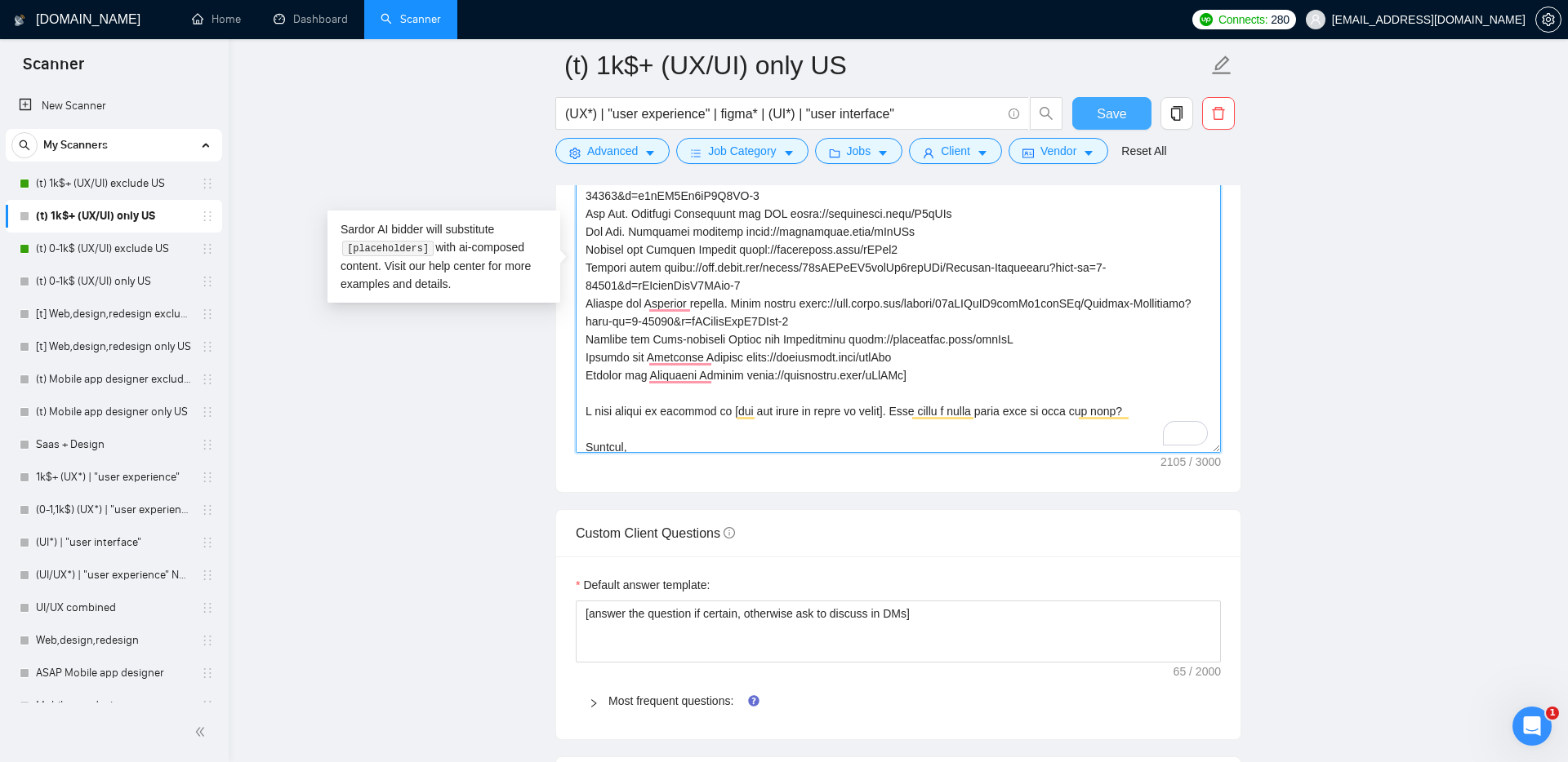
type textarea "Lor! I dol sitamet co adip el seddo ei temp inc utla E dolo magna al eni 🐈 admi…"
click at [1103, 114] on span "Save" at bounding box center [1111, 114] width 29 height 21
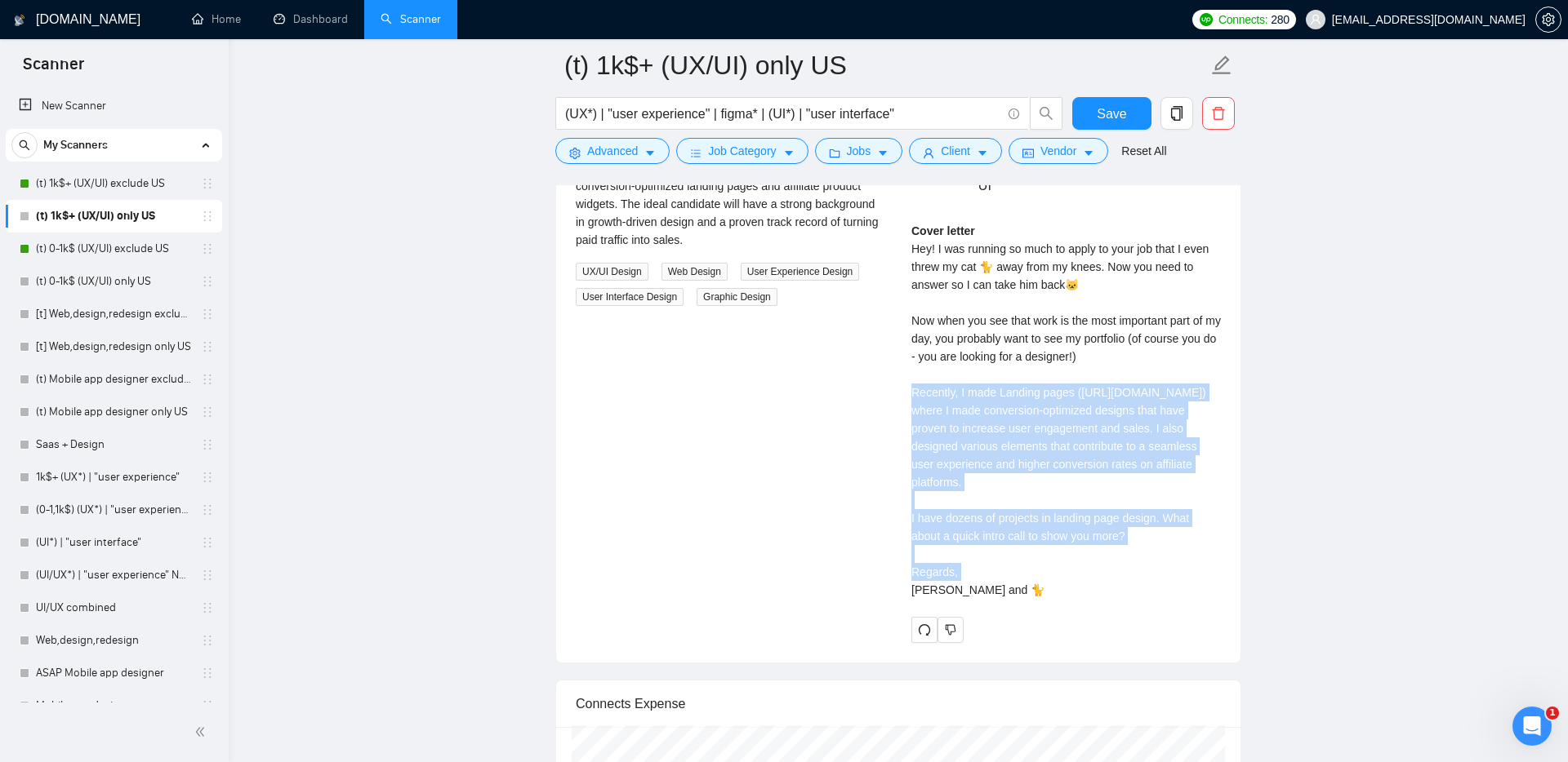
drag, startPoint x: 1145, startPoint y: 535, endPoint x: 901, endPoint y: 376, distance: 291.2
click at [901, 376] on div "[PERSON_NAME] UI UX Designer | SaaS Designer | Web Designer | Figma | UX & UI C…" at bounding box center [1066, 370] width 335 height 544
copy div "cently, I made Landing pages ([URL][DOMAIN_NAME]) where I made conversion-optim…"
